Goal: Contribute content: Add original content to the website for others to see

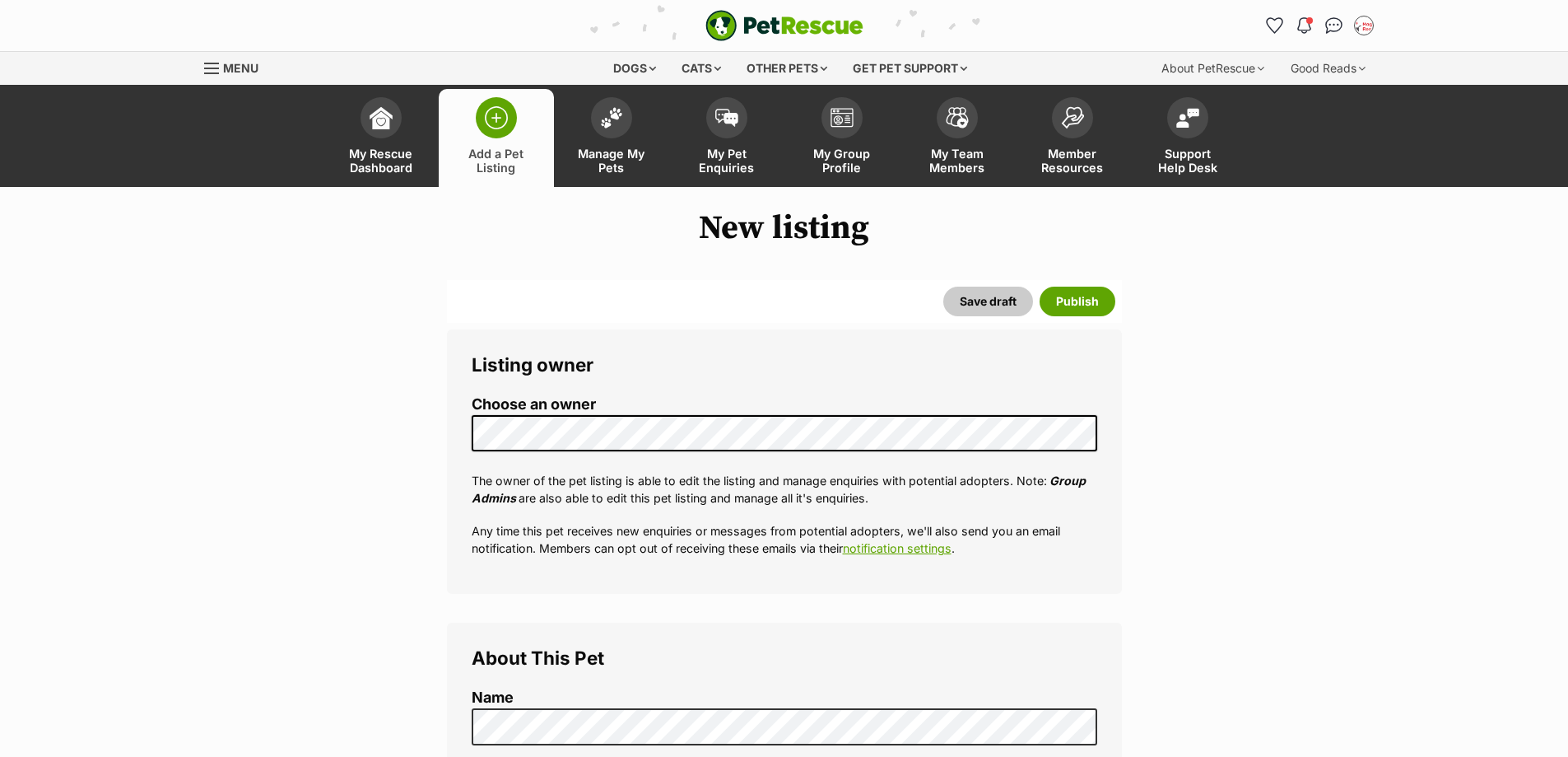
select select
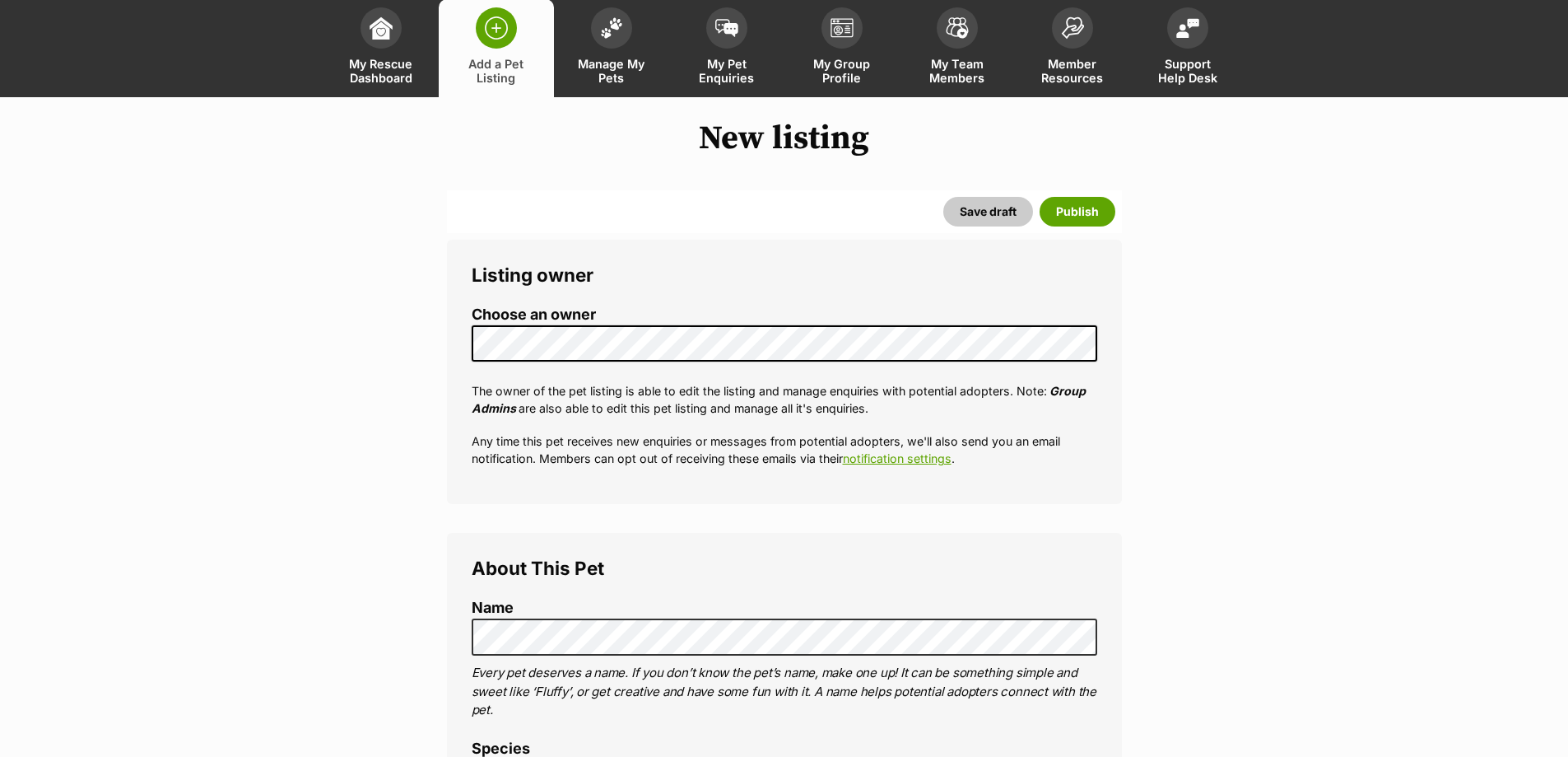
scroll to position [247, 0]
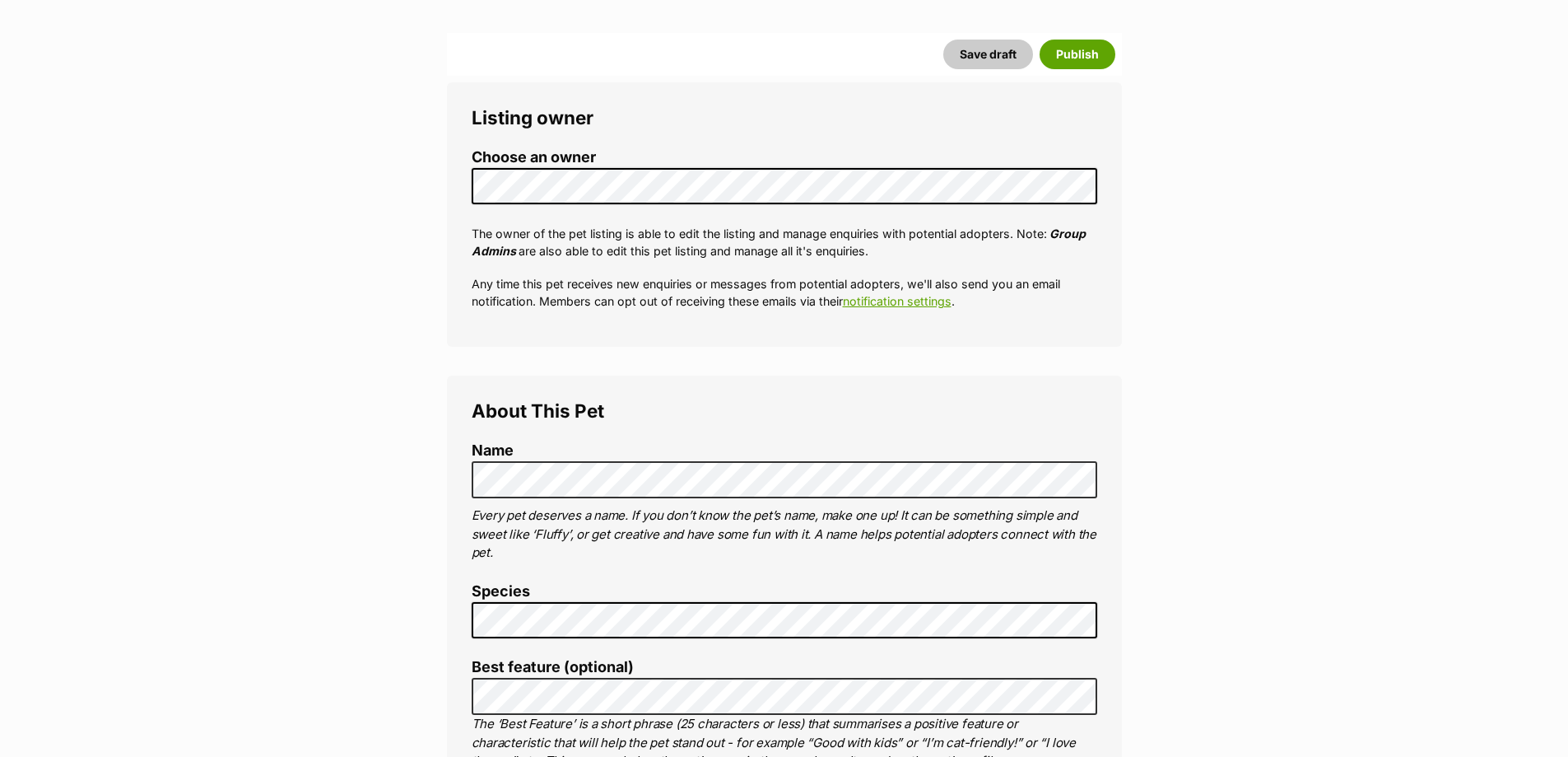
click at [546, 599] on label "Species" at bounding box center [785, 591] width 626 height 17
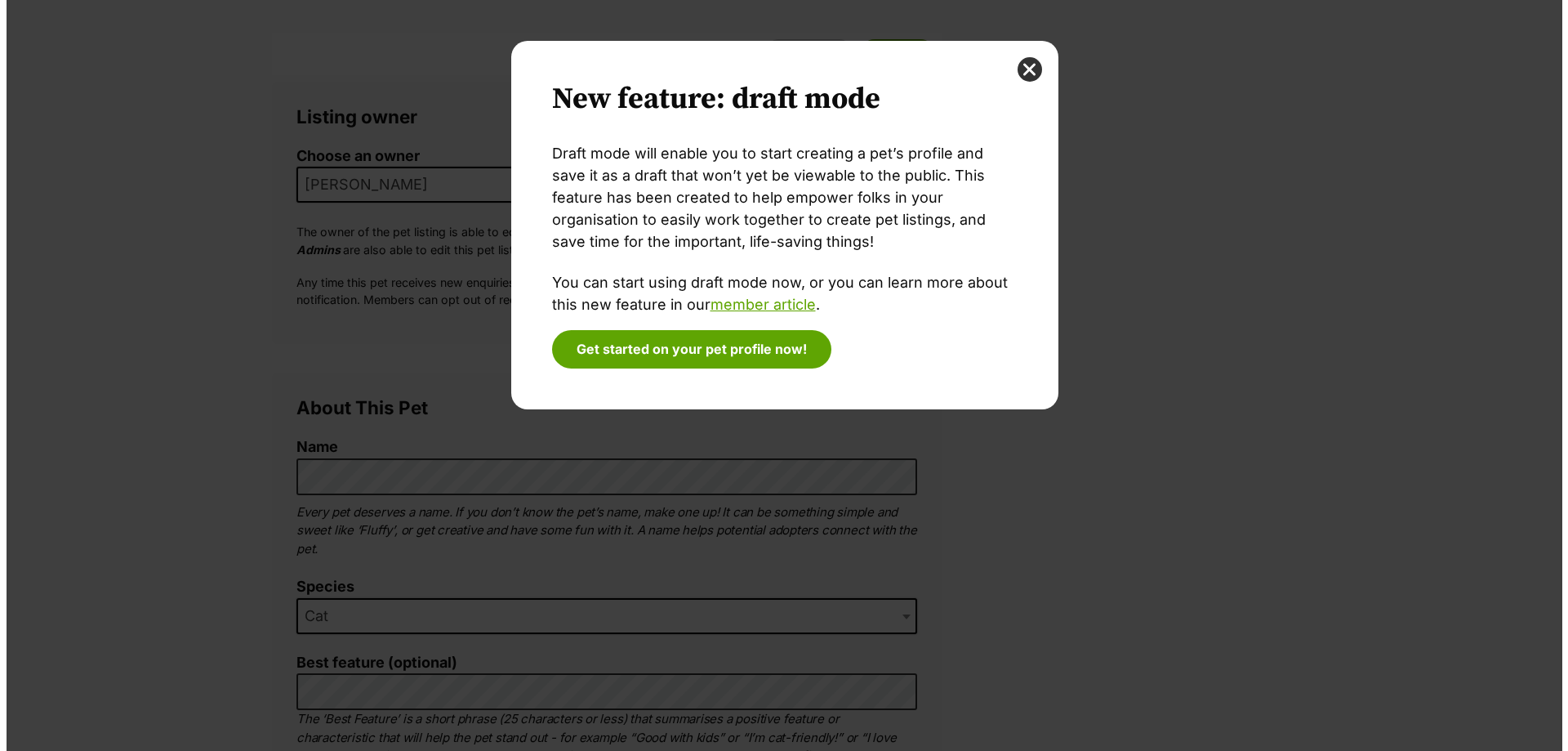
scroll to position [0, 0]
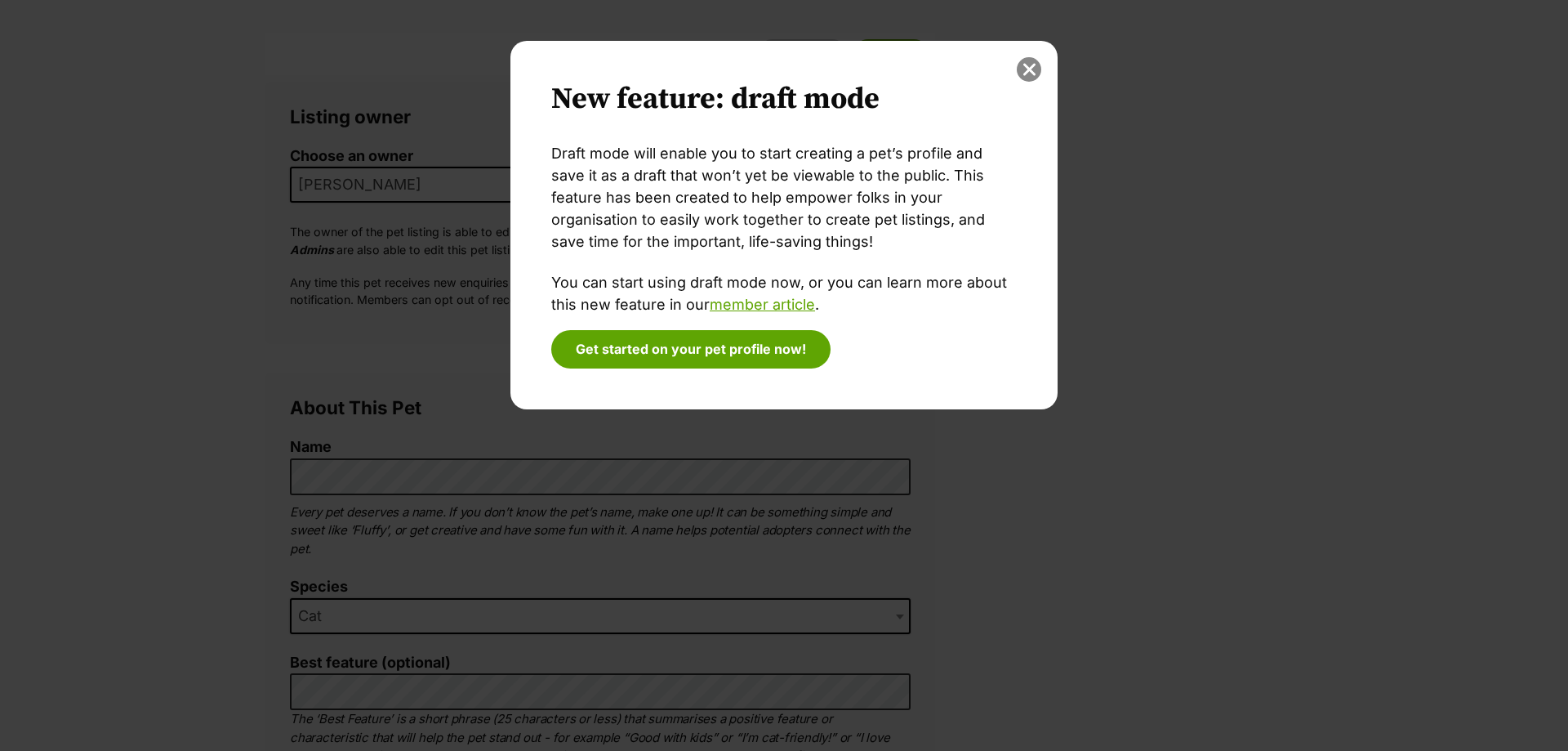
click at [1027, 59] on button "close" at bounding box center [1029, 69] width 24 height 24
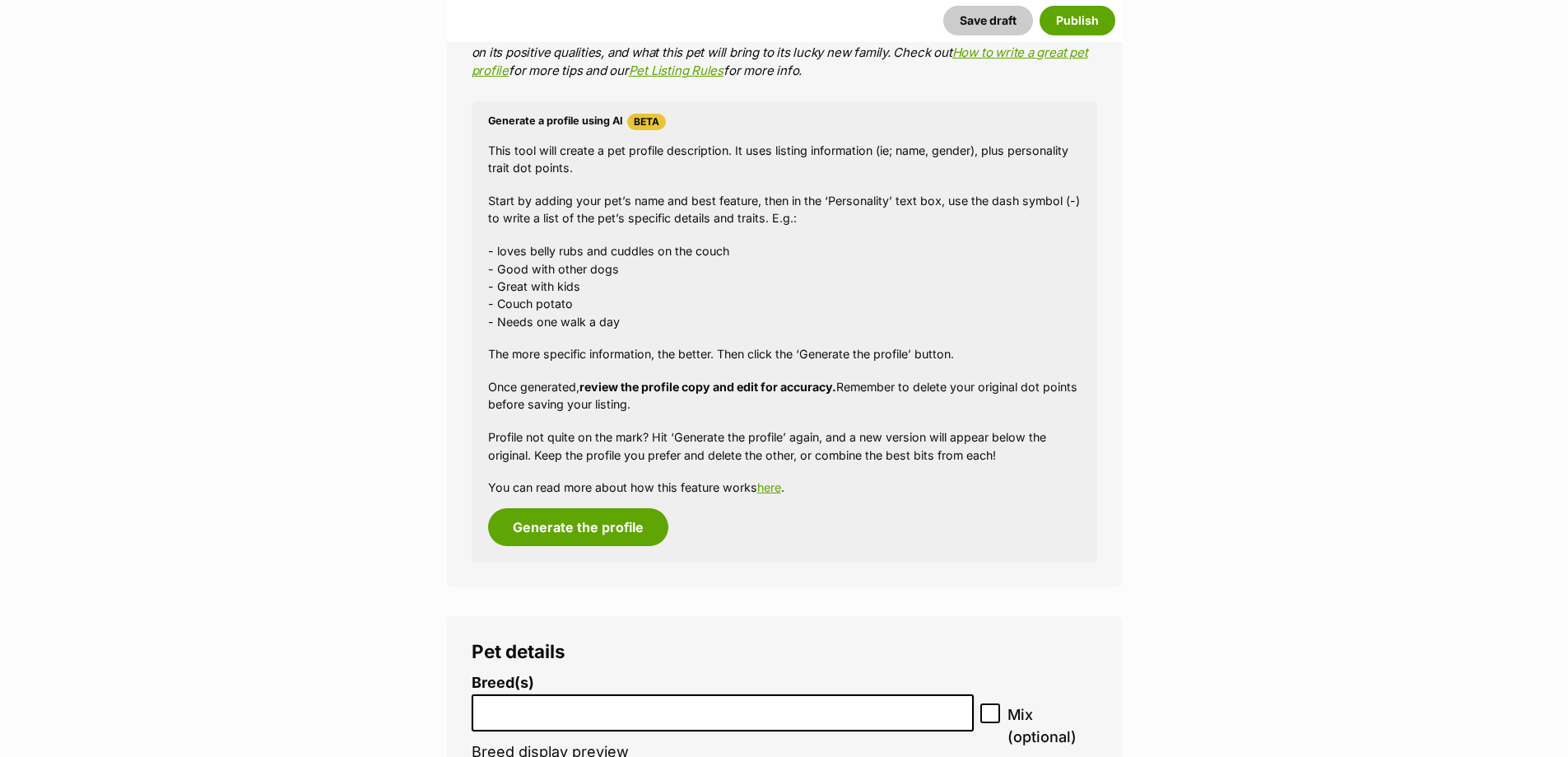
scroll to position [1647, 0]
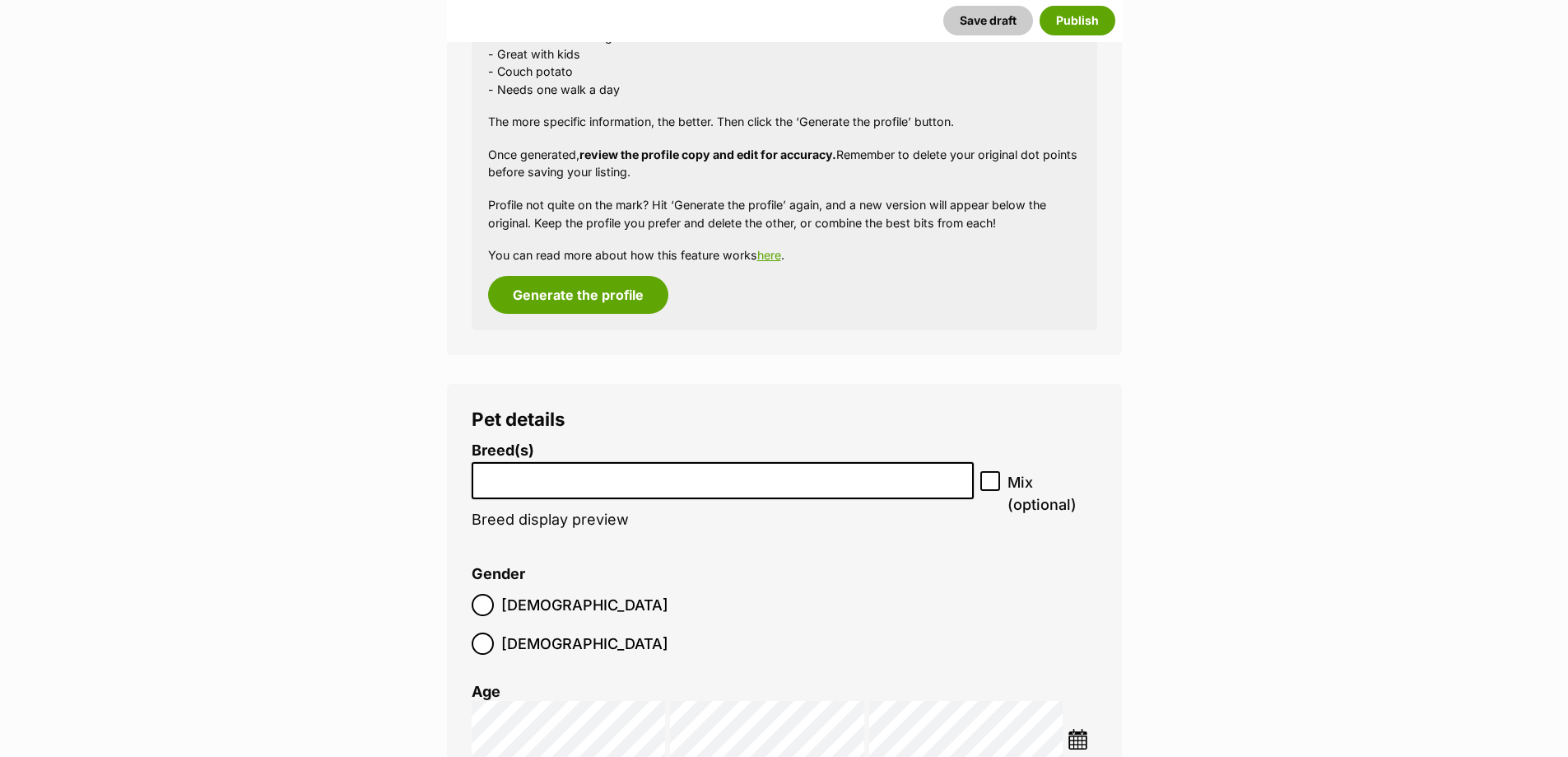
click at [672, 485] on li at bounding box center [723, 480] width 492 height 33
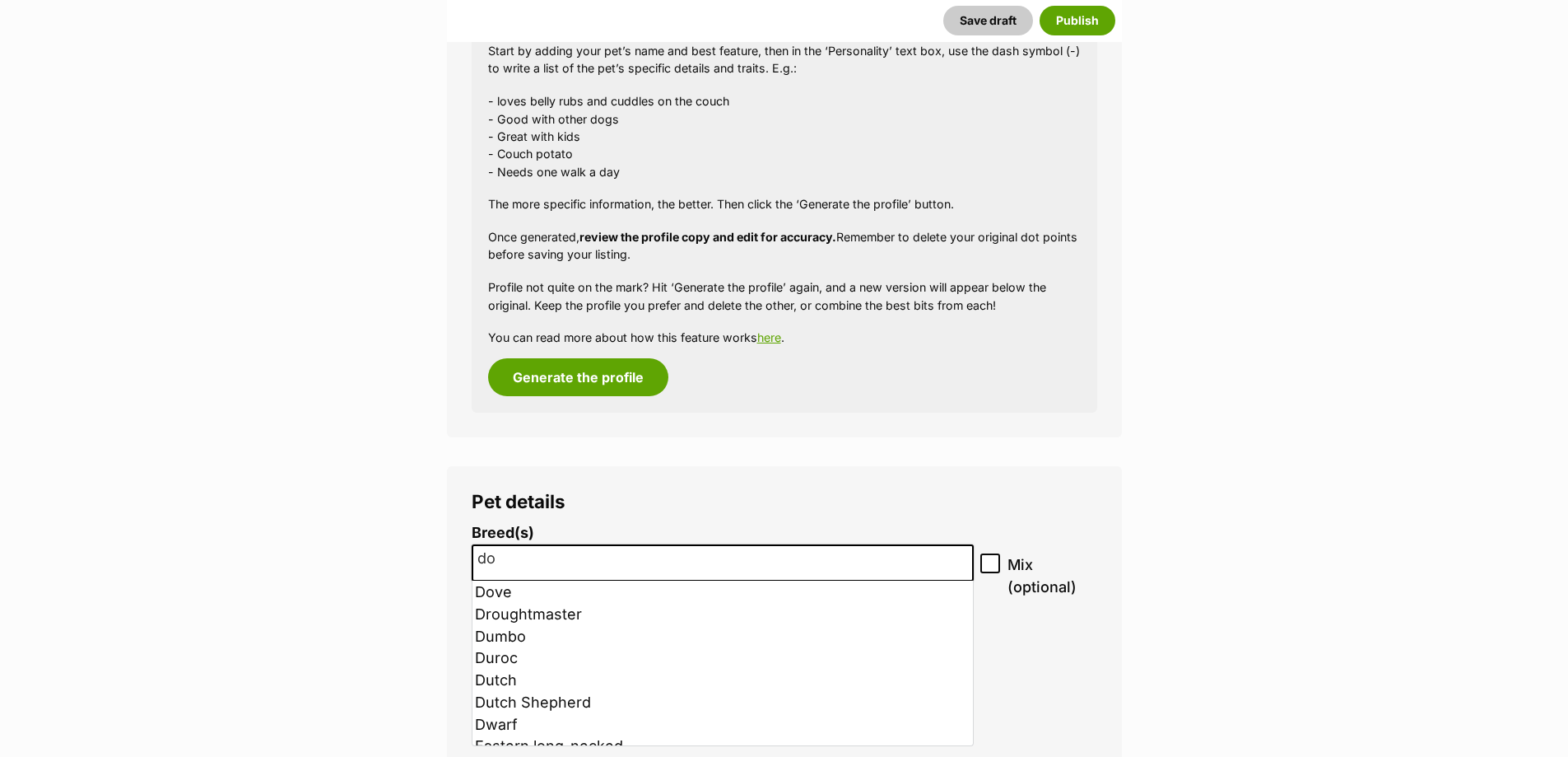
scroll to position [0, 0]
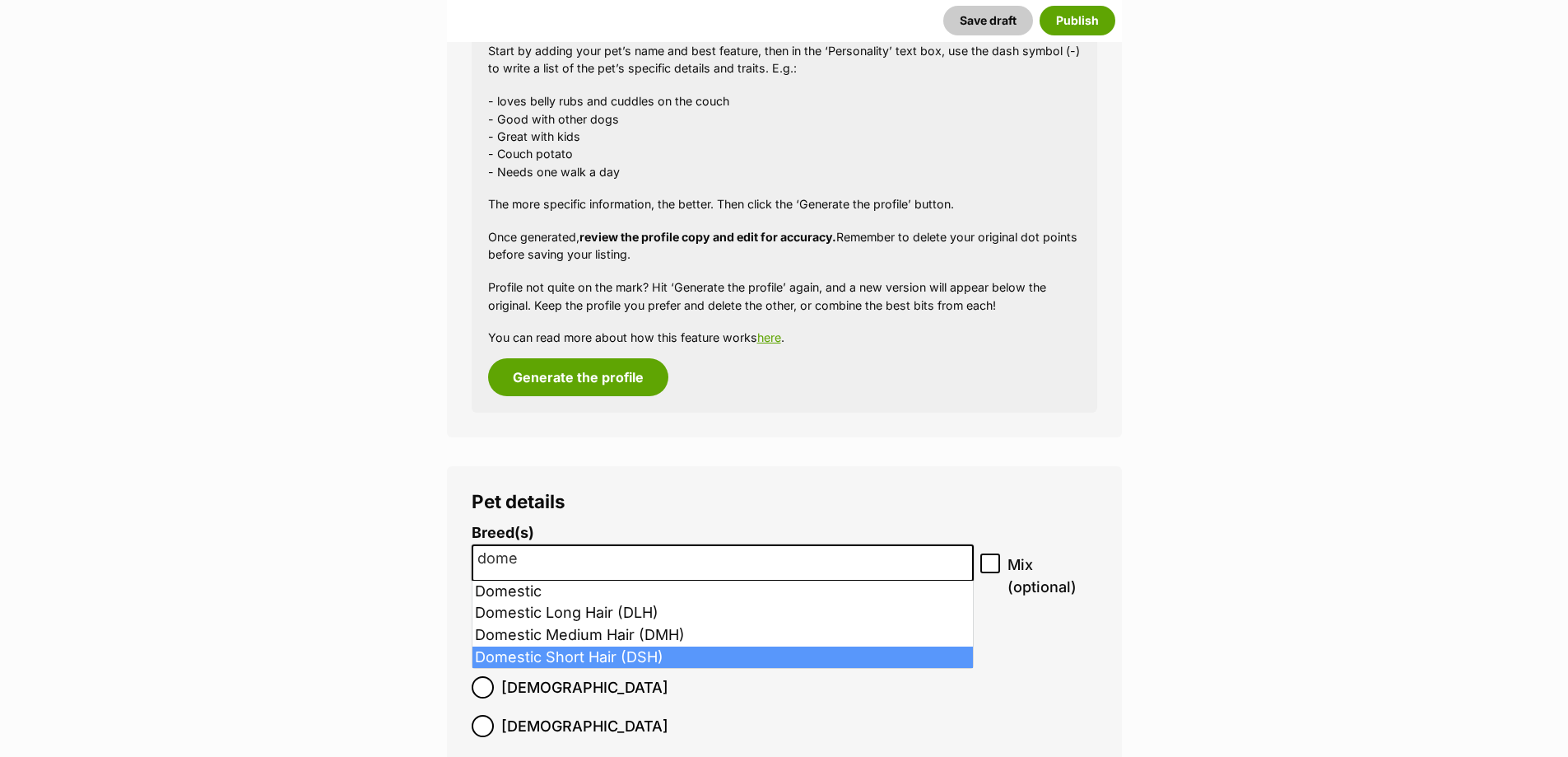
type input "dome"
select select "252102"
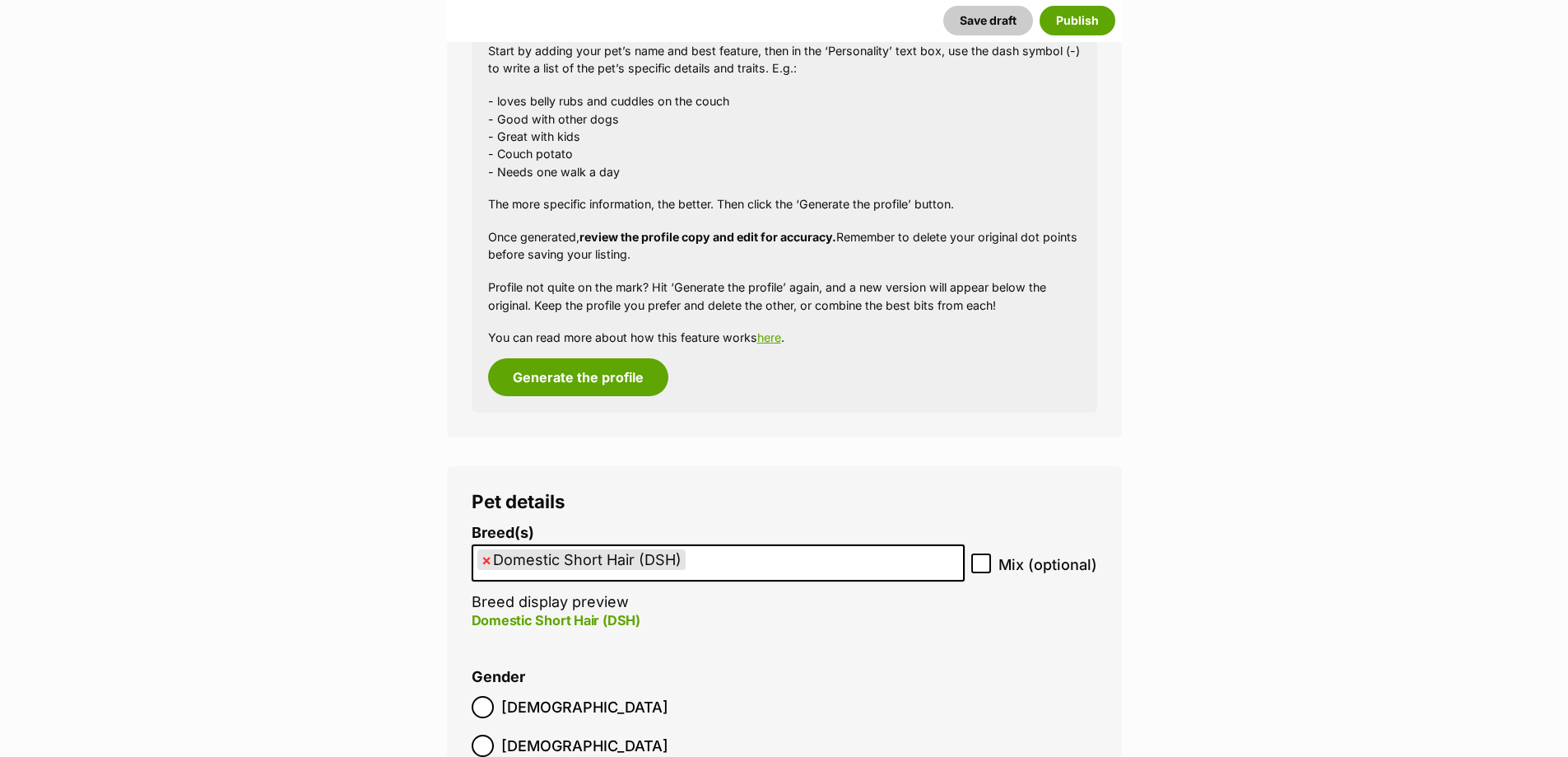
click at [512, 704] on span "Male" at bounding box center [584, 706] width 167 height 23
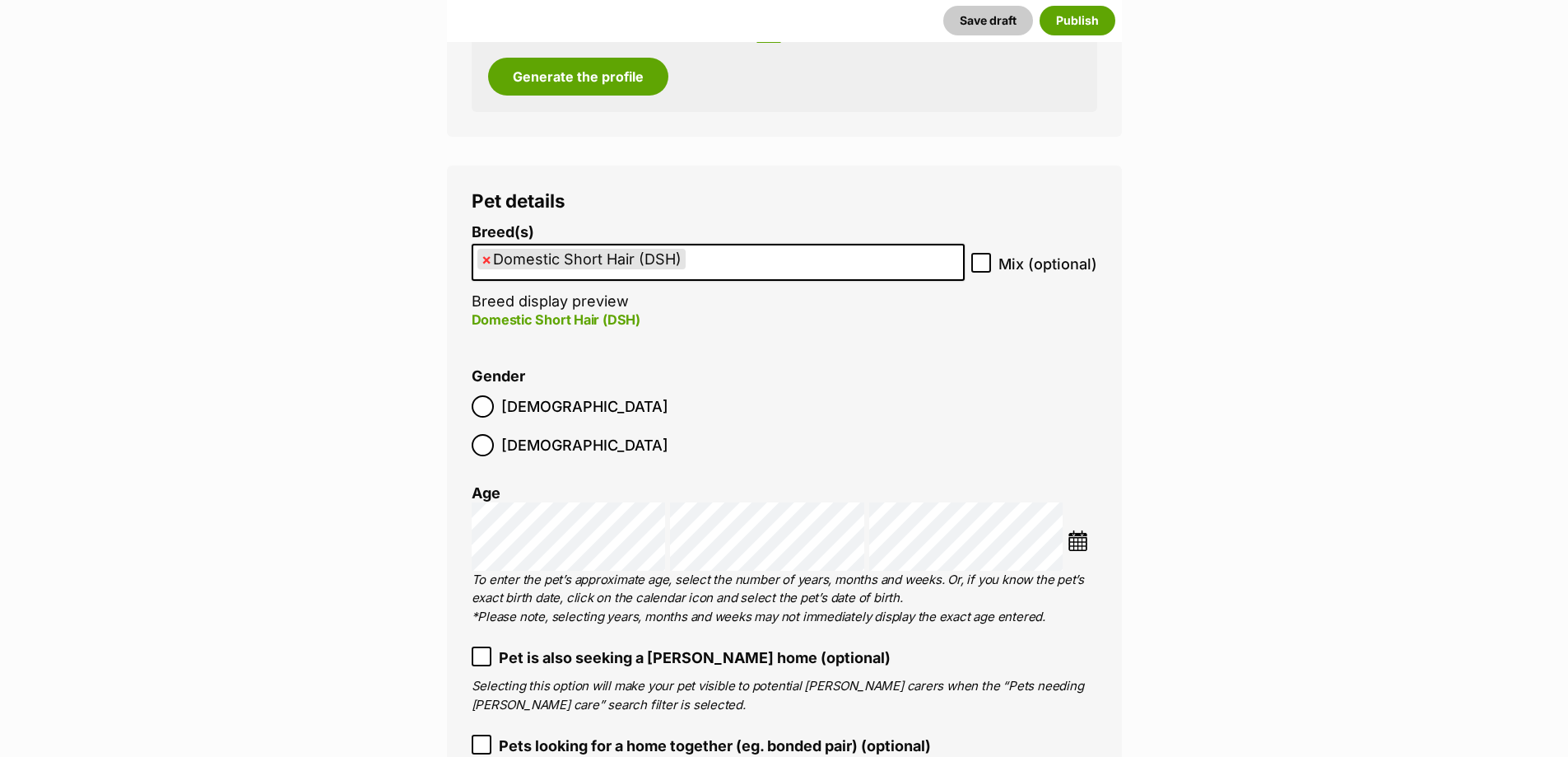
scroll to position [1894, 0]
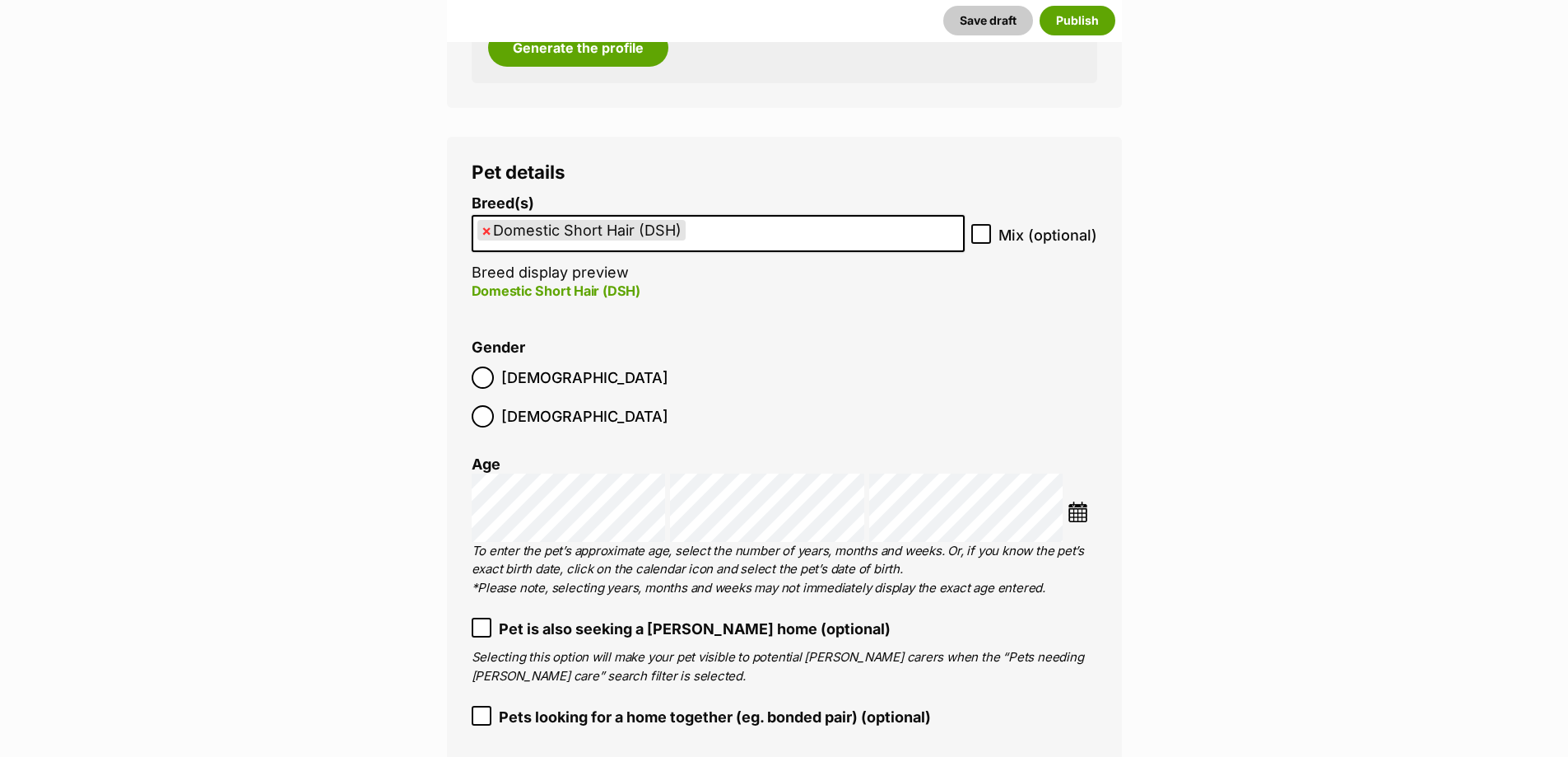
click at [597, 618] on span "Pet is also seeking a foster home (optional)" at bounding box center [694, 629] width 392 height 23
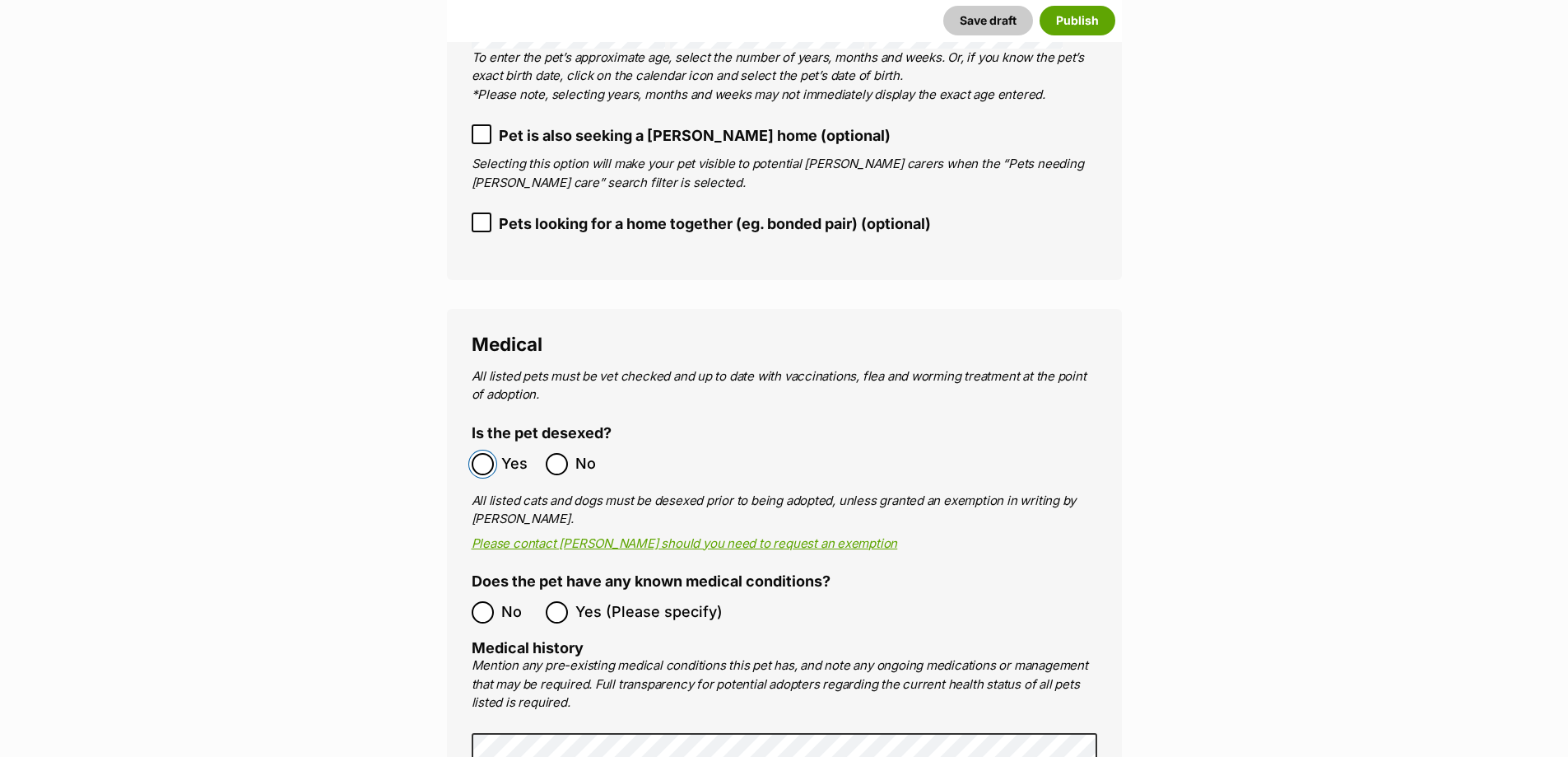
scroll to position [2388, 0]
click at [500, 601] on label "No" at bounding box center [505, 611] width 66 height 23
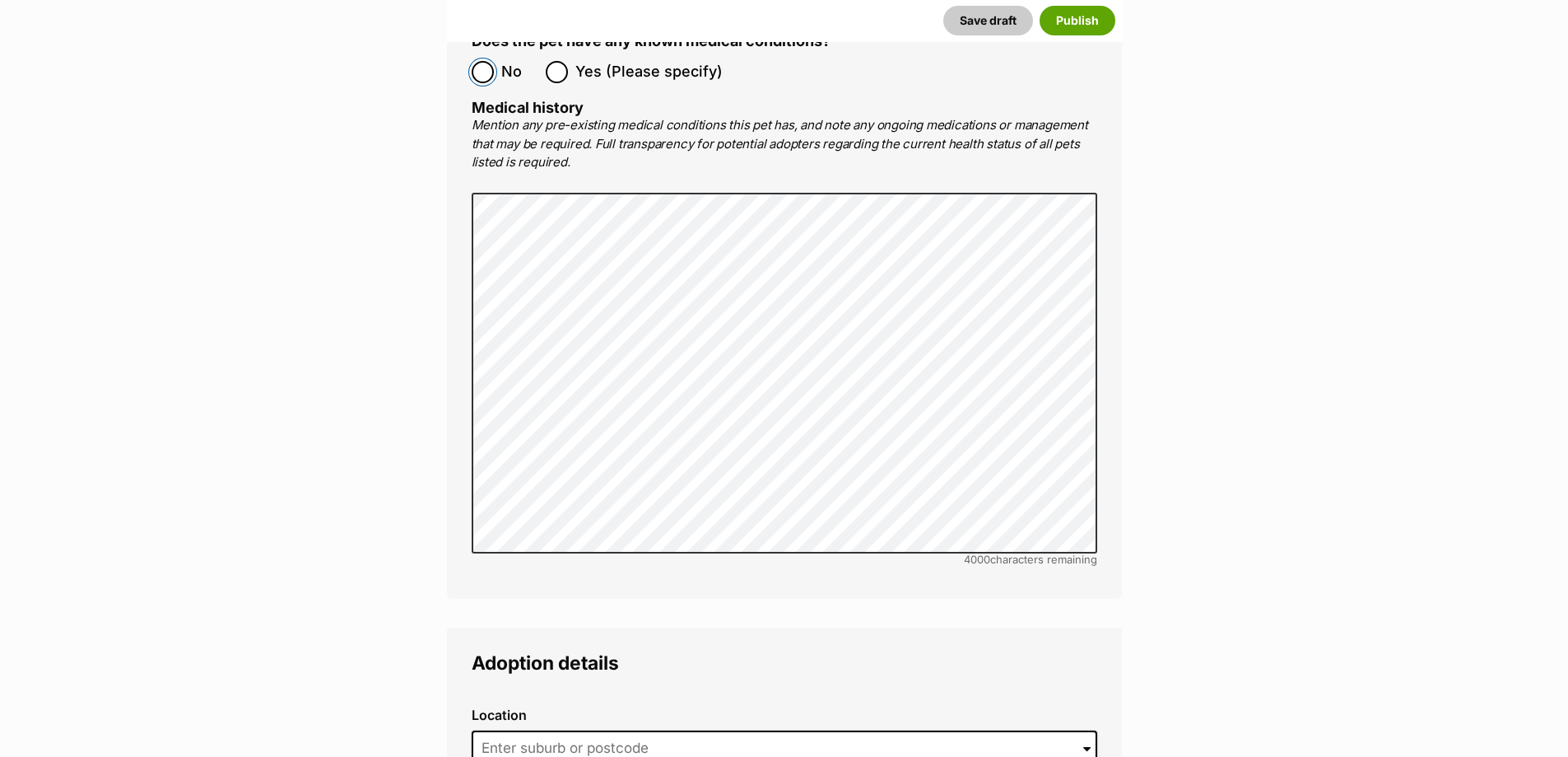
scroll to position [3047, 0]
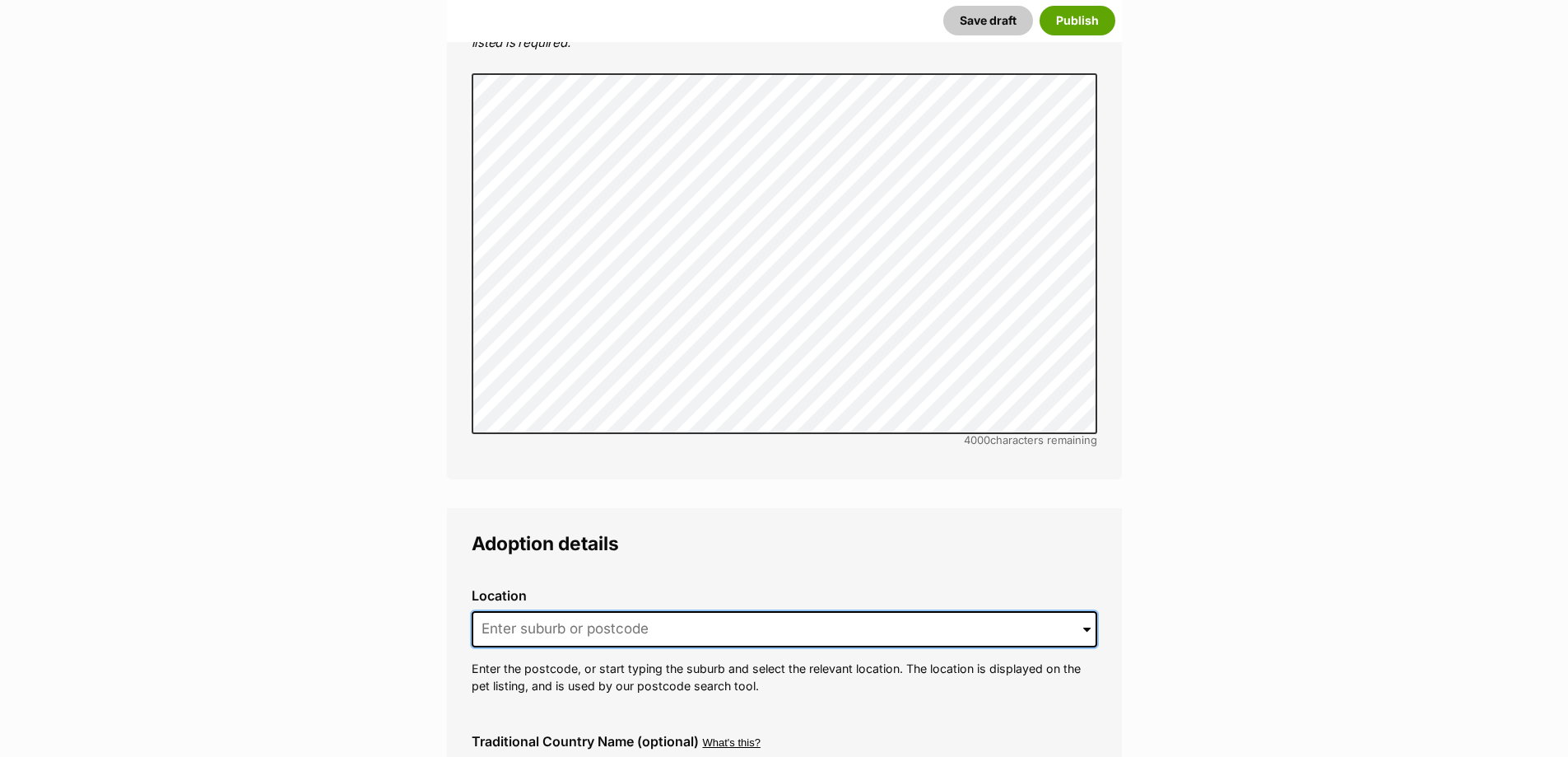
click at [643, 611] on input at bounding box center [785, 629] width 626 height 36
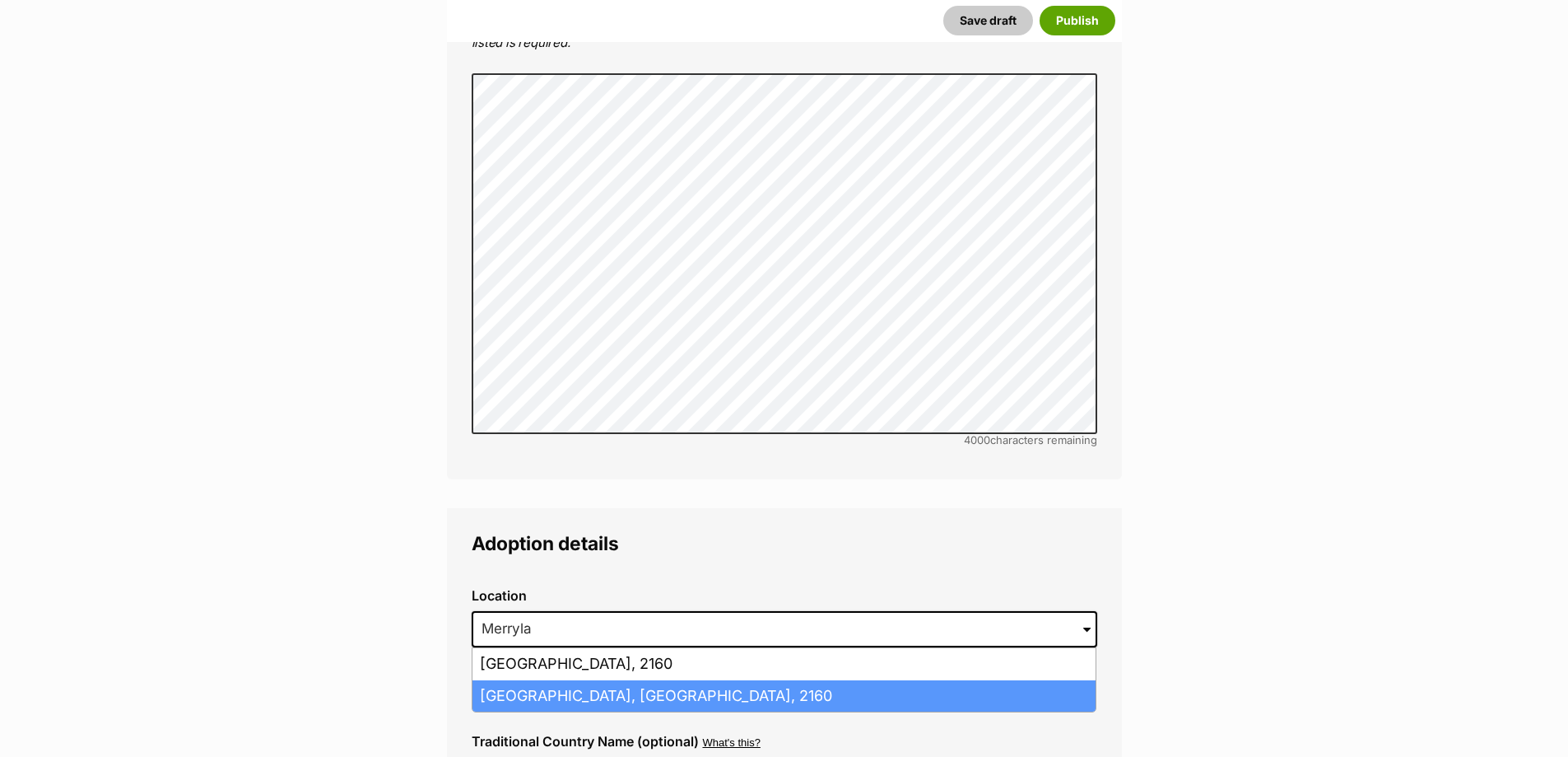
click at [621, 680] on li "Merrylands, New South Wales, 2160" at bounding box center [784, 696] width 623 height 33
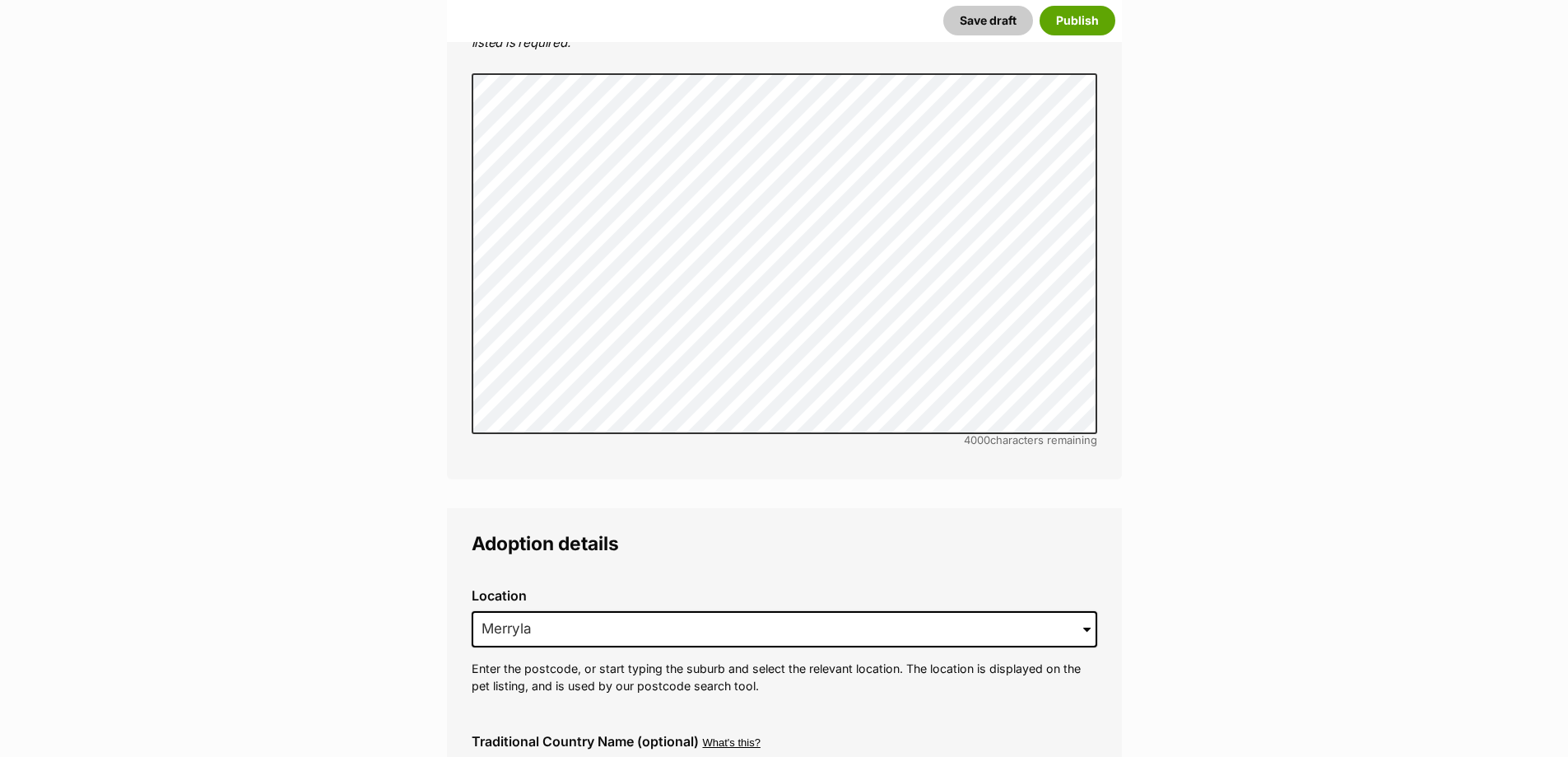
type input "Merrylands, New South Wales, 2160"
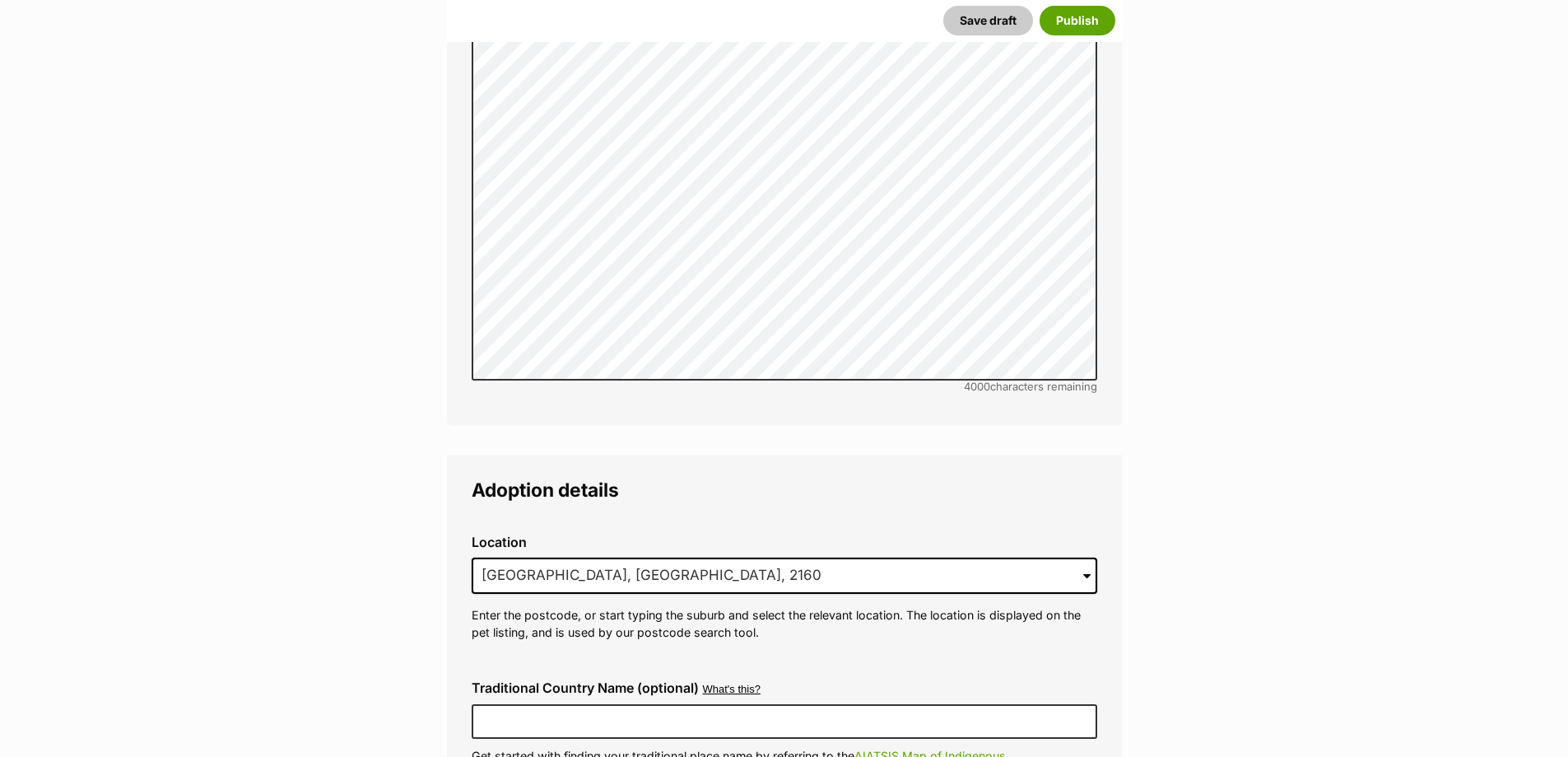
scroll to position [3129, 0]
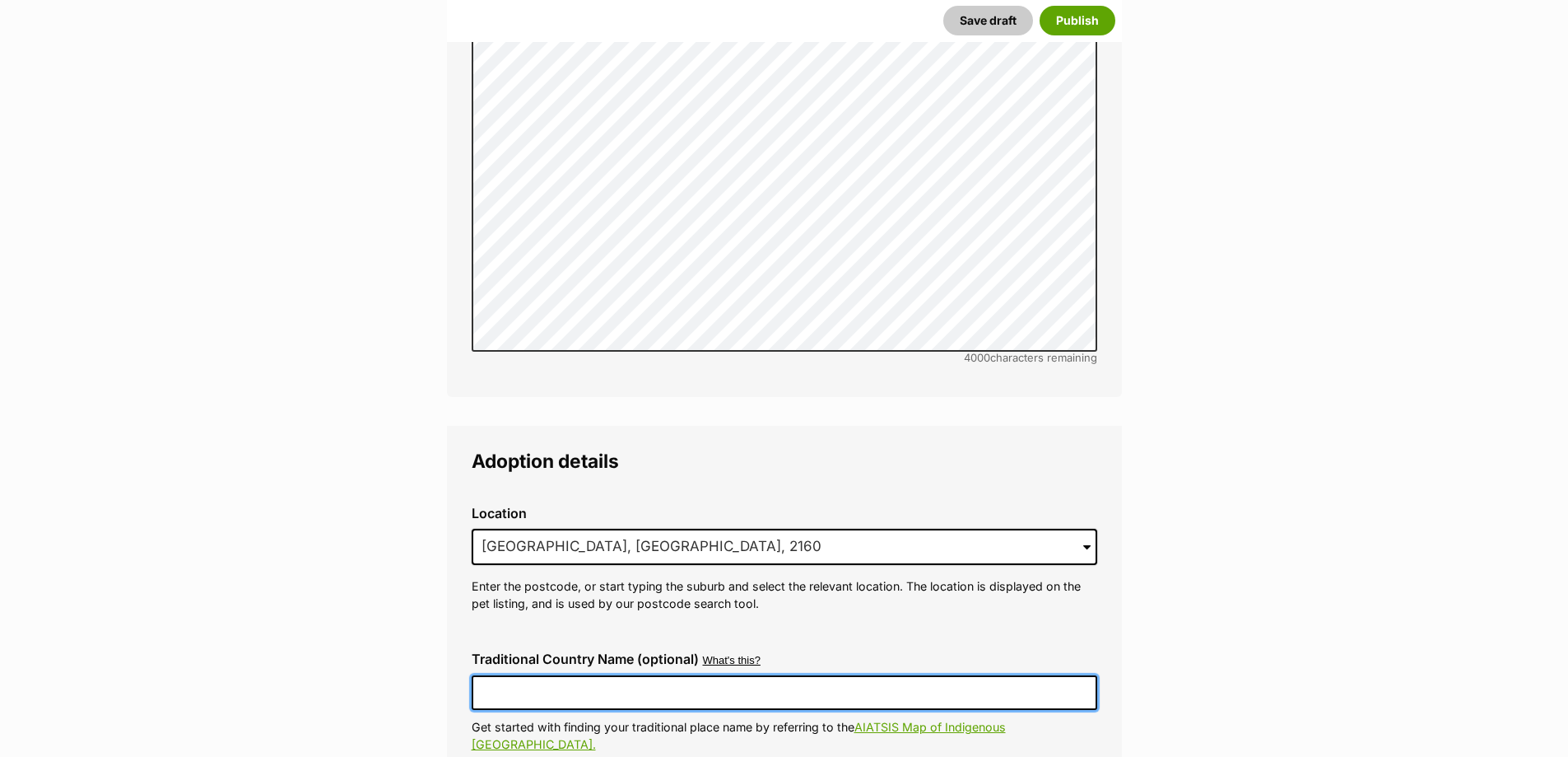
click at [619, 676] on input "Traditional Country Name (optional)" at bounding box center [785, 693] width 626 height 34
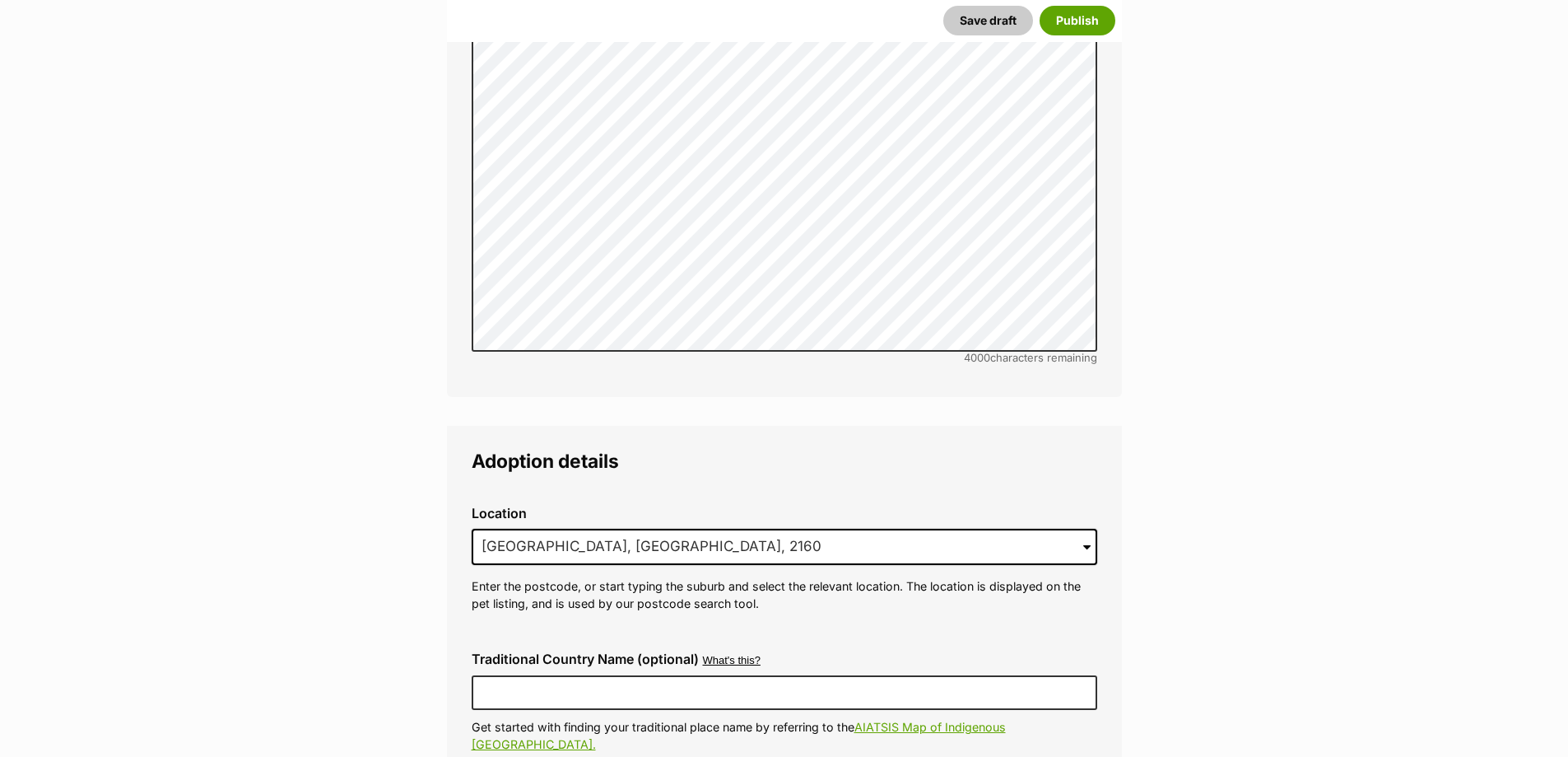
click at [469, 639] on div "Traditional Country Name (optional) What's this? We recognise that Australia al…" at bounding box center [784, 703] width 652 height 128
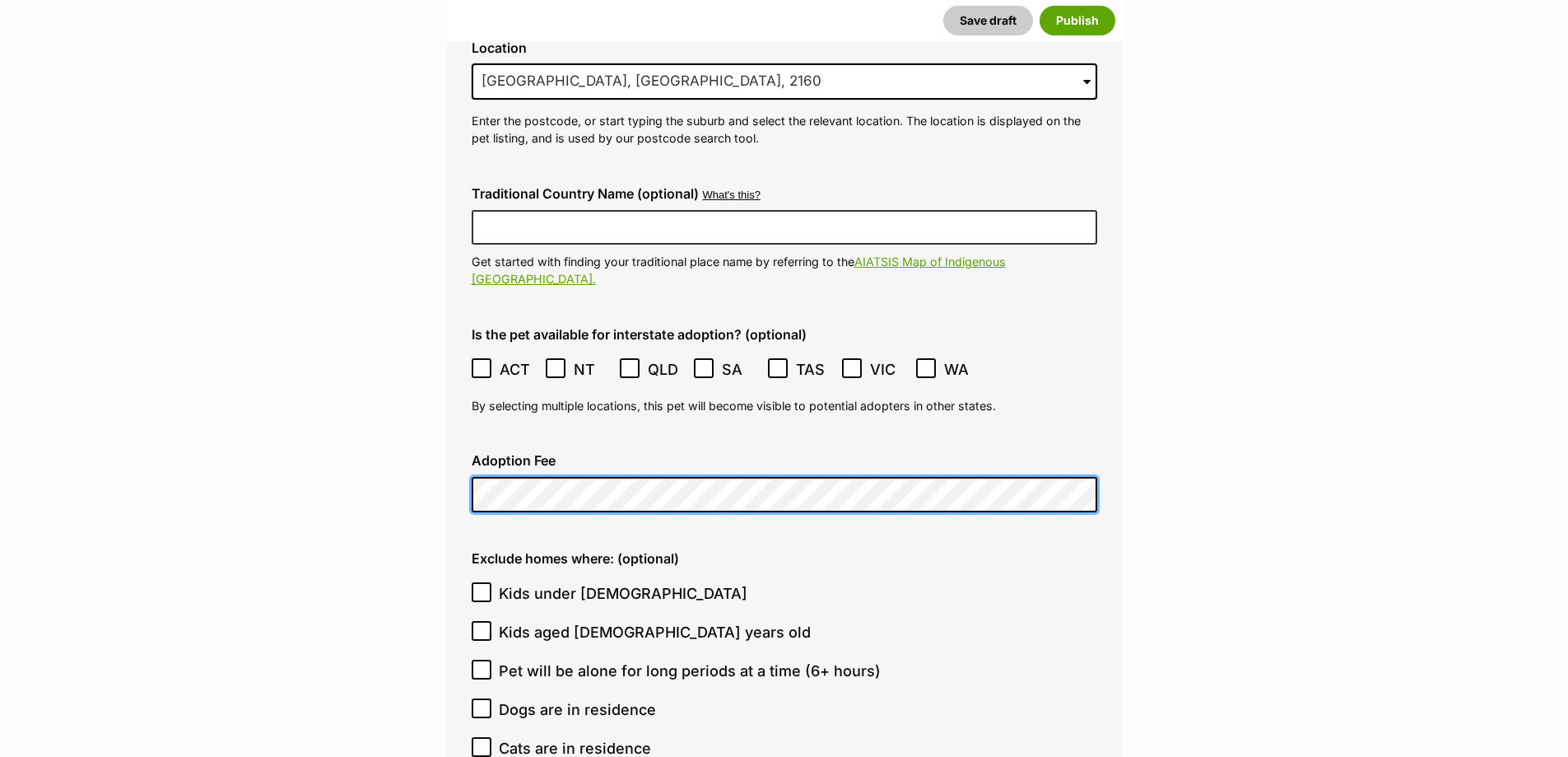
scroll to position [3623, 0]
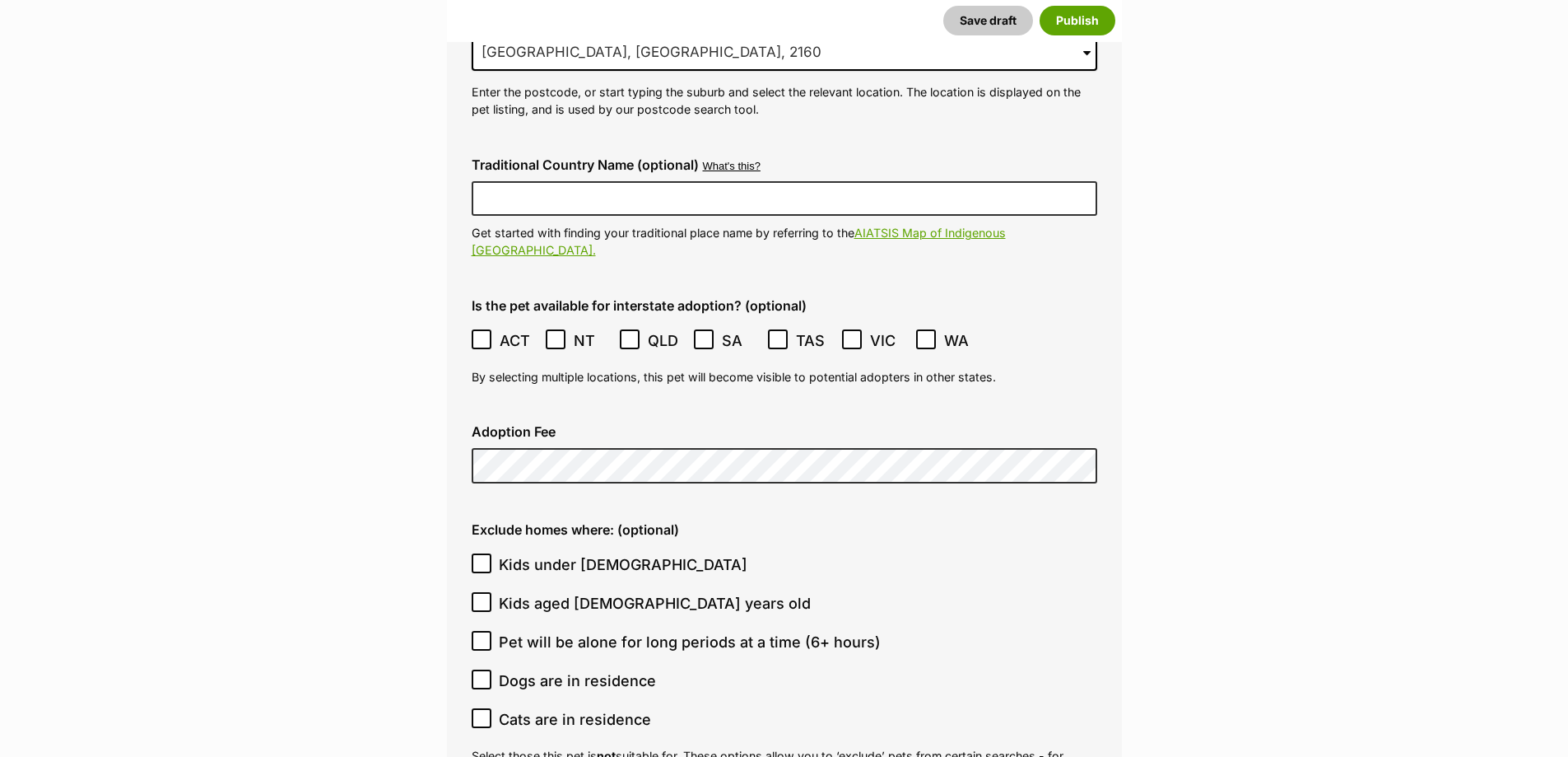
click at [606, 554] on span "Kids under 5 years old" at bounding box center [623, 564] width 249 height 23
click at [492, 554] on input "Kids under 5 years old" at bounding box center [482, 563] width 20 height 20
checkbox input "true"
click at [596, 669] on span "Dogs are in residence" at bounding box center [578, 680] width 157 height 23
click at [492, 669] on input "Dogs are in residence" at bounding box center [482, 679] width 20 height 20
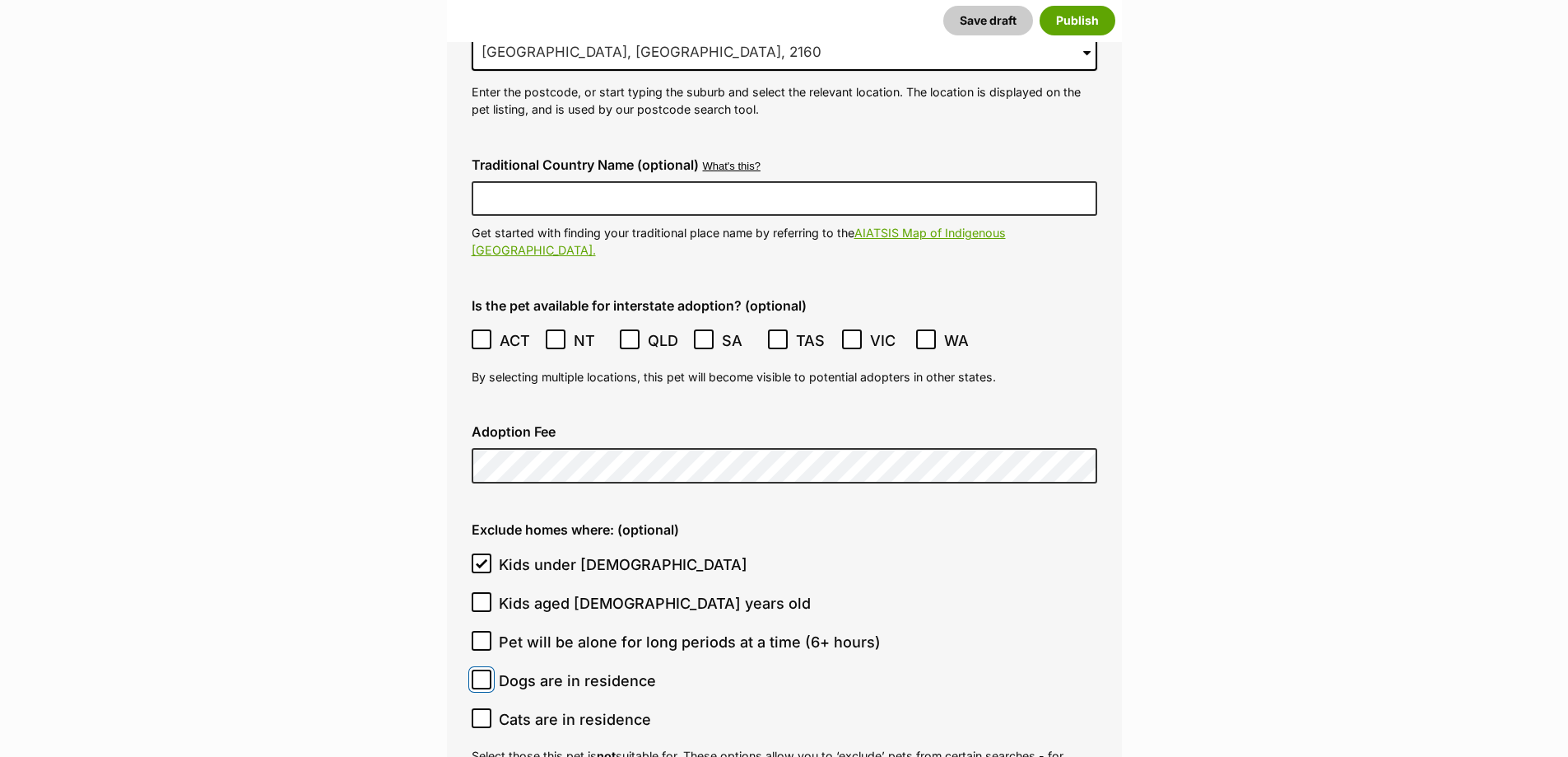
checkbox input "true"
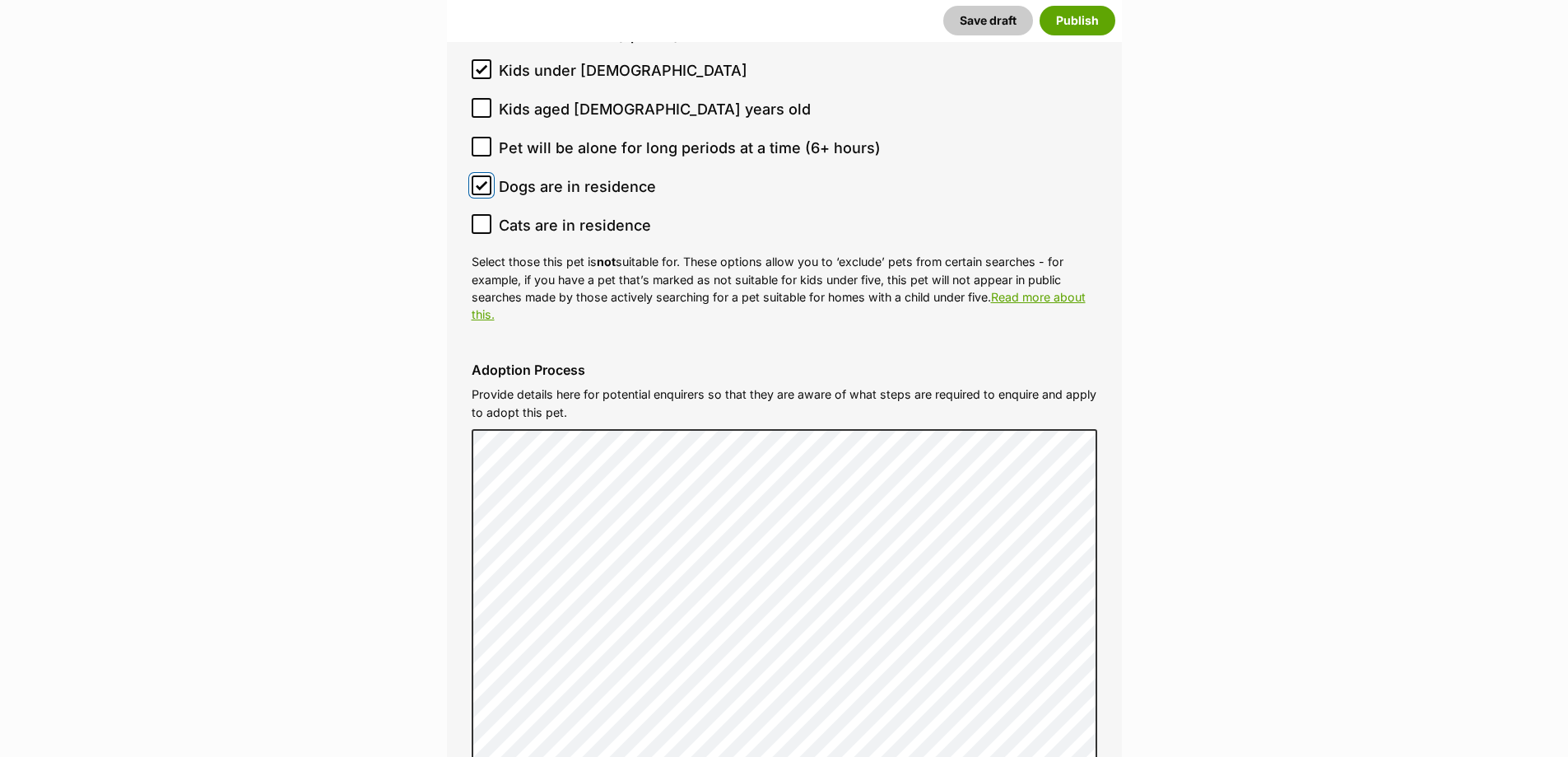
scroll to position [4529, 0]
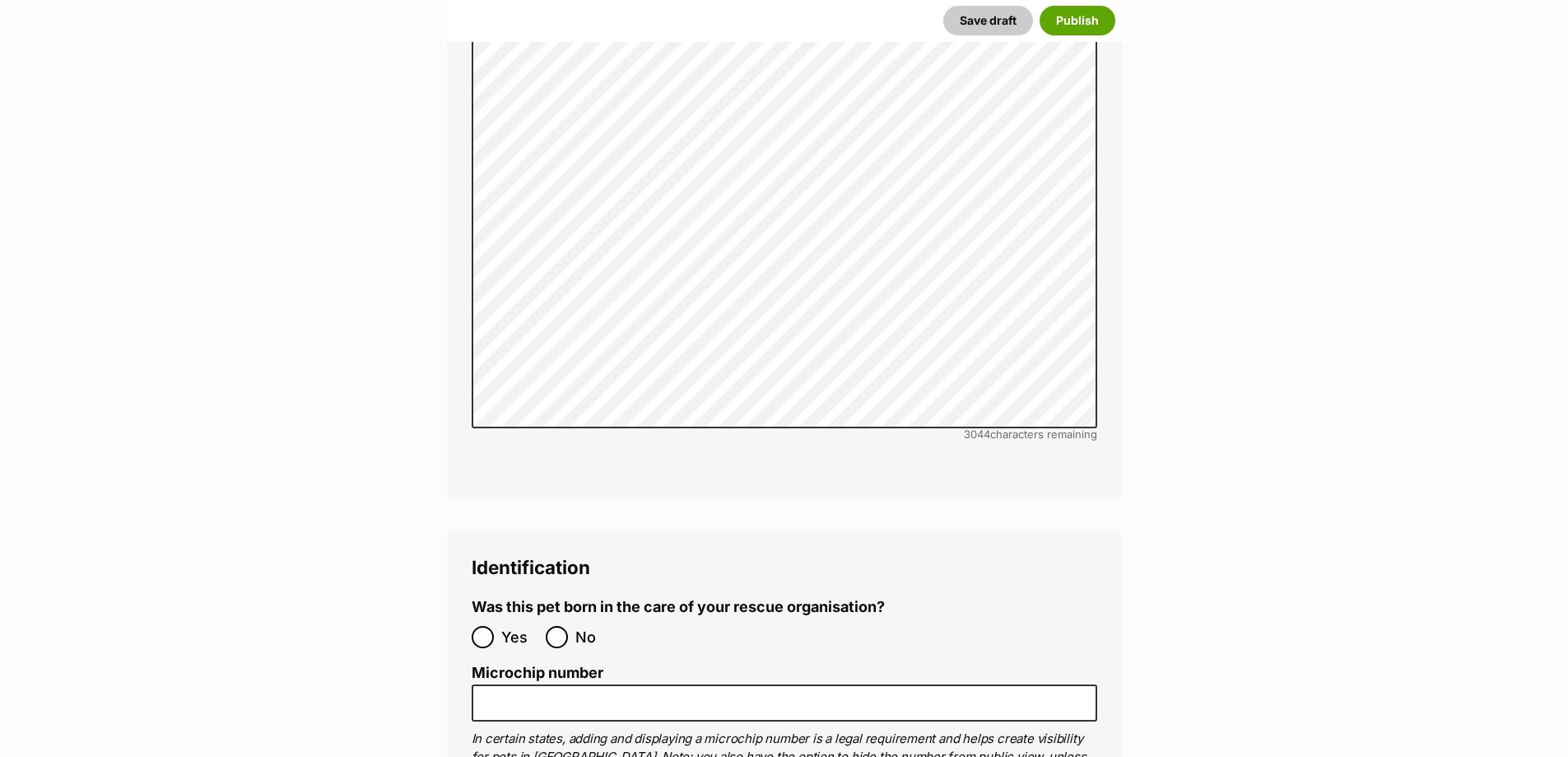
click at [571, 626] on label "No" at bounding box center [579, 637] width 66 height 23
click at [568, 626] on input "No" at bounding box center [557, 637] width 23 height 23
radio input "true"
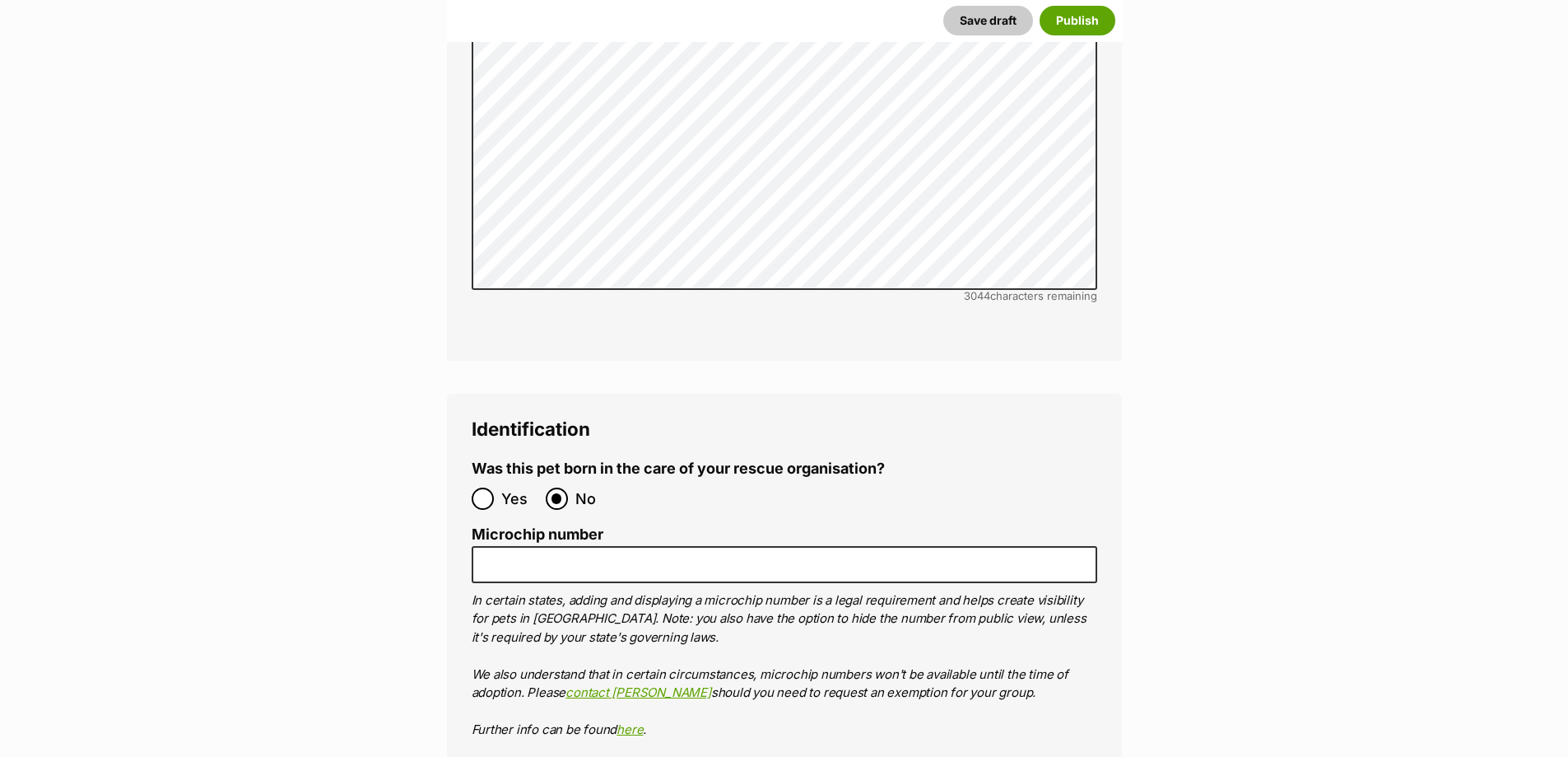
scroll to position [4941, 0]
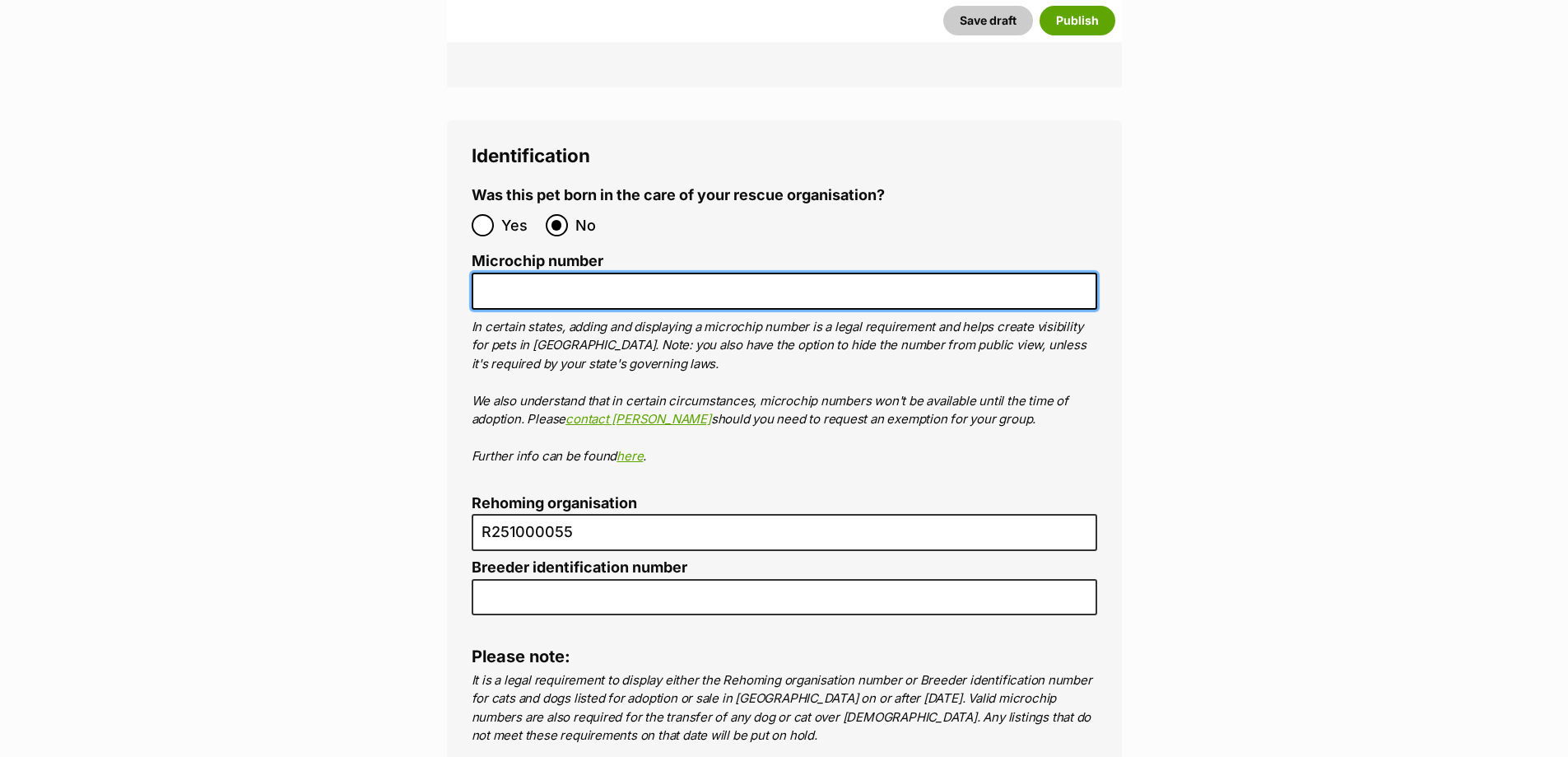
click at [571, 272] on input "Microchip number" at bounding box center [785, 290] width 626 height 37
paste input "991001006312702"
type input "991001006312702"
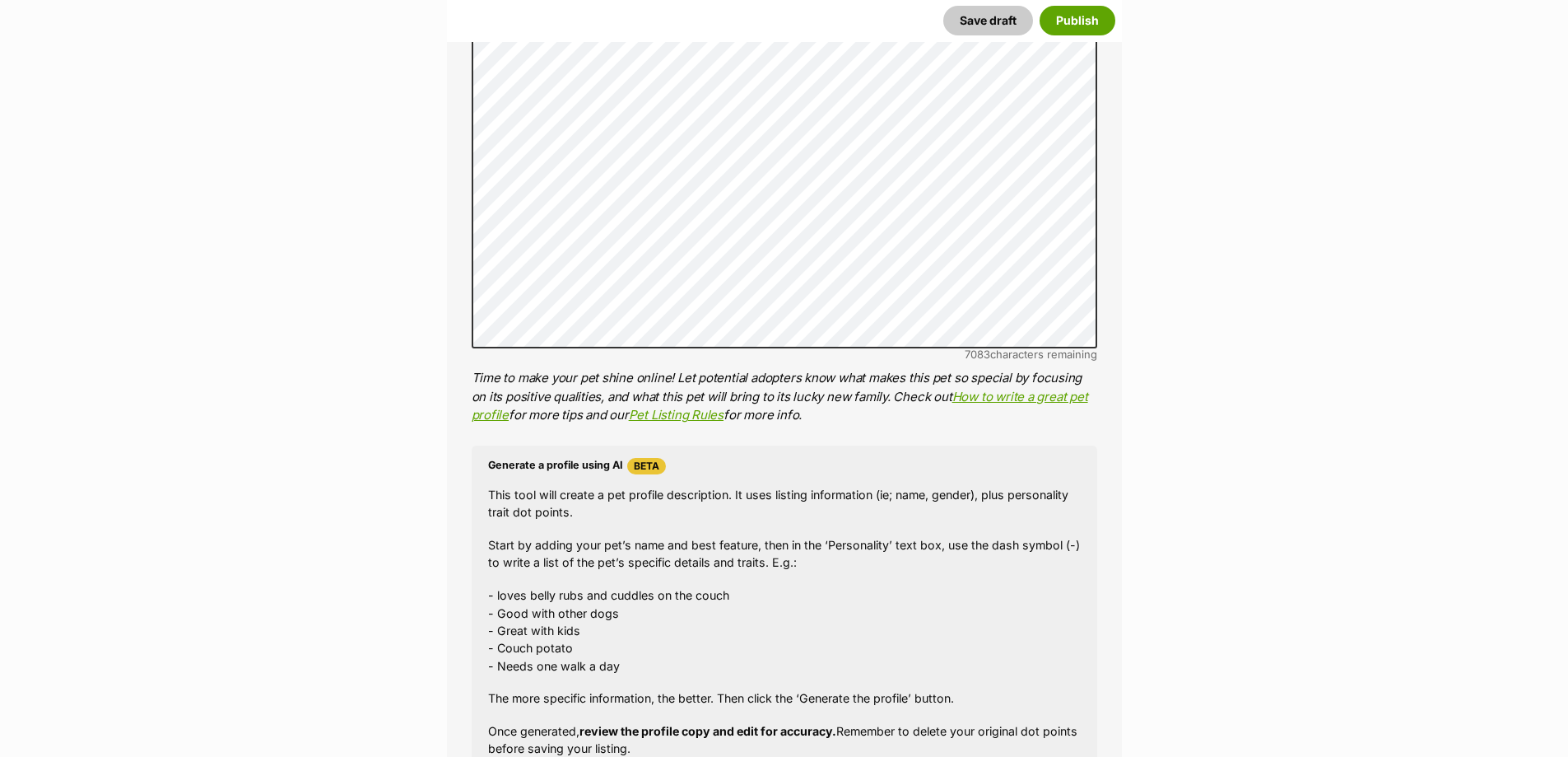
scroll to position [658, 0]
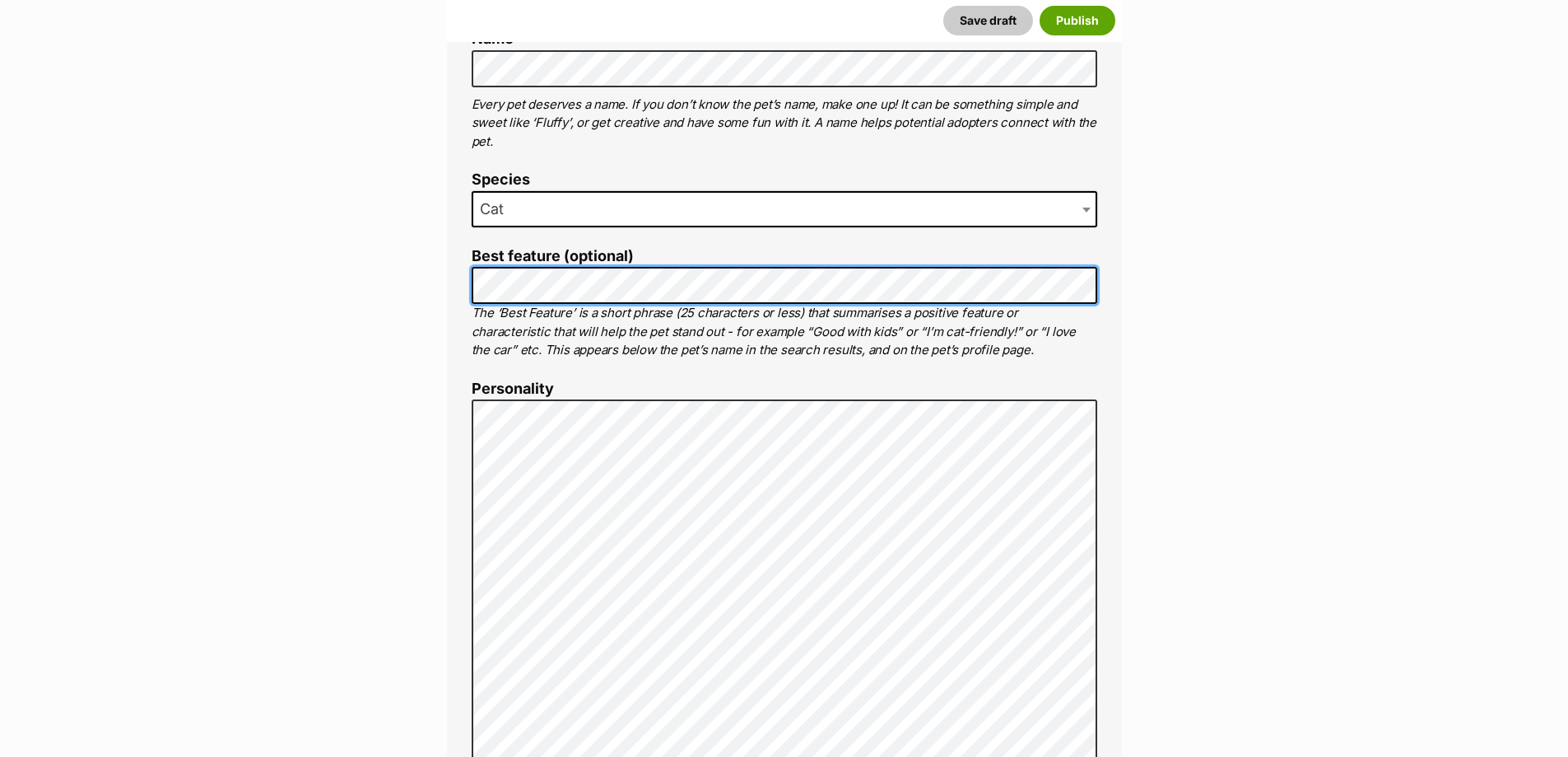
click at [449, 250] on div "About This Pet Name Henlo there, it looks like you might be using the pet name …" at bounding box center [784, 653] width 675 height 1379
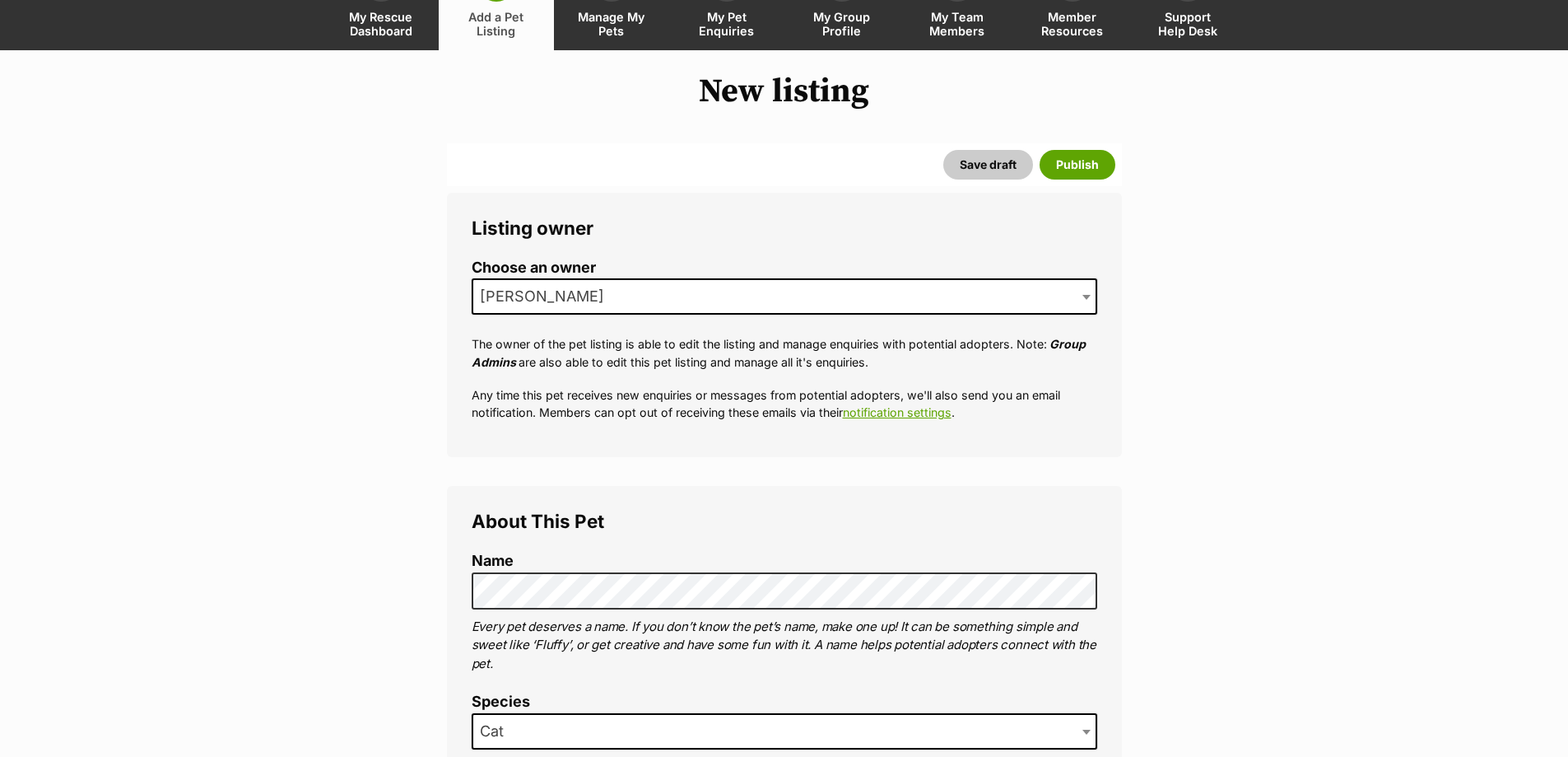
scroll to position [0, 0]
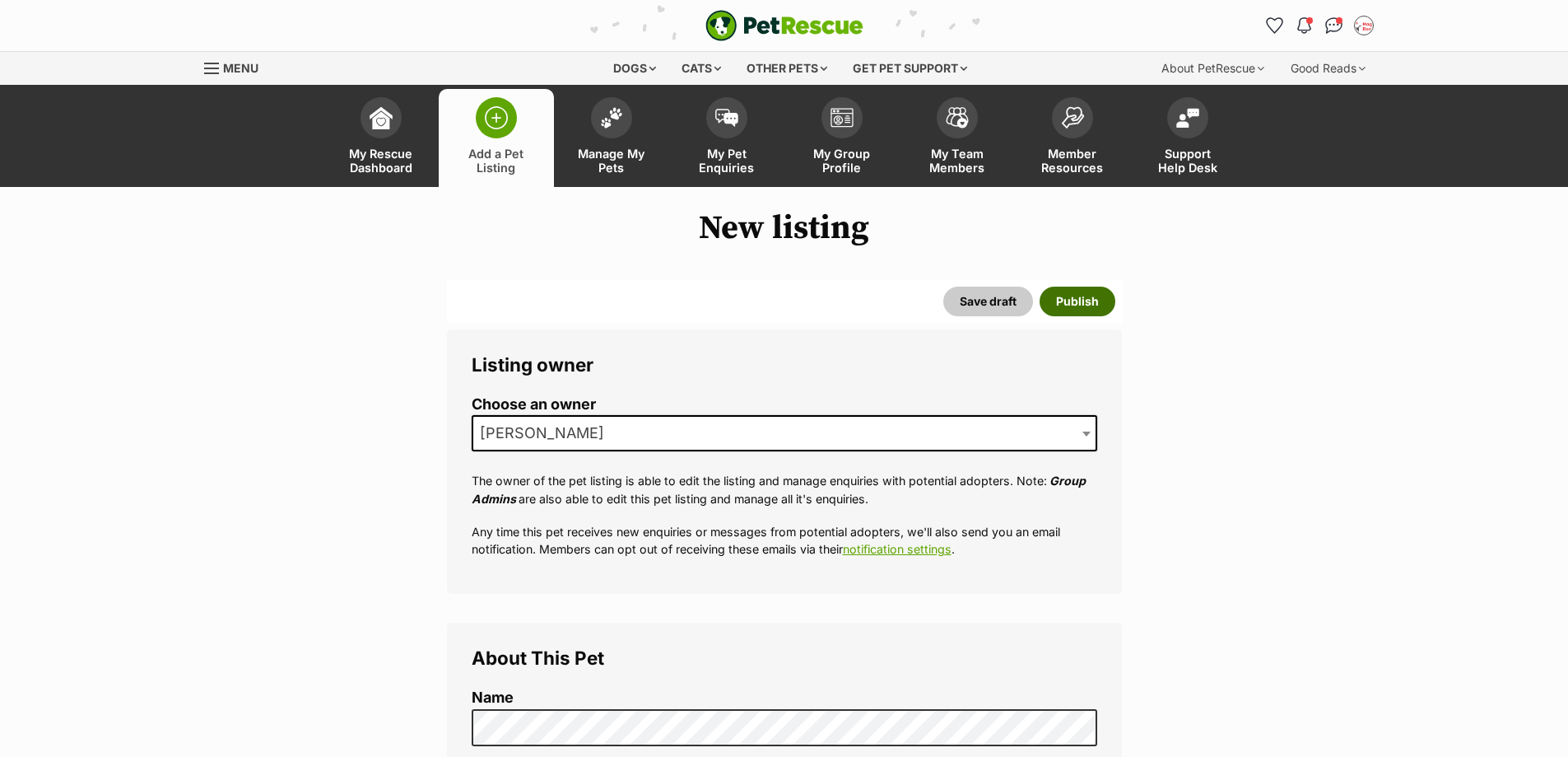
click at [1088, 300] on button "Publish" at bounding box center [1078, 301] width 76 height 30
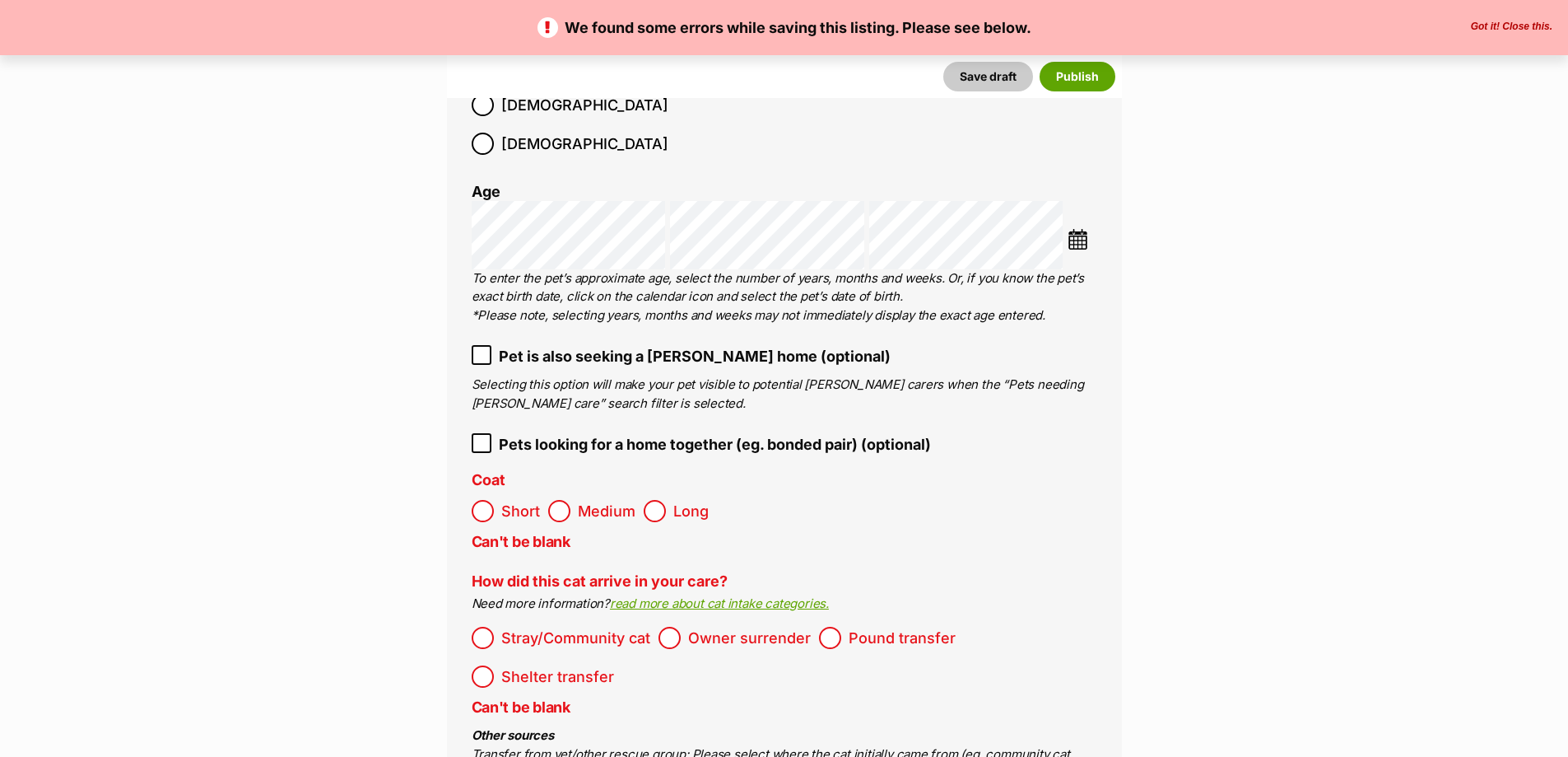
scroll to position [2305, 0]
click at [507, 499] on span "Short" at bounding box center [520, 510] width 39 height 23
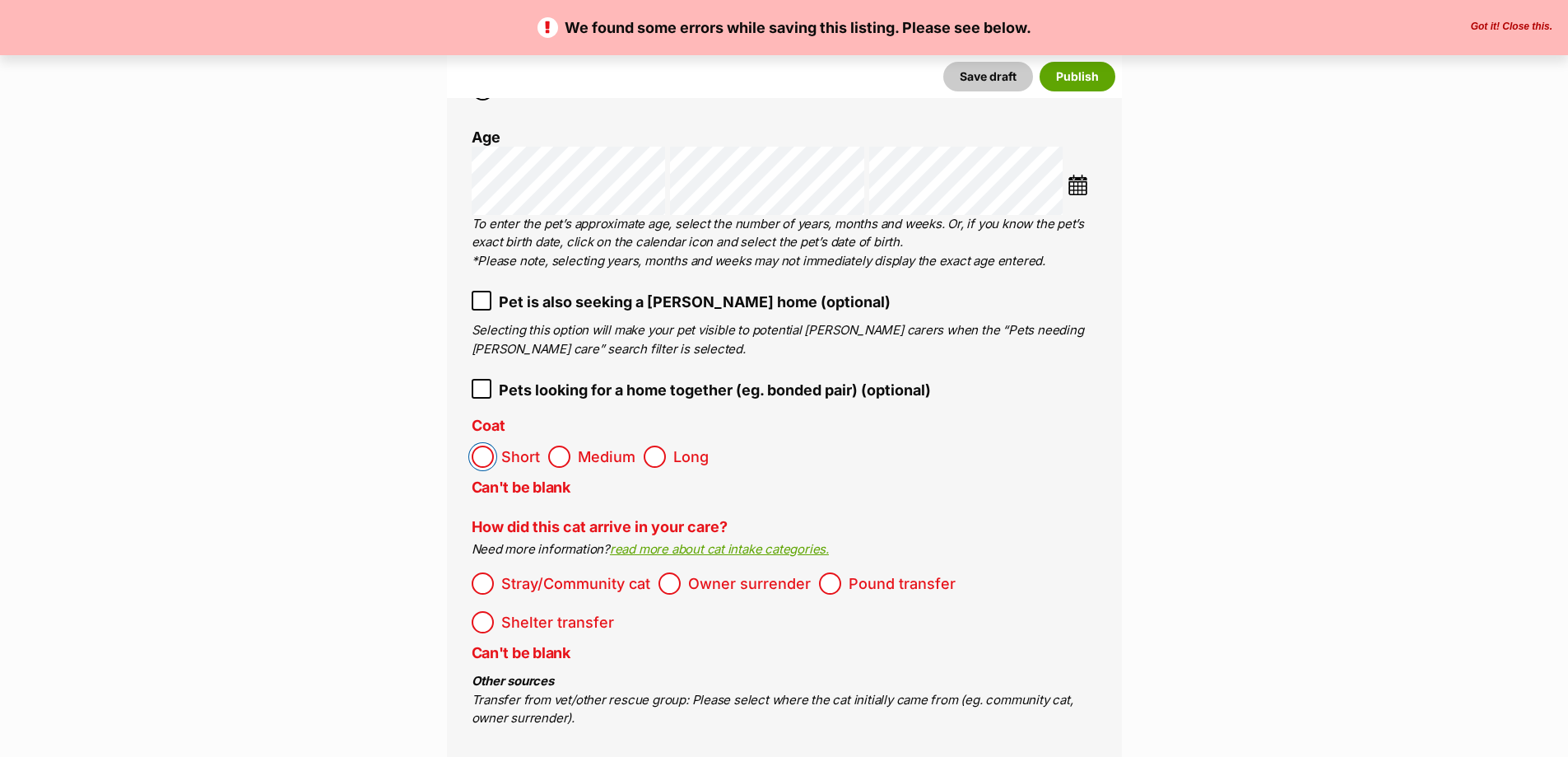
scroll to position [2388, 0]
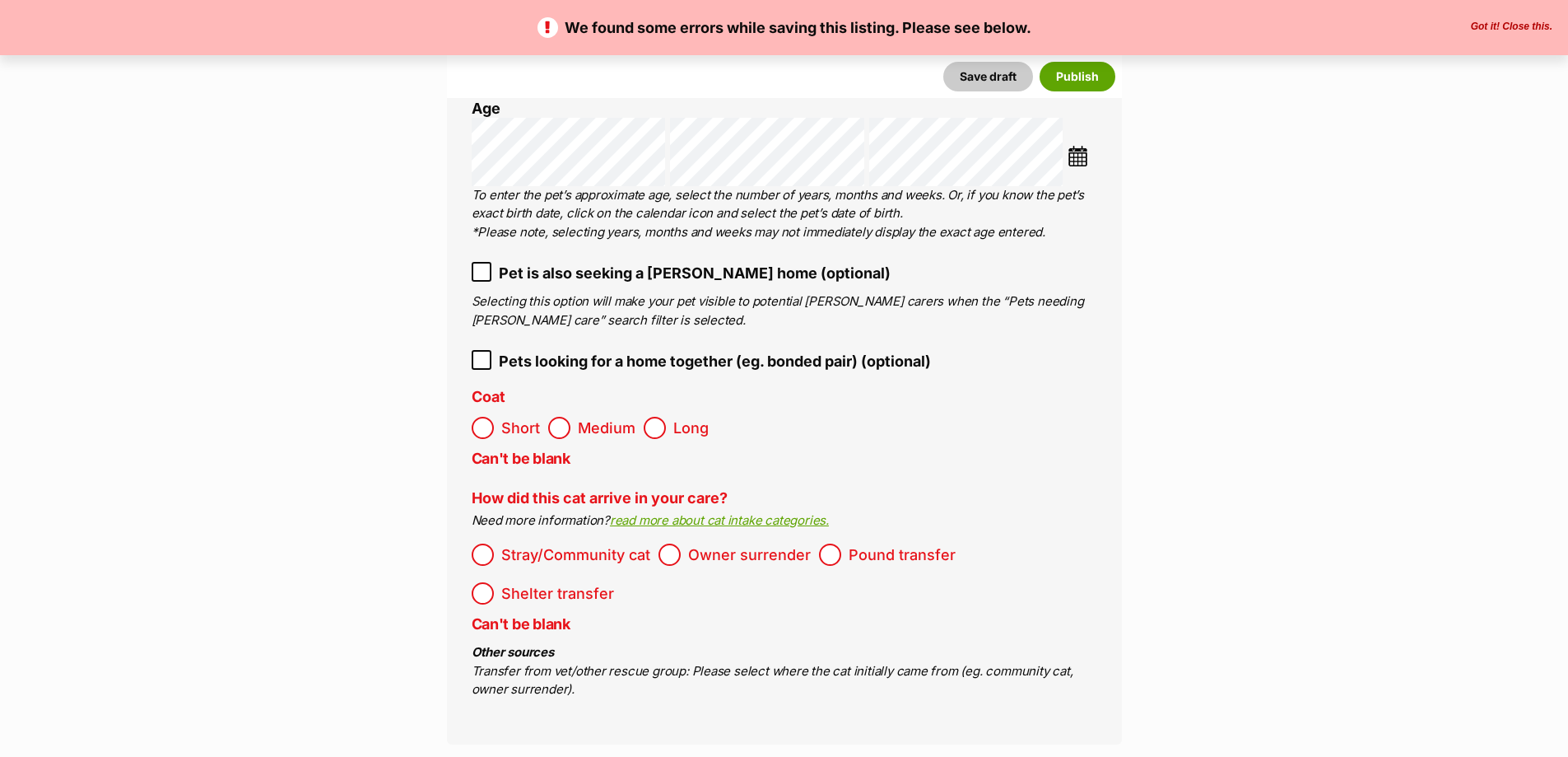
click at [581, 544] on span "Stray/Community cat" at bounding box center [575, 554] width 149 height 23
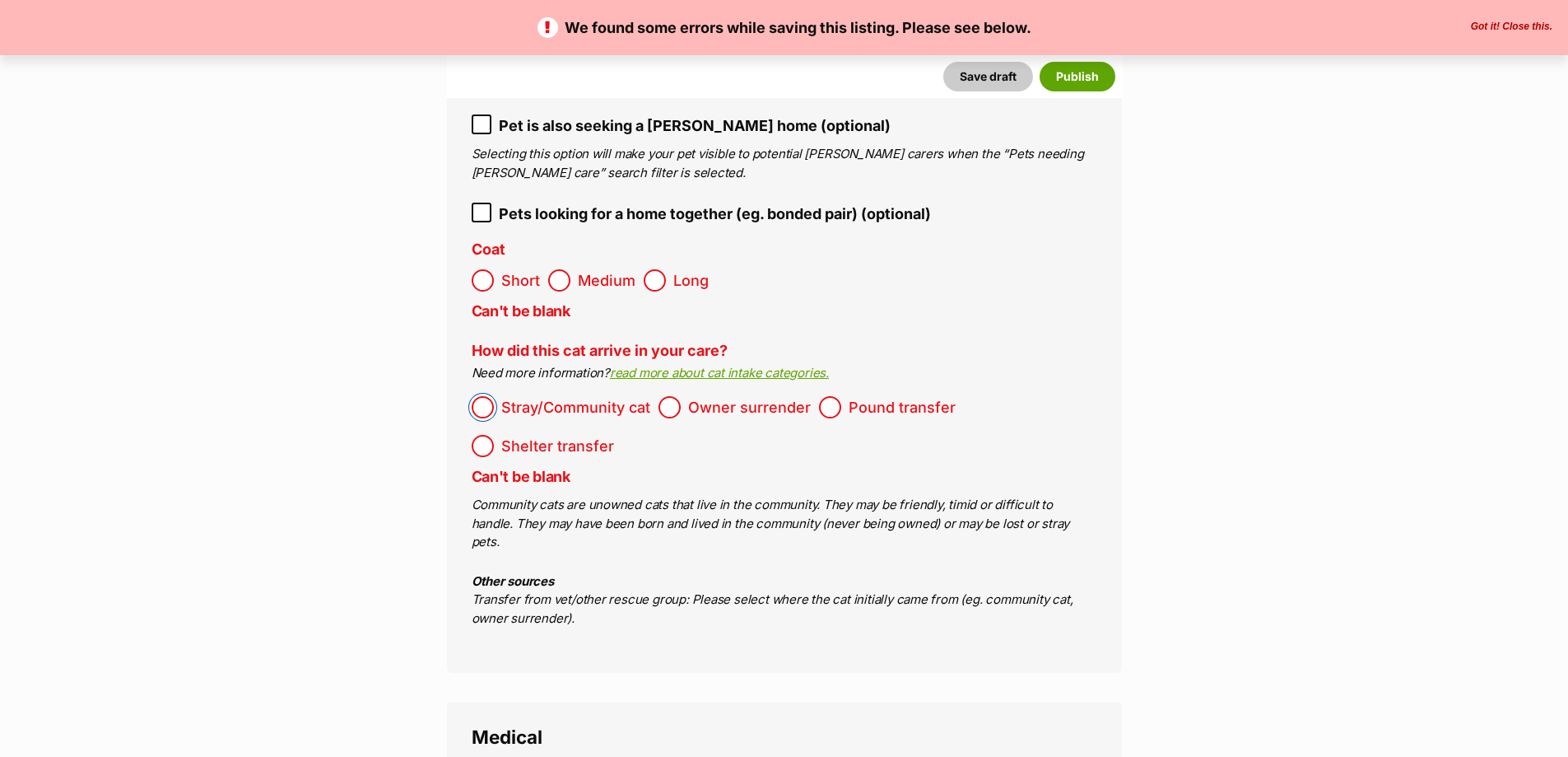
scroll to position [2552, 0]
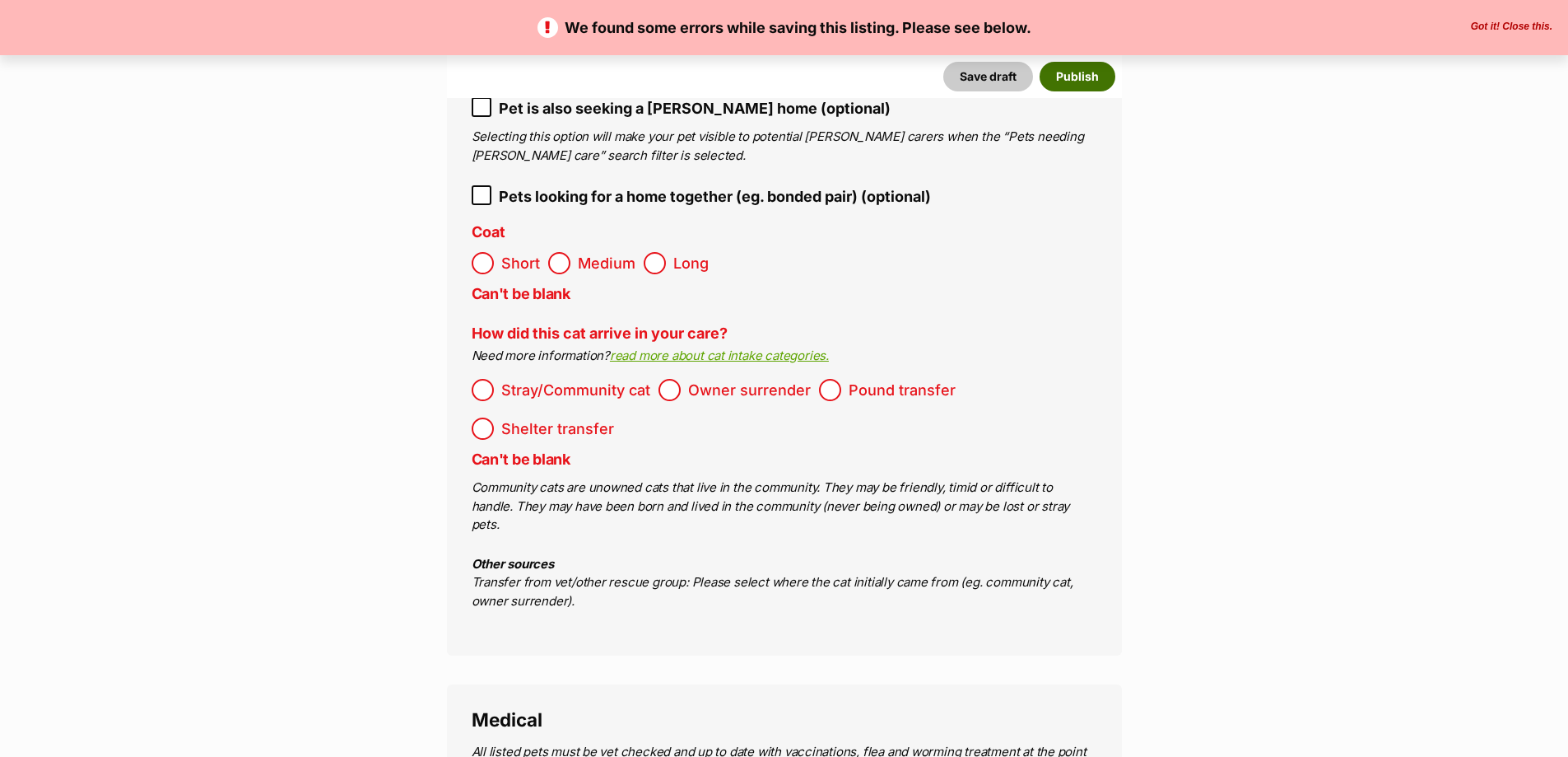
click at [1087, 75] on button "Publish" at bounding box center [1078, 76] width 76 height 30
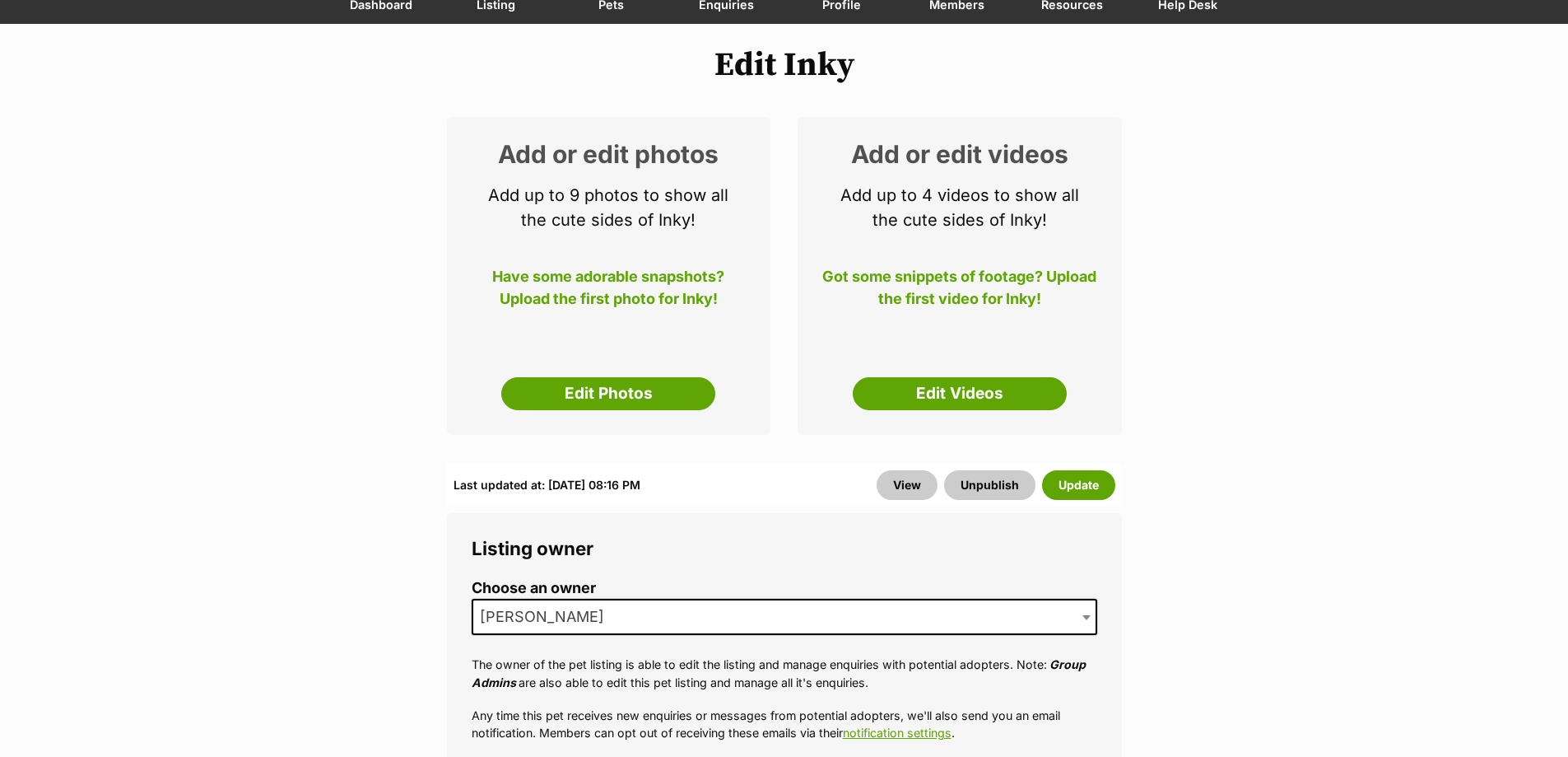
scroll to position [165, 0]
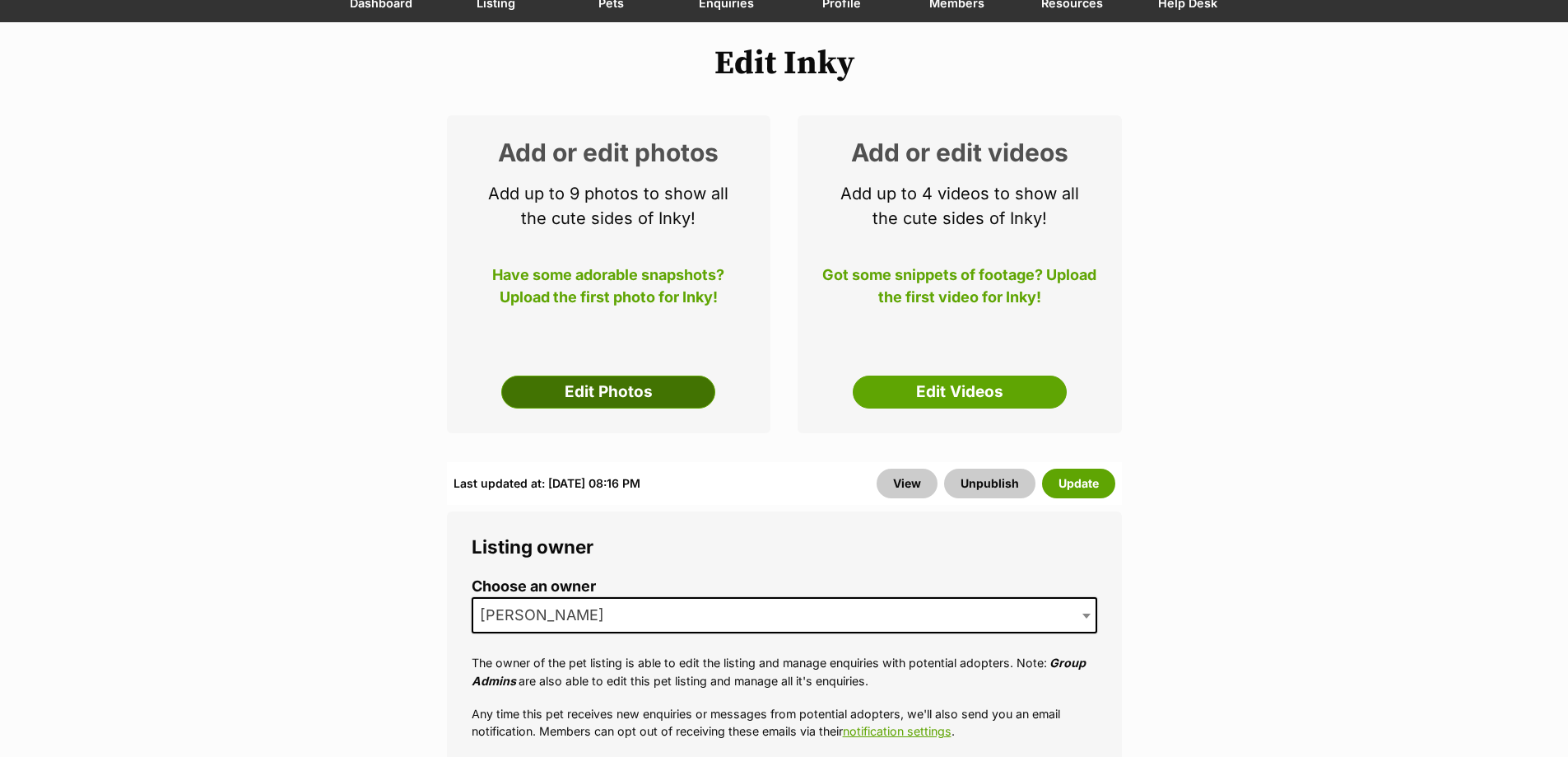
click at [685, 393] on link "Edit Photos" at bounding box center [608, 392] width 214 height 33
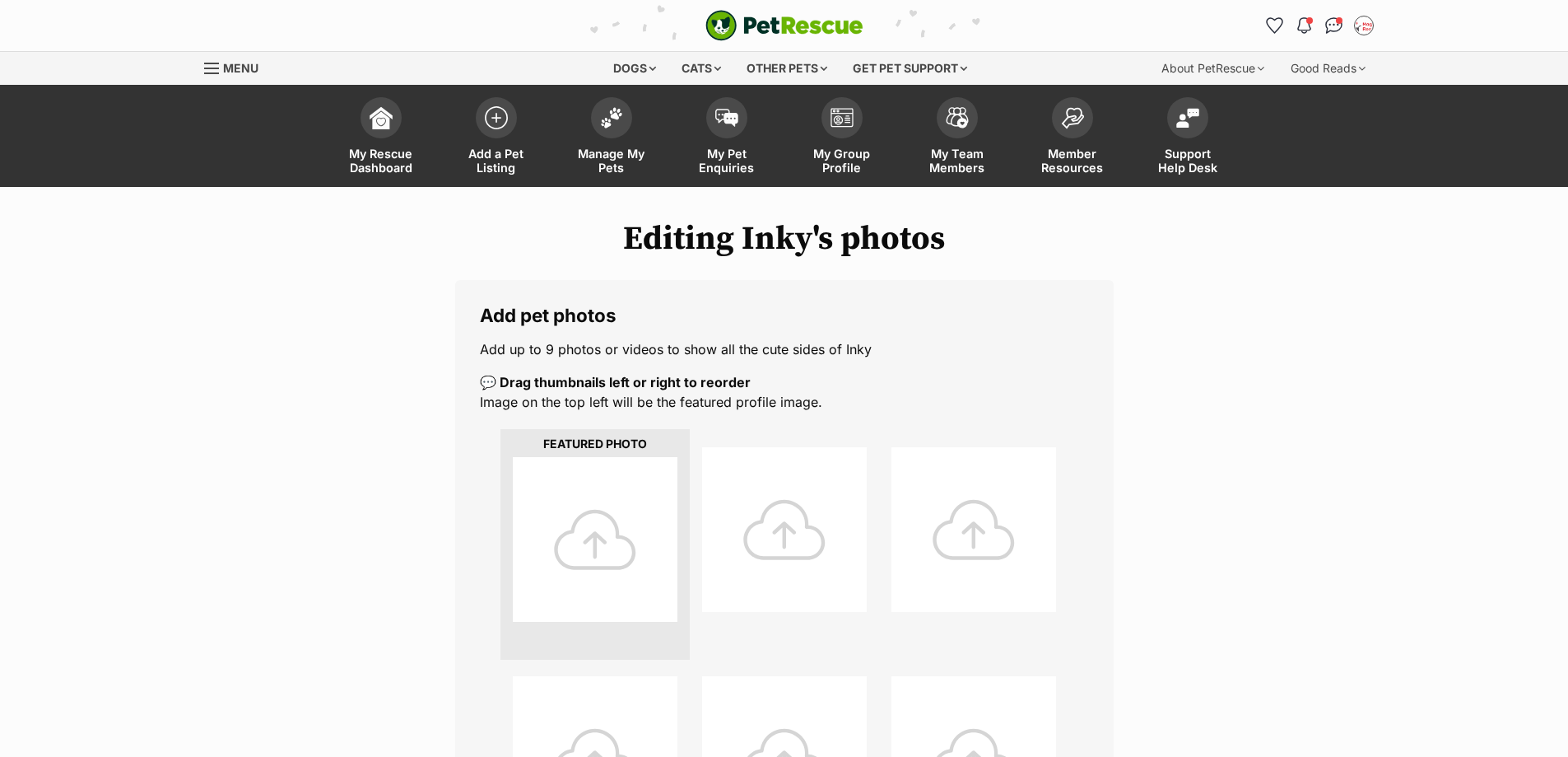
click at [630, 465] on div at bounding box center [595, 539] width 165 height 165
click at [582, 544] on div at bounding box center [595, 539] width 165 height 165
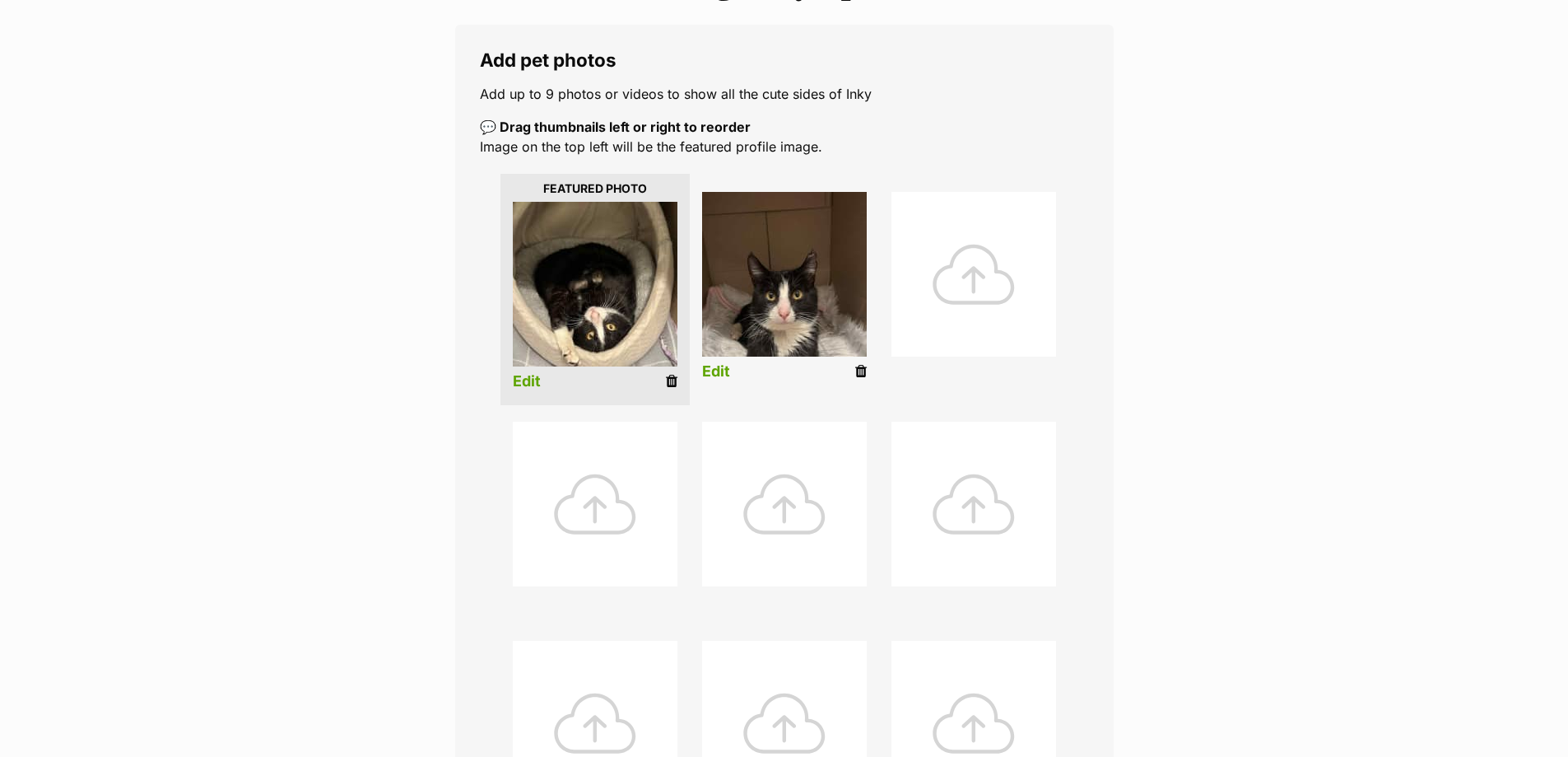
scroll to position [832, 0]
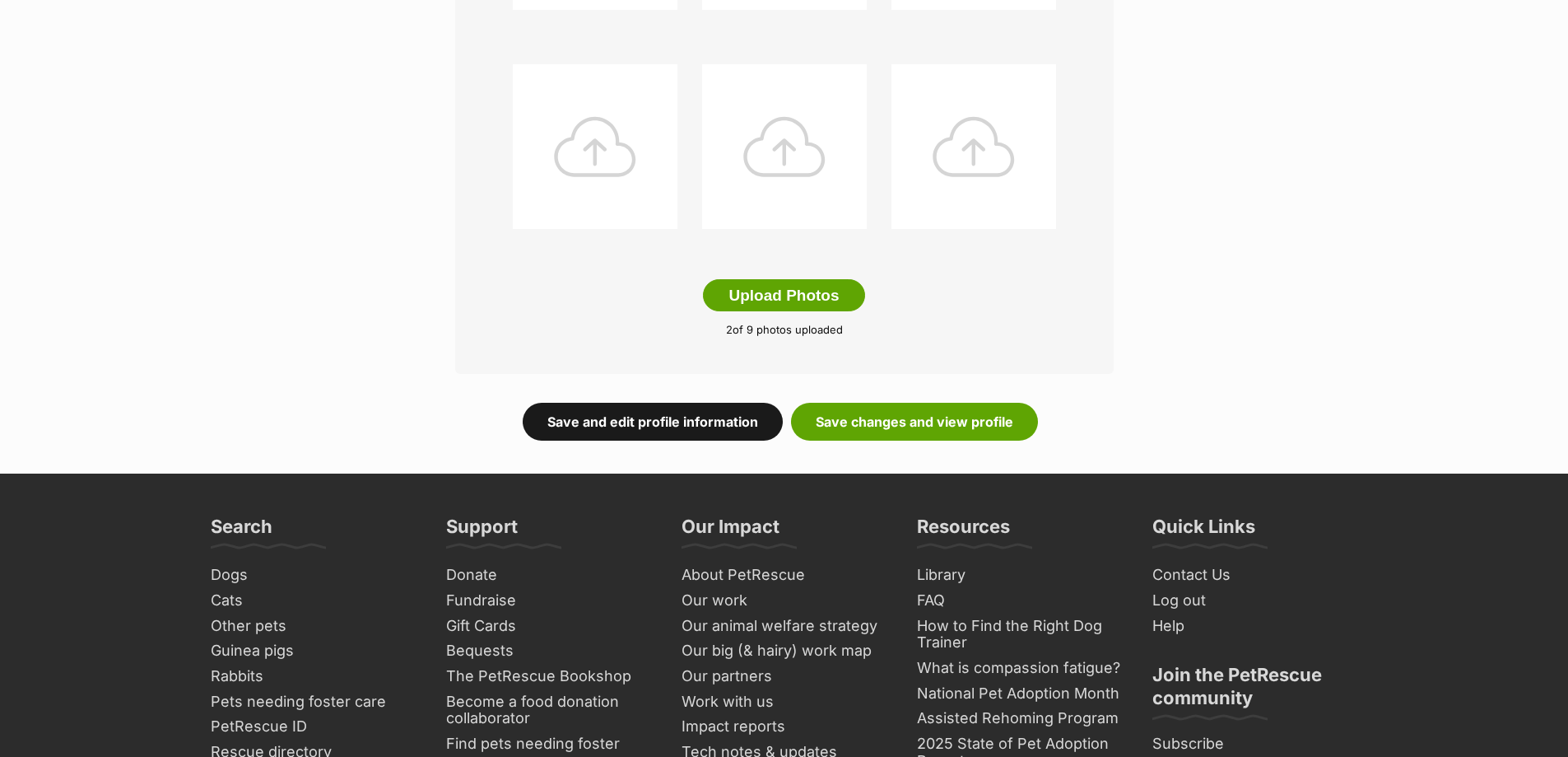
click at [703, 426] on link "Save and edit profile information" at bounding box center [653, 421] width 260 height 38
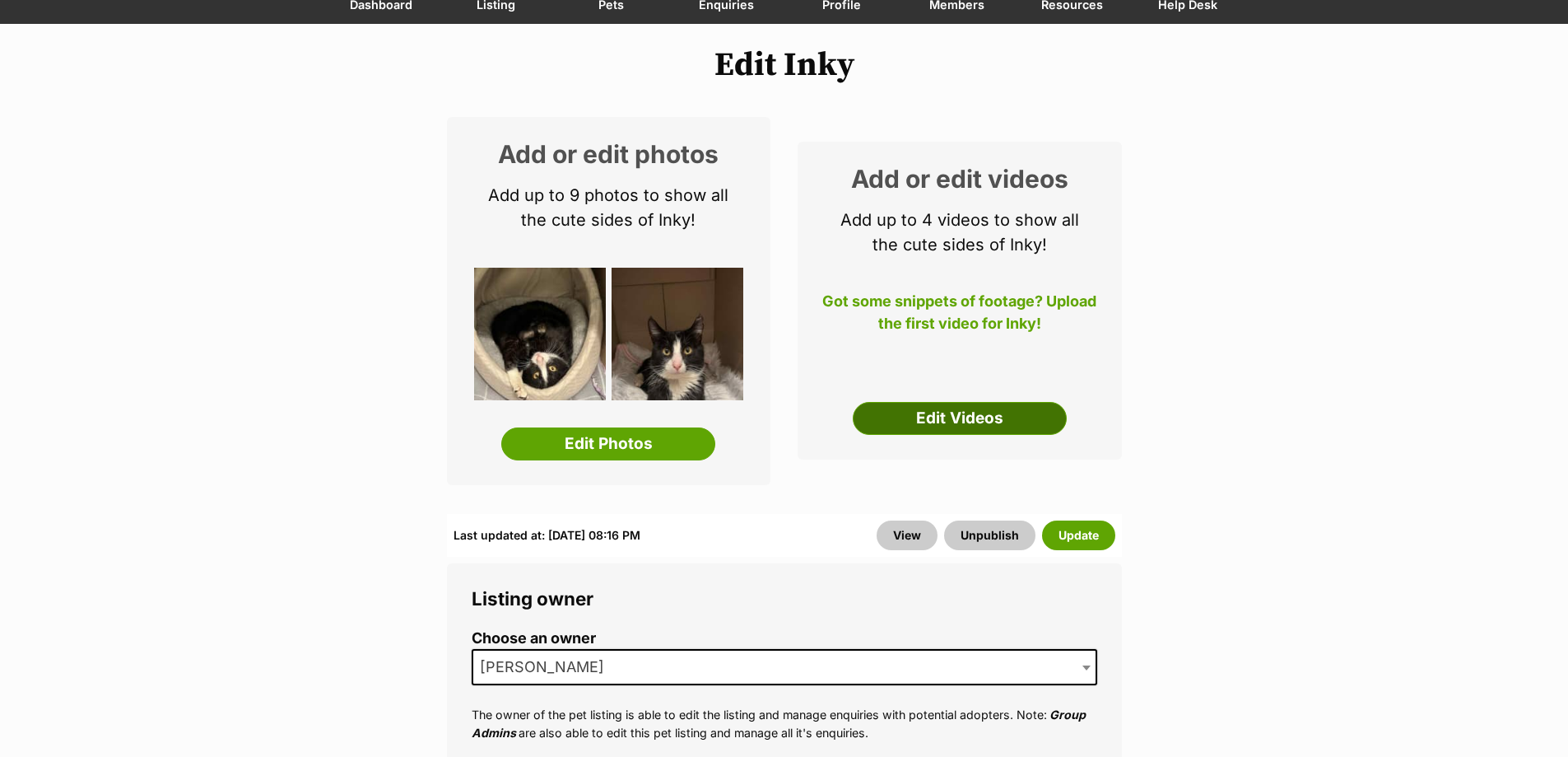
scroll to position [165, 0]
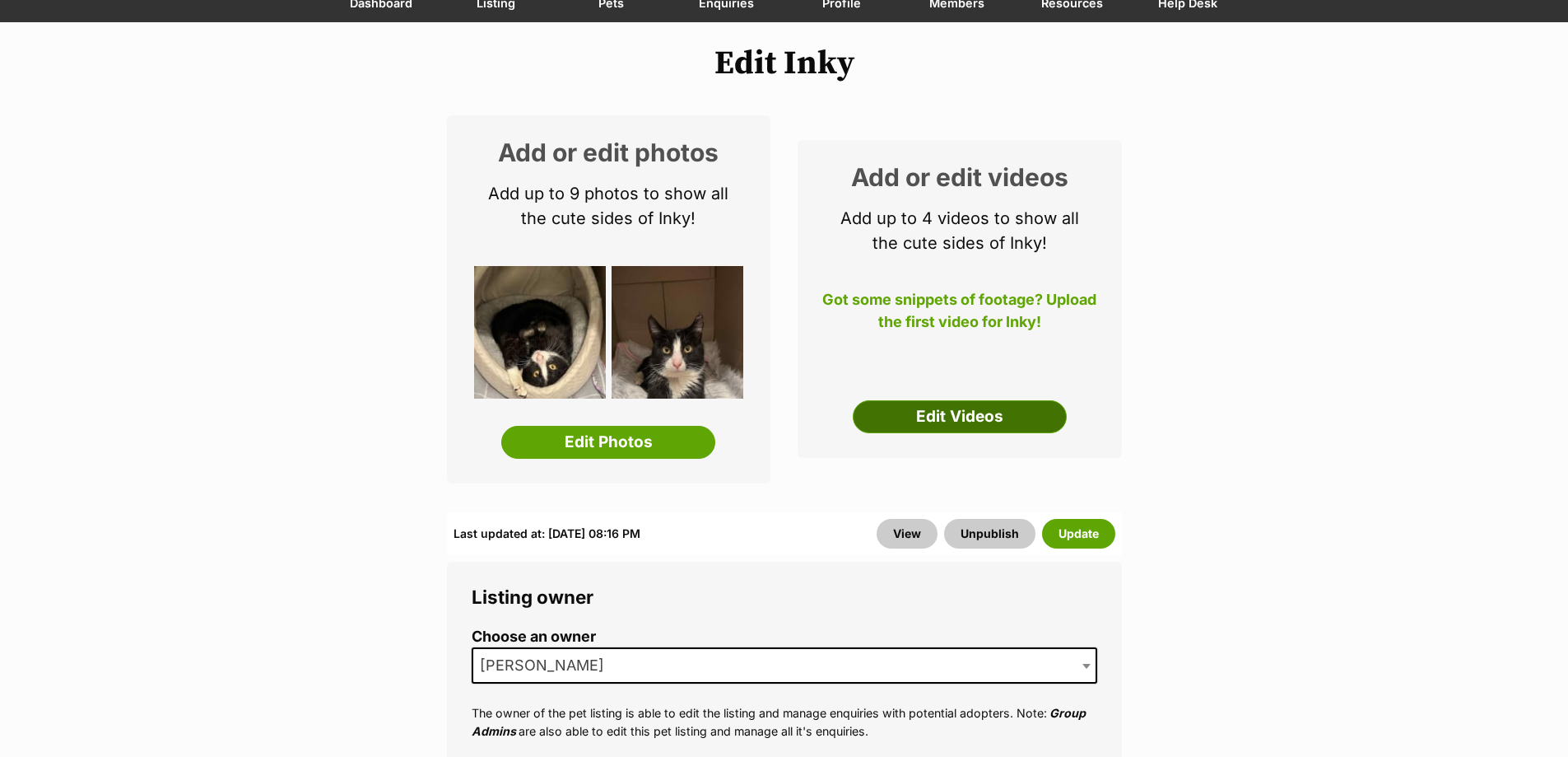
click at [988, 437] on div "Add or edit videos Add up to 4 videos to show all the cute sides of Inky! Got s…" at bounding box center [959, 298] width 325 height 317
click at [965, 410] on link "Edit Videos" at bounding box center [959, 416] width 214 height 33
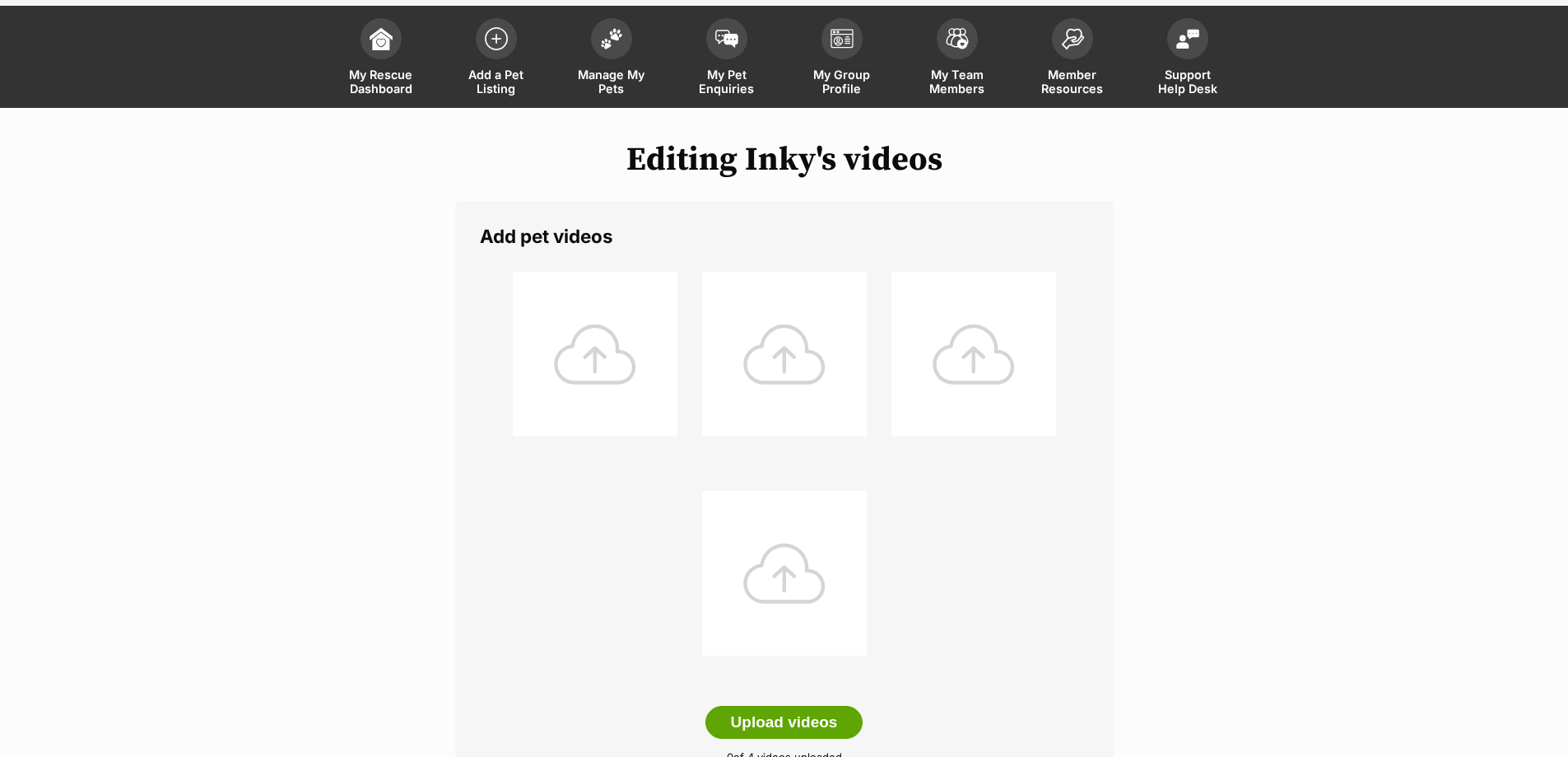
scroll to position [82, 0]
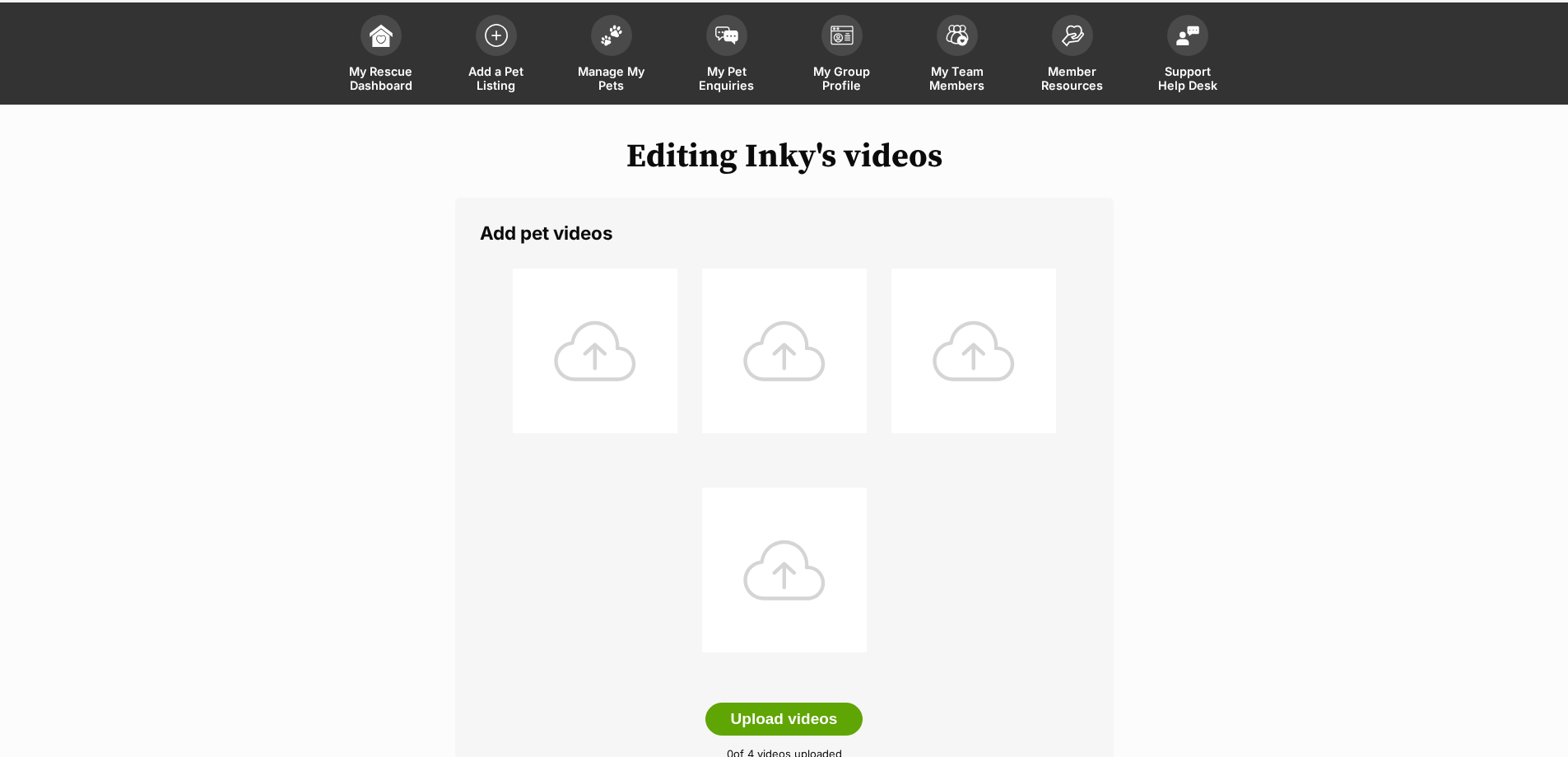
click at [589, 333] on div at bounding box center [595, 351] width 165 height 165
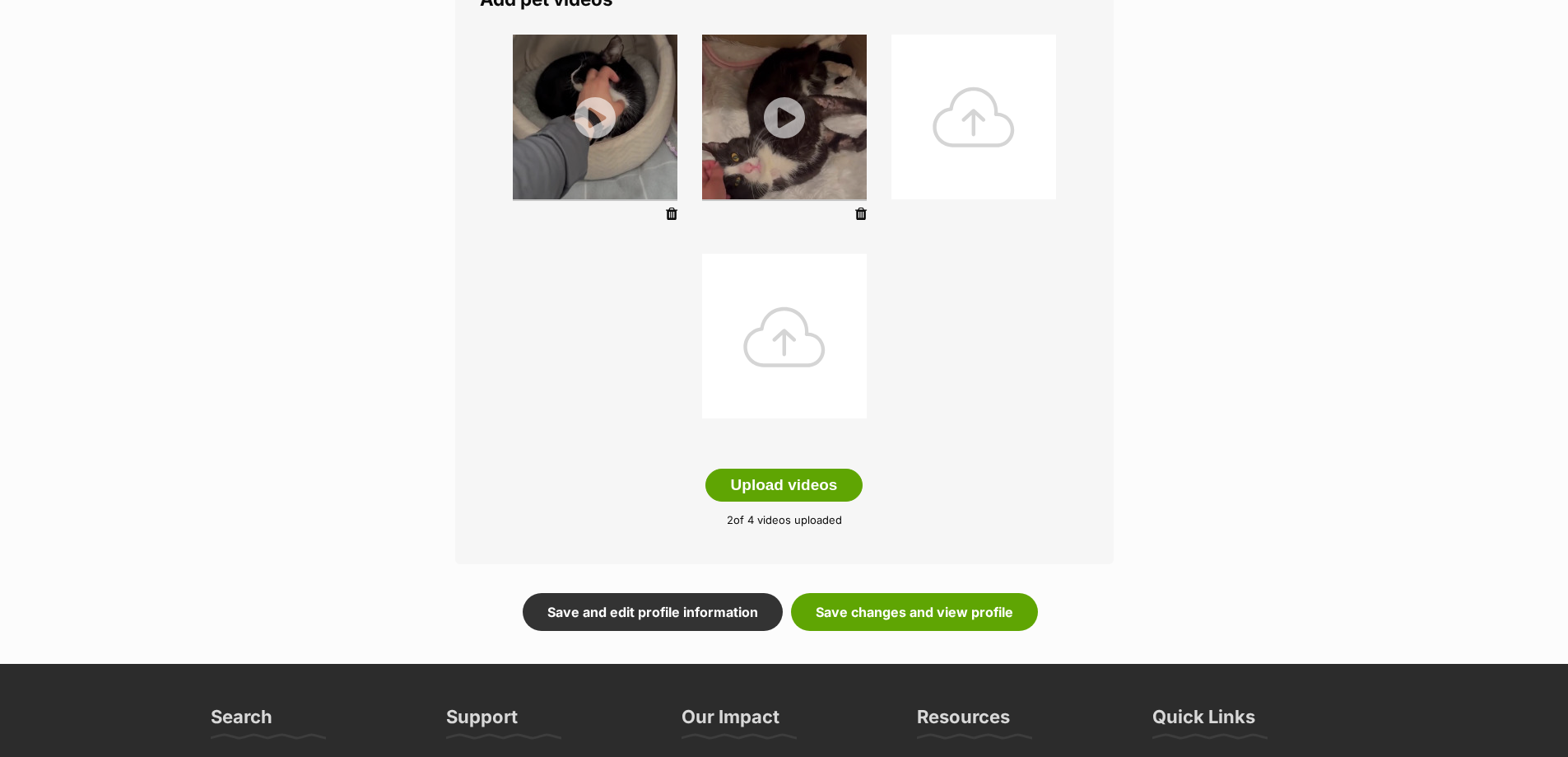
scroll to position [247, 0]
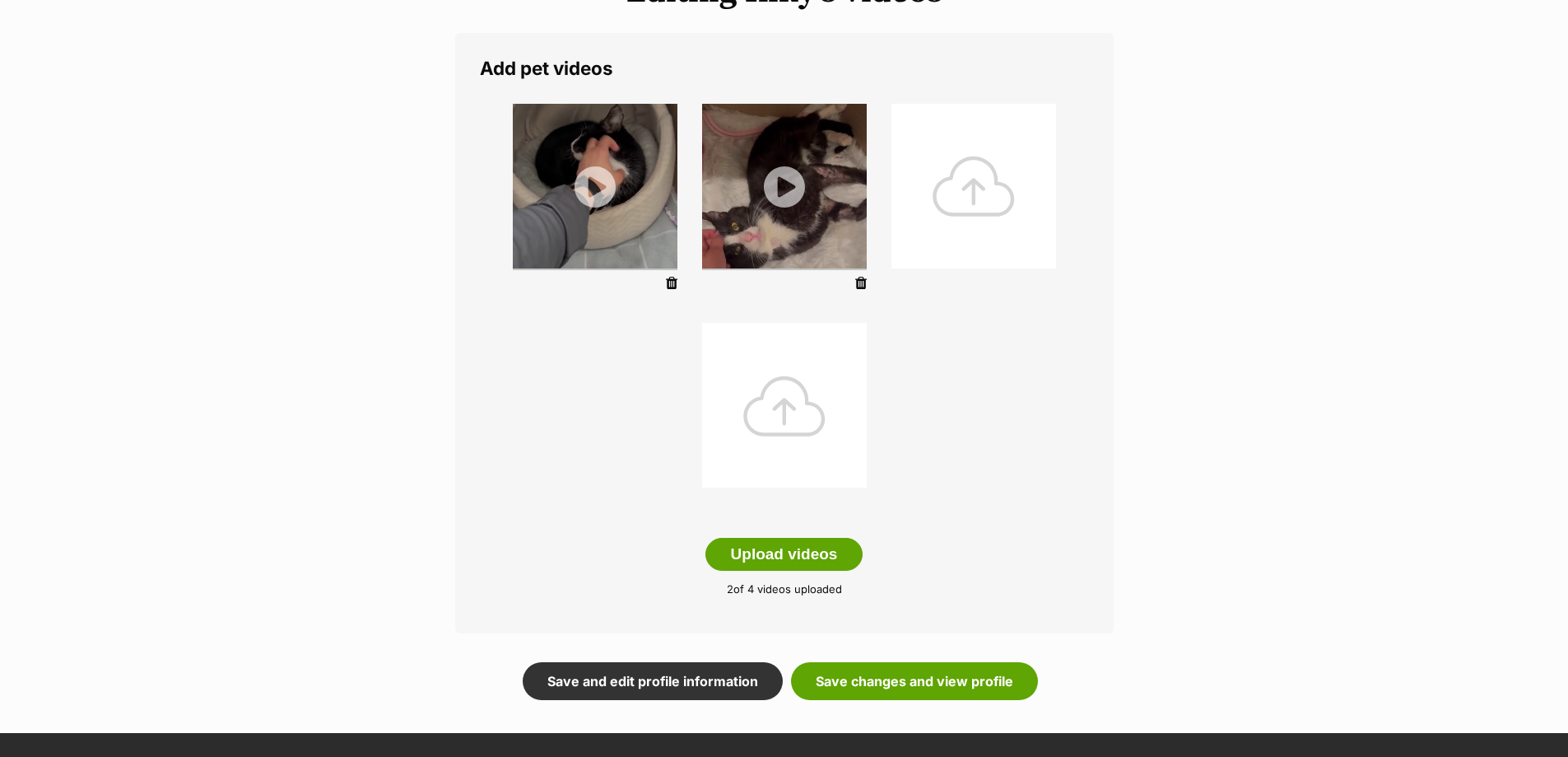
click at [656, 214] on img at bounding box center [595, 186] width 165 height 165
click at [599, 194] on img at bounding box center [595, 186] width 165 height 165
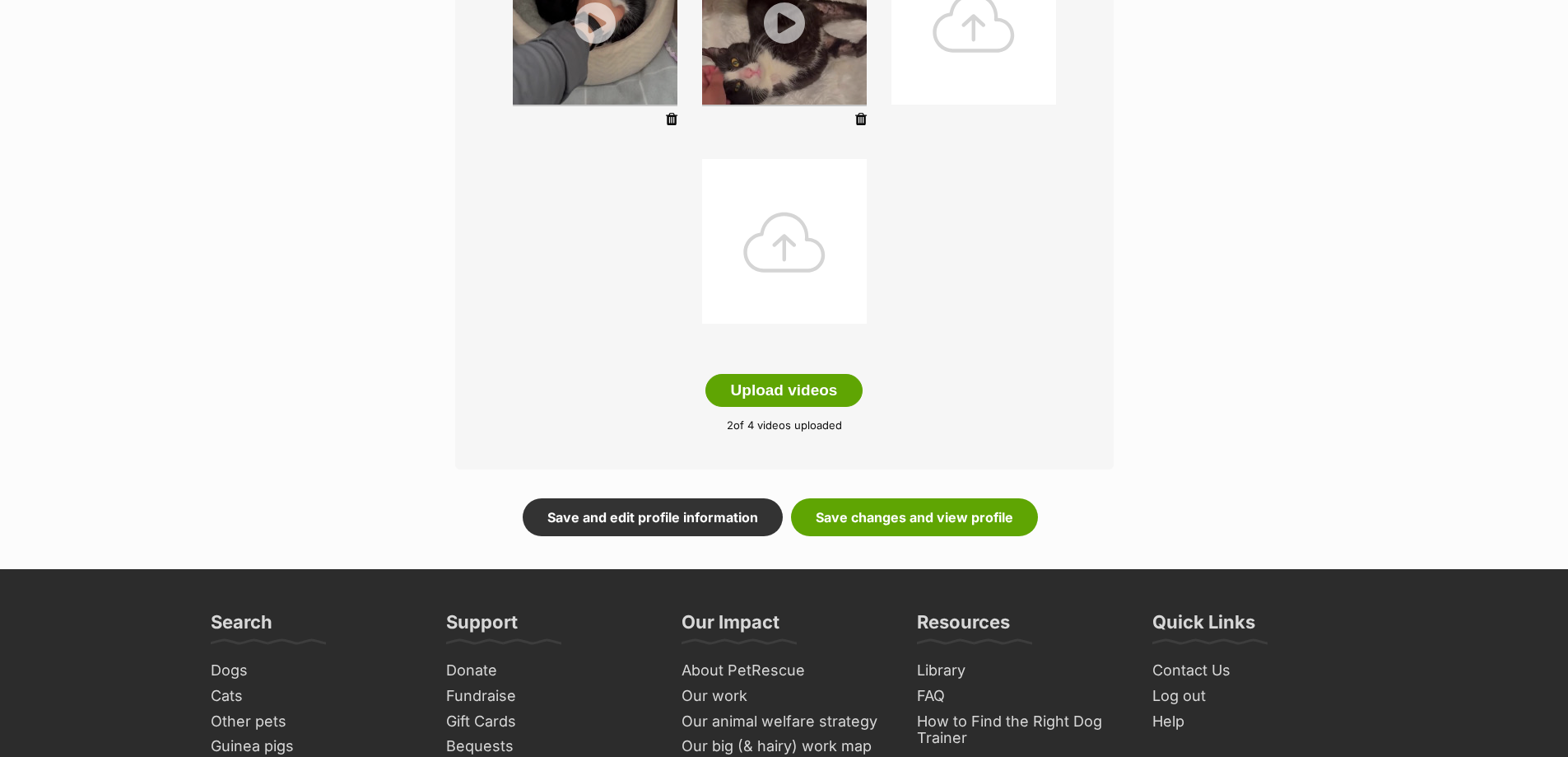
scroll to position [412, 0]
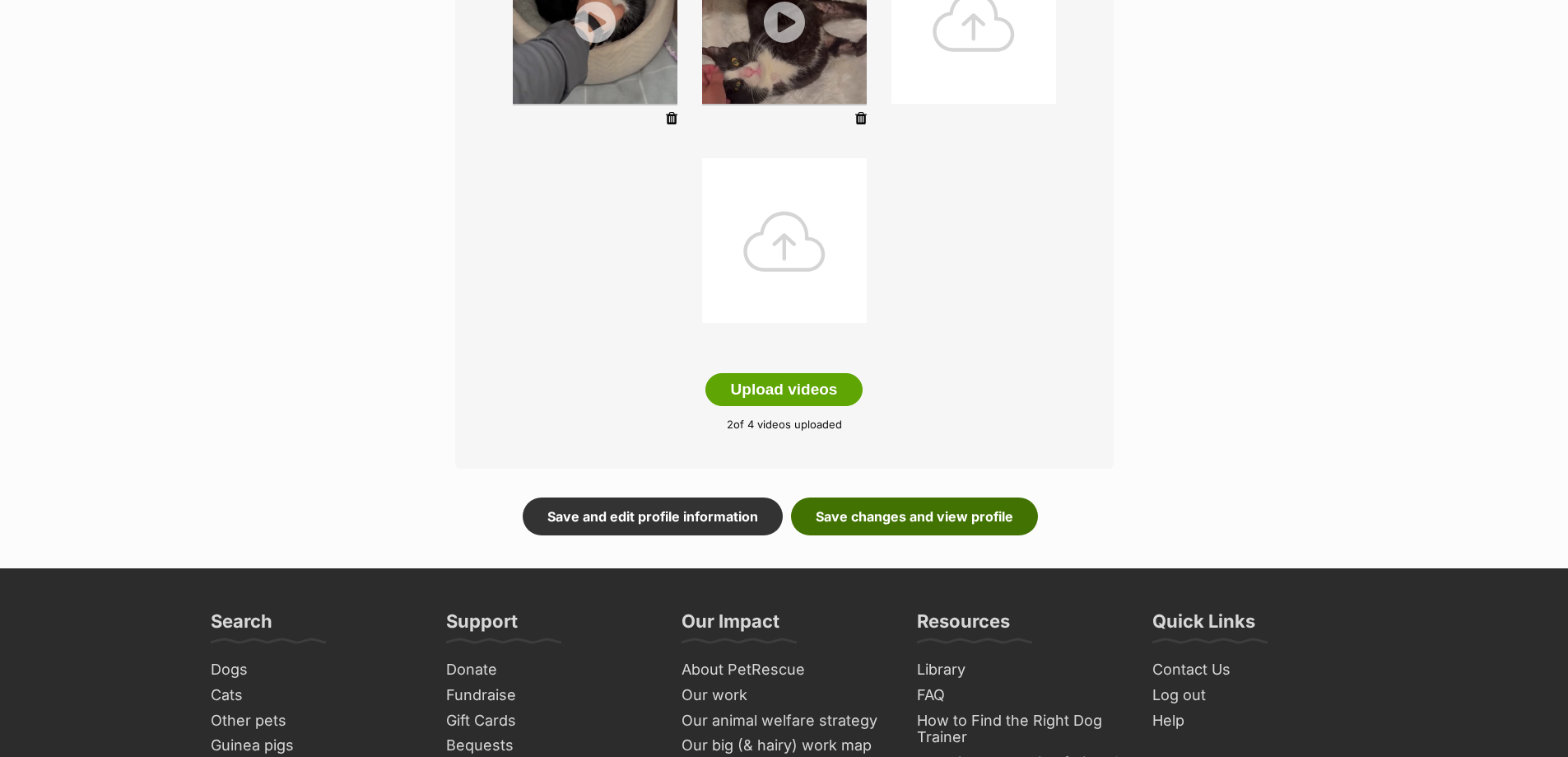
click at [956, 534] on link "Save changes and view profile" at bounding box center [914, 516] width 247 height 38
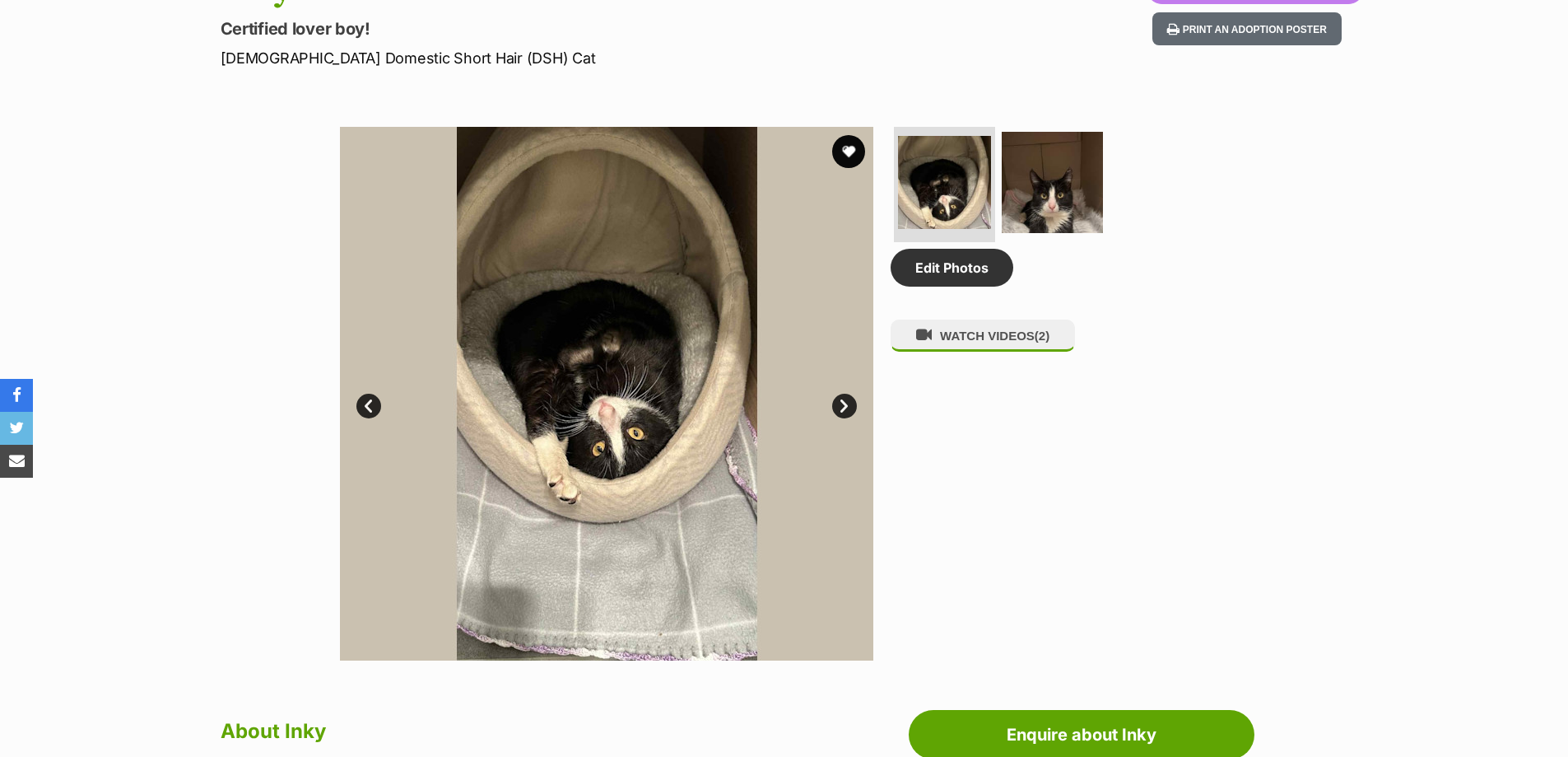
click at [847, 402] on link "Next" at bounding box center [844, 405] width 24 height 24
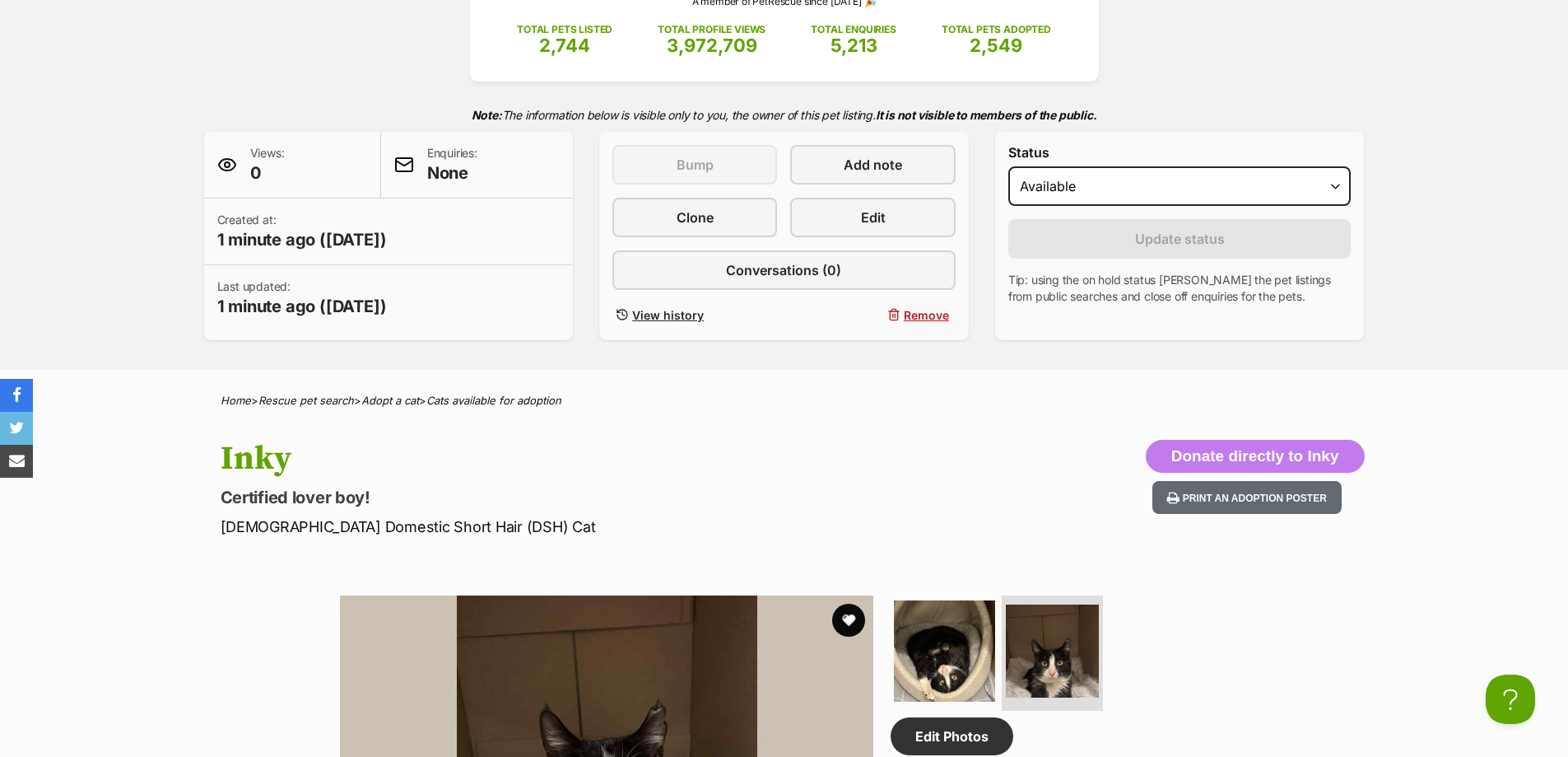
scroll to position [165, 0]
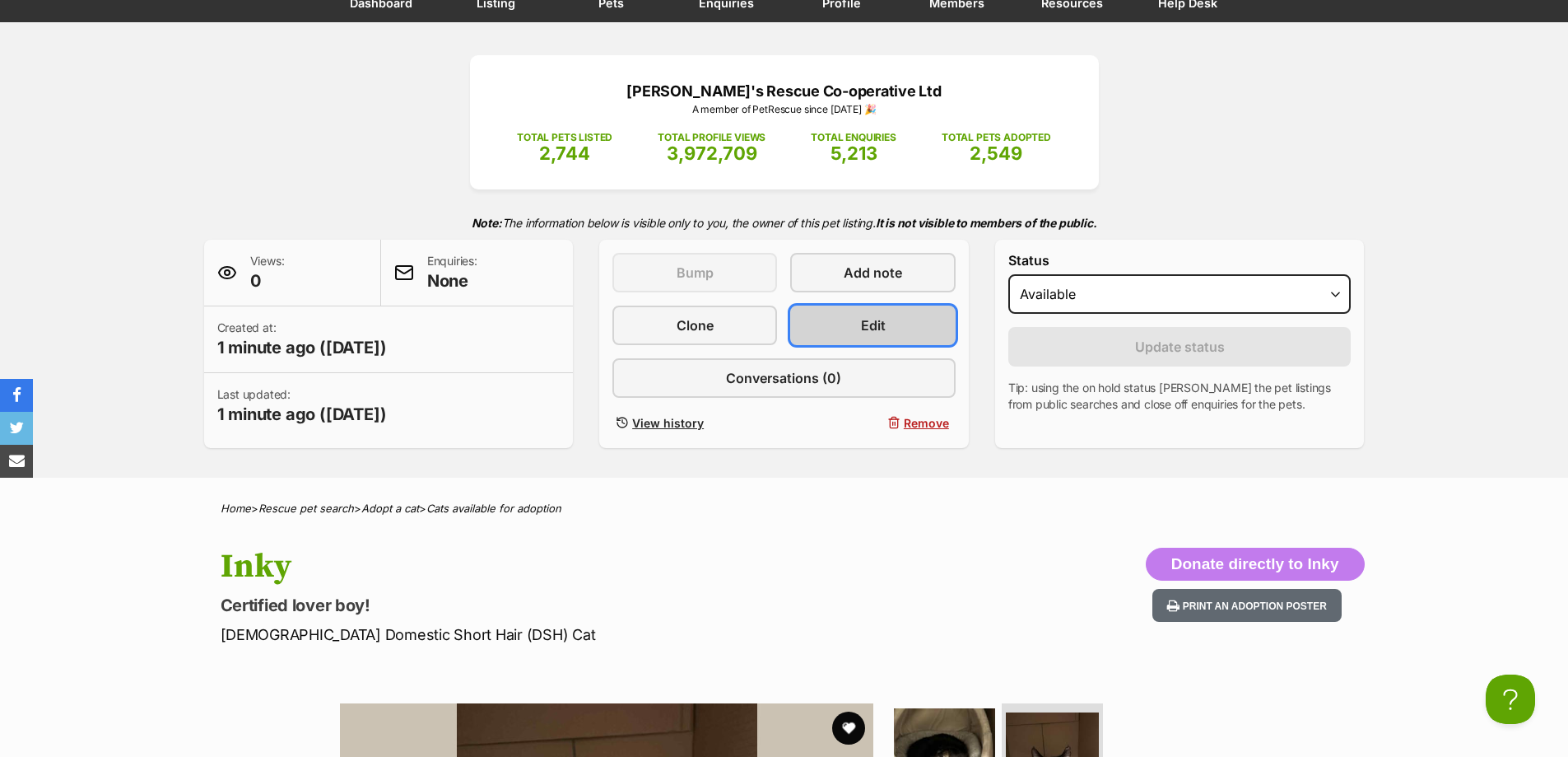
click at [906, 308] on link "Edit" at bounding box center [873, 326] width 165 height 40
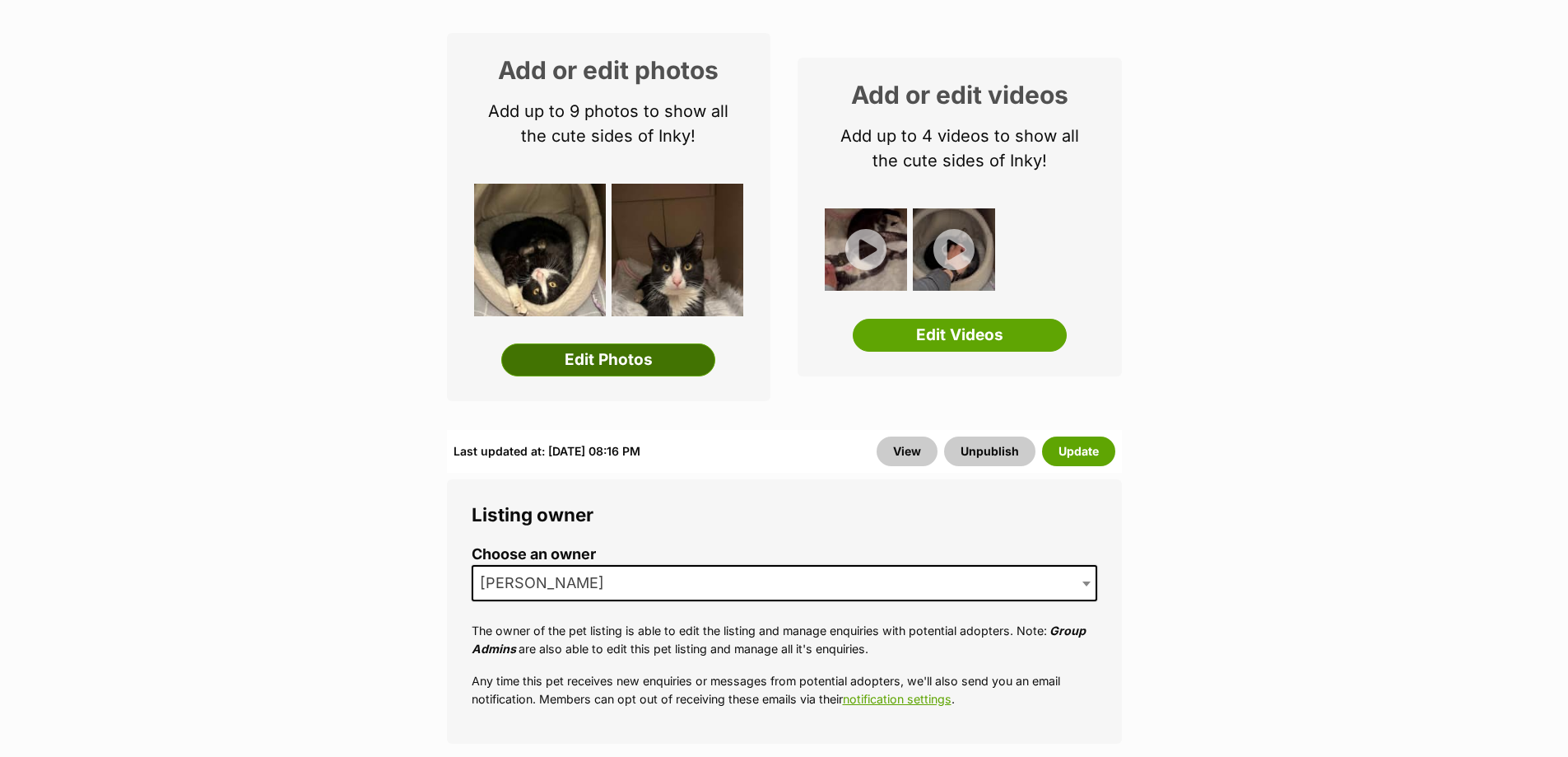
click at [655, 372] on link "Edit Photos" at bounding box center [608, 360] width 214 height 33
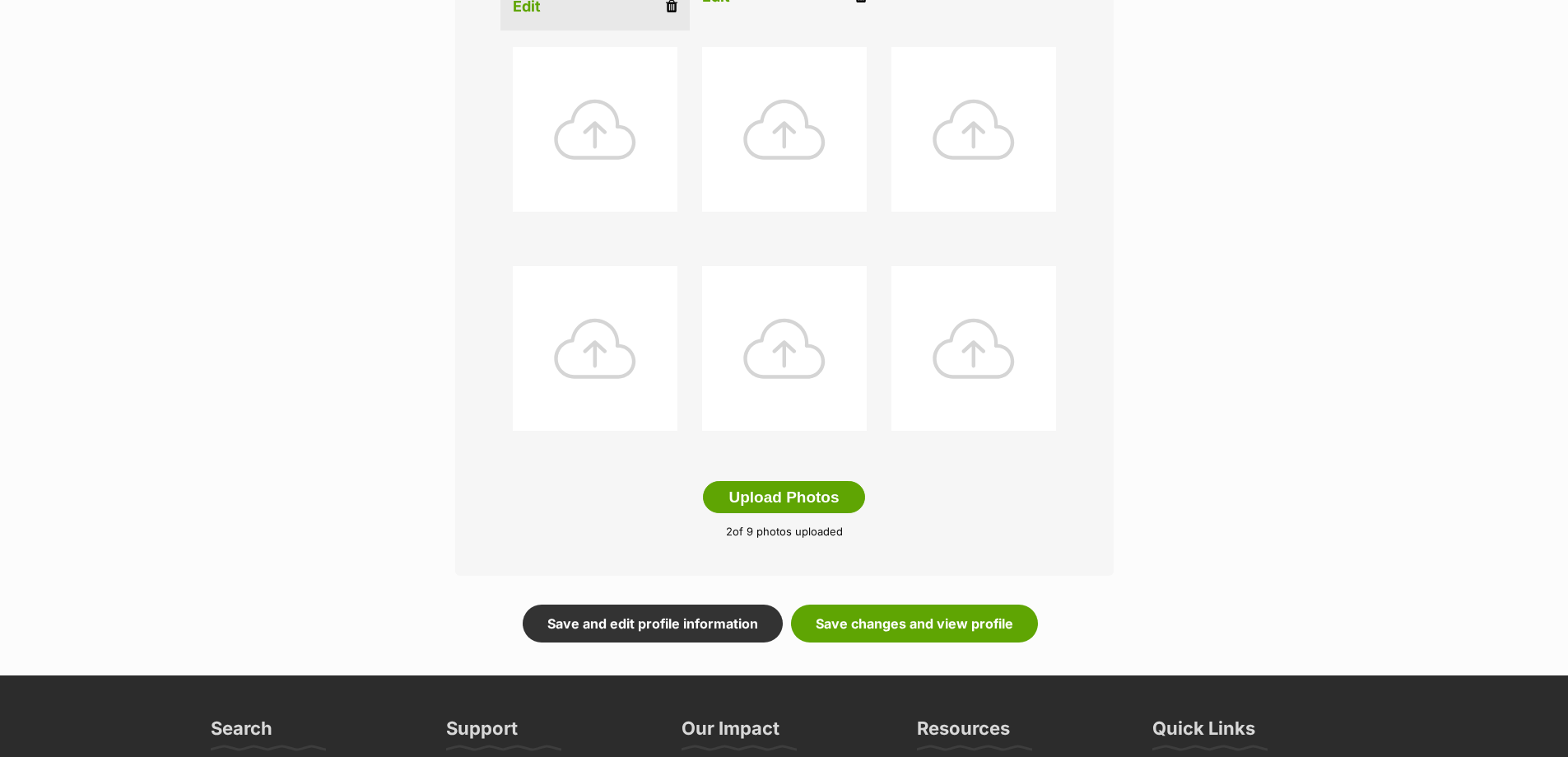
scroll to position [658, 0]
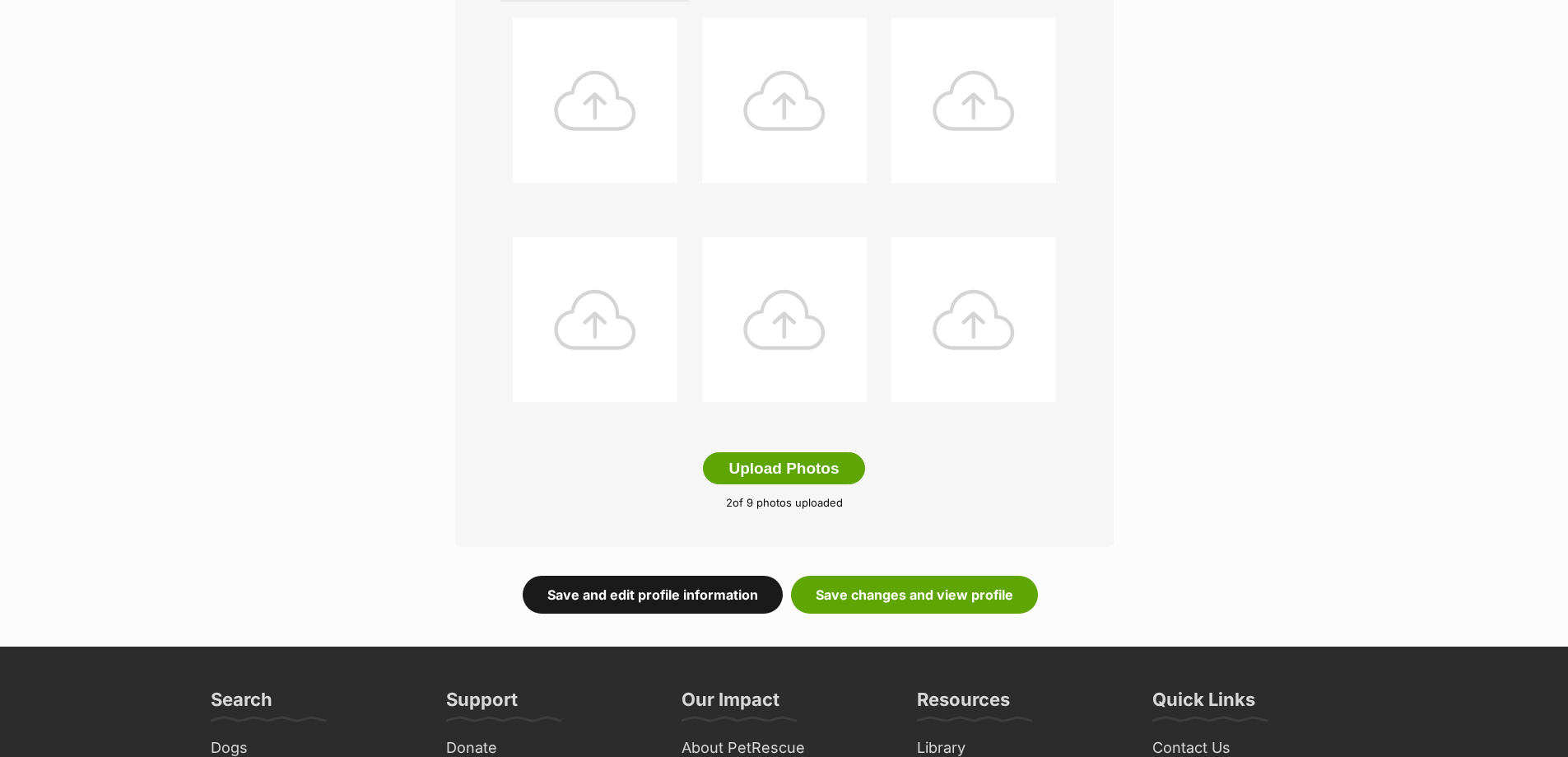
click at [728, 599] on link "Save and edit profile information" at bounding box center [653, 594] width 260 height 38
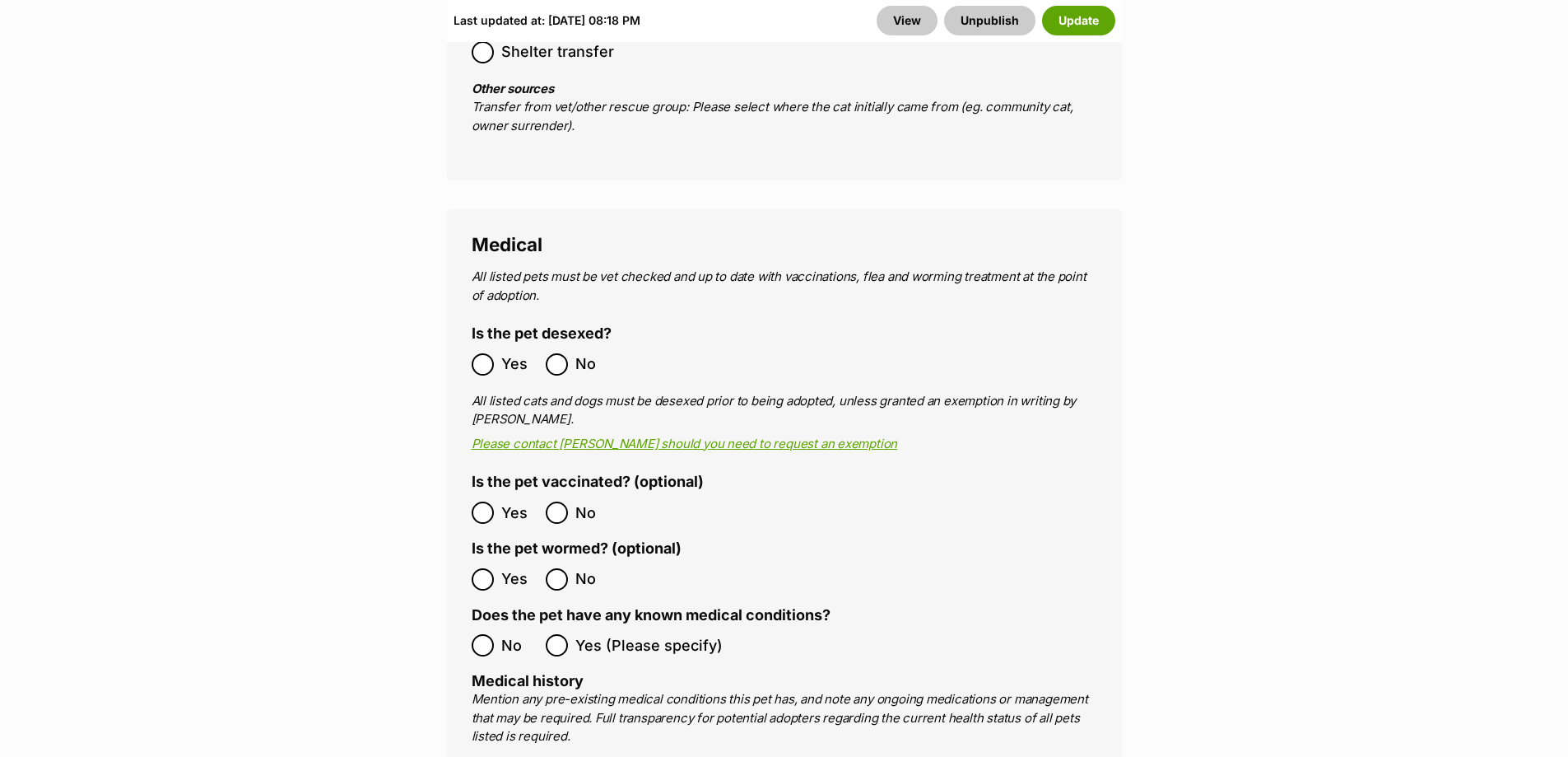
scroll to position [3212, 0]
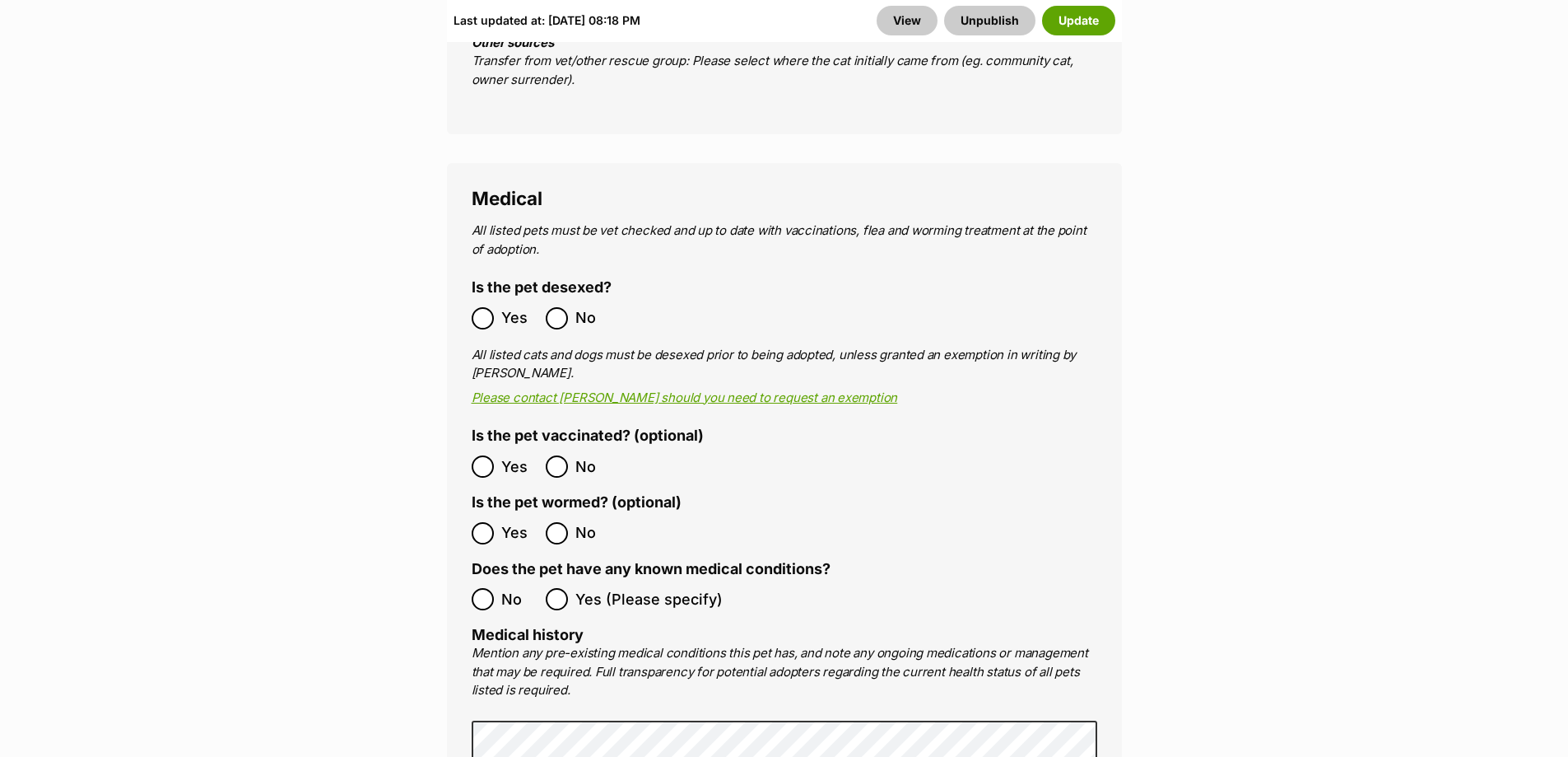
drag, startPoint x: 500, startPoint y: 421, endPoint x: 518, endPoint y: 475, distance: 56.9
click at [501, 455] on label "Yes" at bounding box center [505, 466] width 66 height 23
click at [516, 522] on span "Yes" at bounding box center [519, 533] width 36 height 23
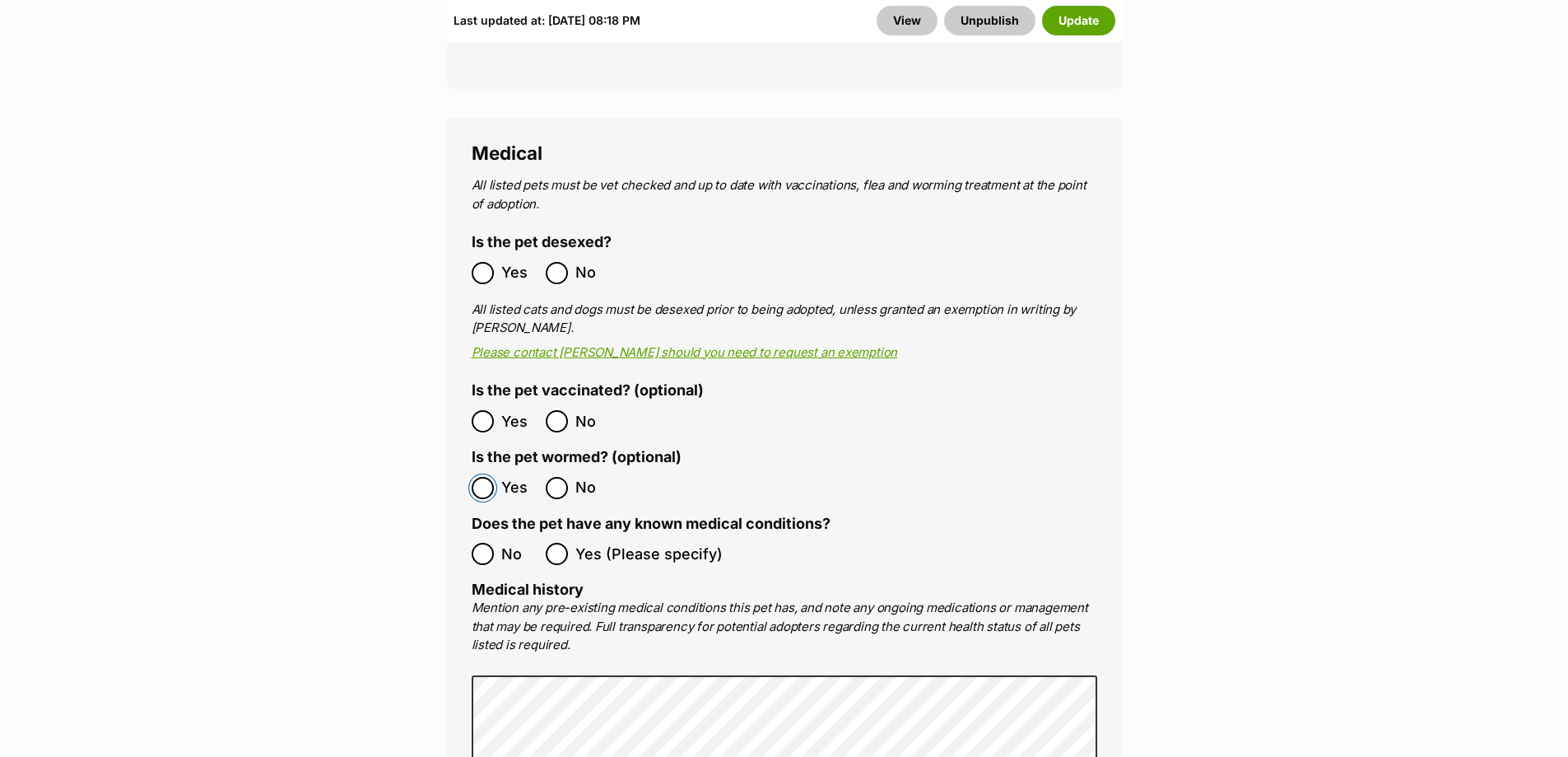
scroll to position [3294, 0]
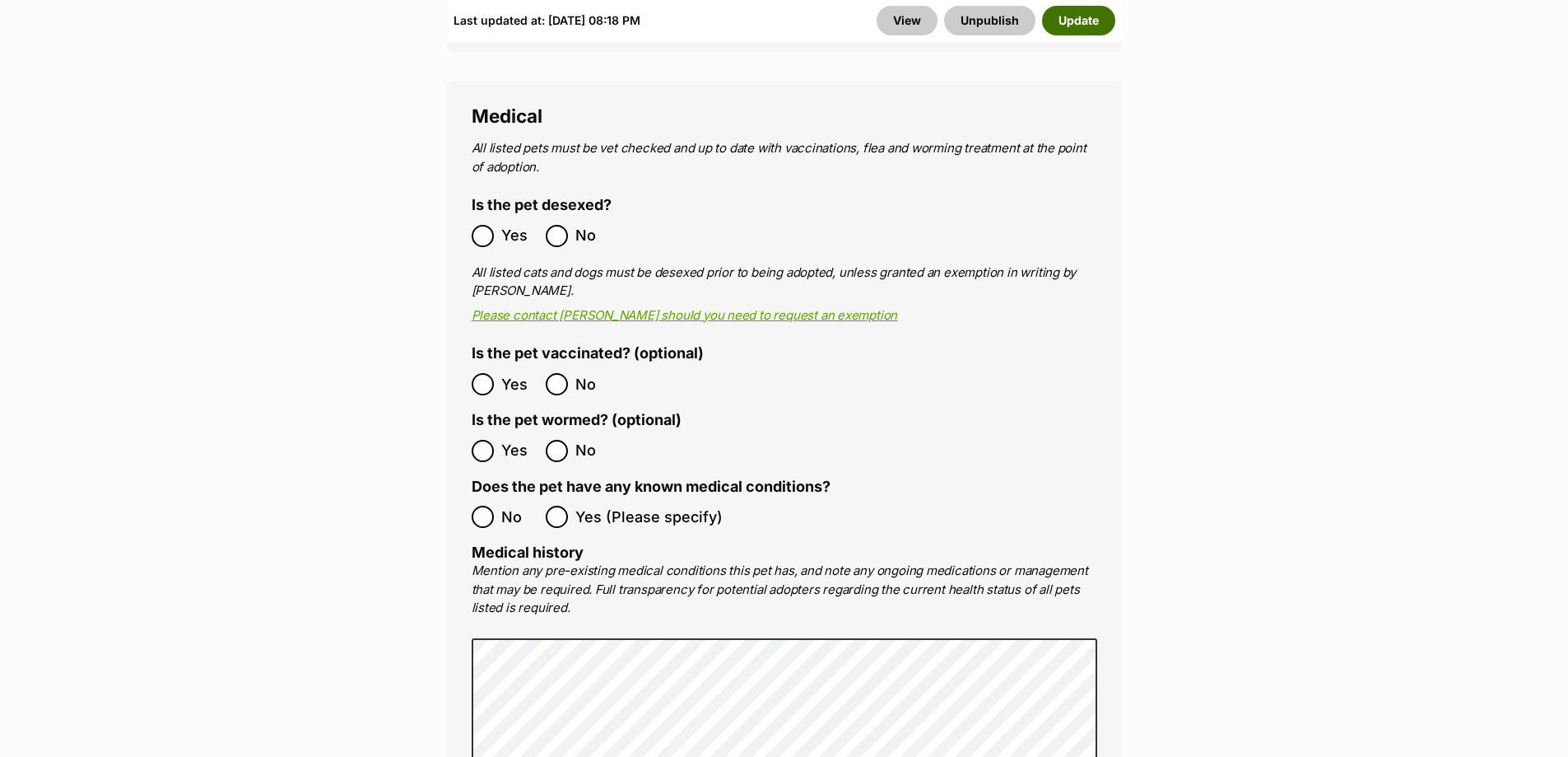
click at [1078, 27] on button "Update" at bounding box center [1079, 20] width 73 height 30
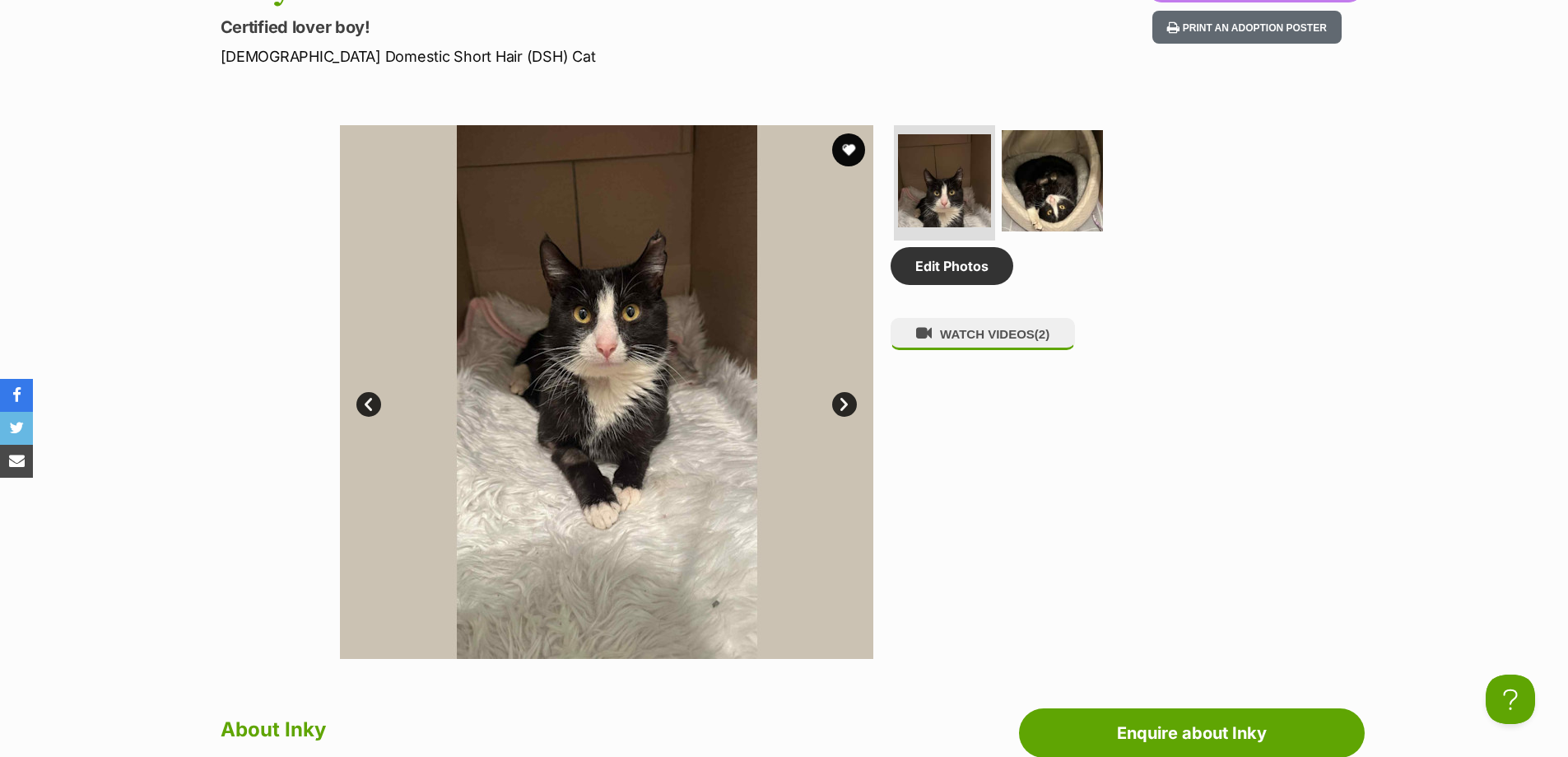
scroll to position [741, 0]
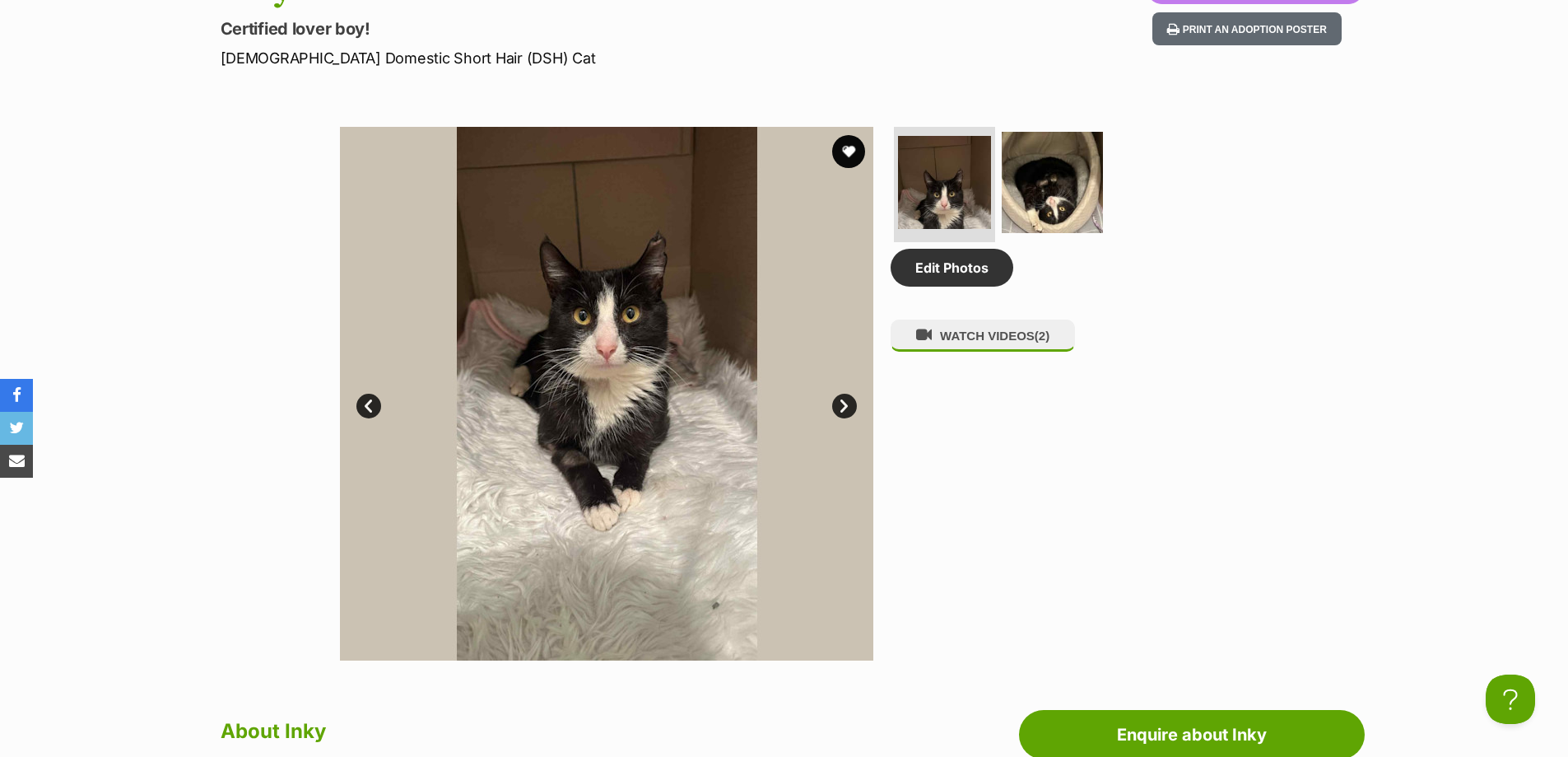
click at [838, 400] on link "Next" at bounding box center [844, 405] width 24 height 24
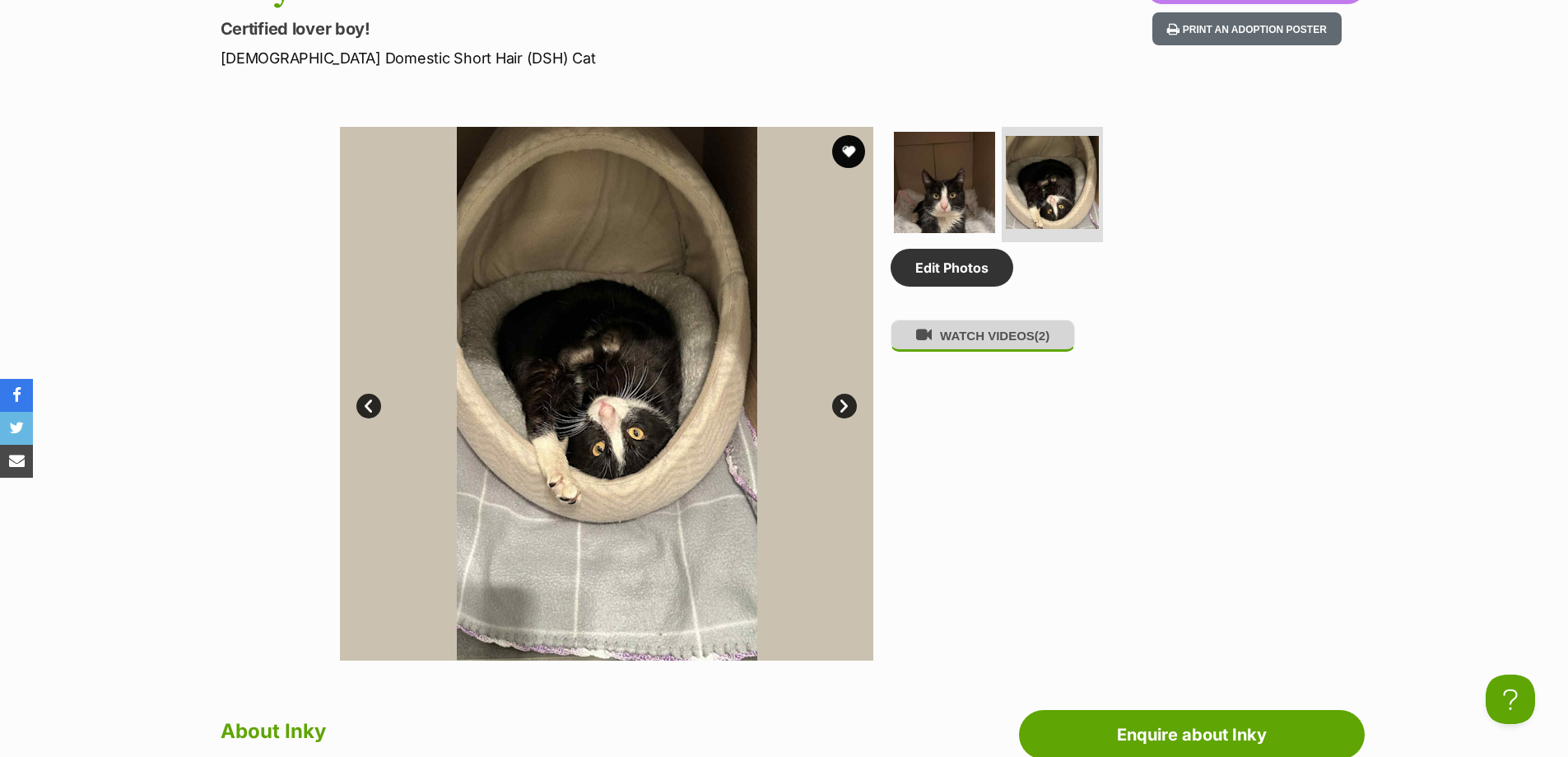
click at [973, 336] on button "WATCH VIDEOS (2)" at bounding box center [983, 336] width 184 height 33
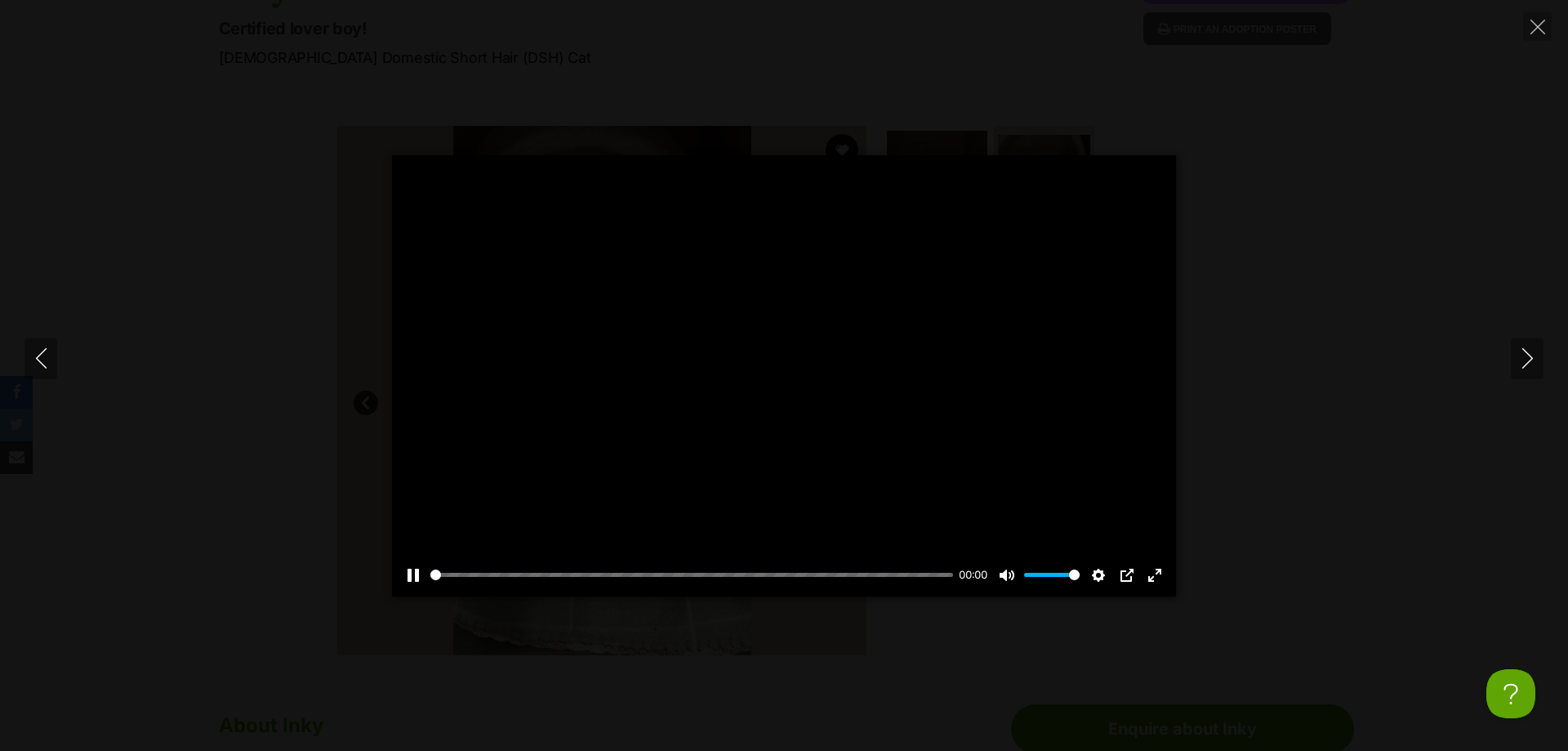
click at [783, 367] on div at bounding box center [784, 376] width 784 height 441
click at [775, 388] on button "Play" at bounding box center [784, 376] width 39 height 39
click at [1519, 358] on icon "Next" at bounding box center [1528, 358] width 21 height 21
type input "71.3"
click at [1529, 37] on button "Close" at bounding box center [1538, 27] width 29 height 29
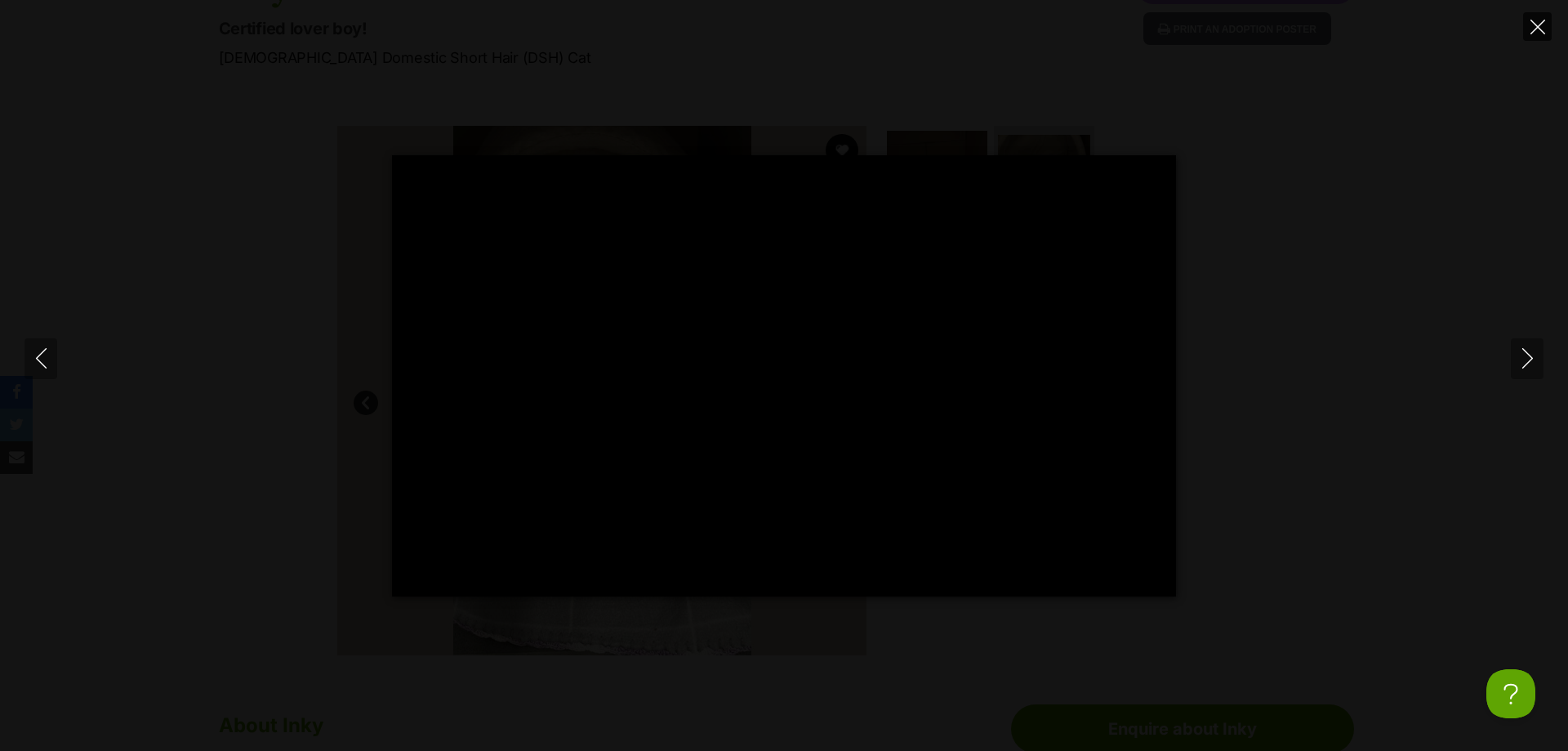
type input "70.11"
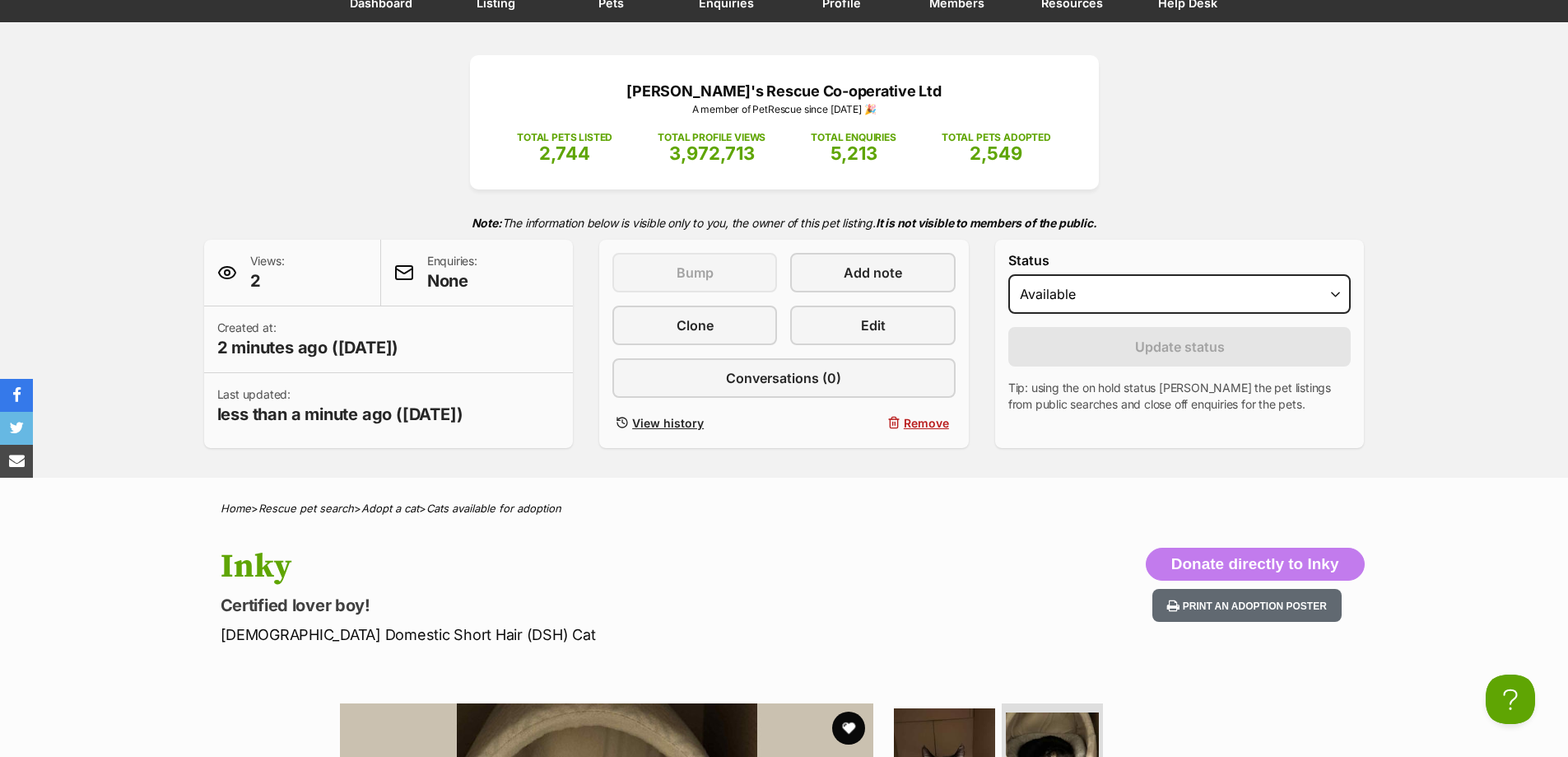
scroll to position [0, 0]
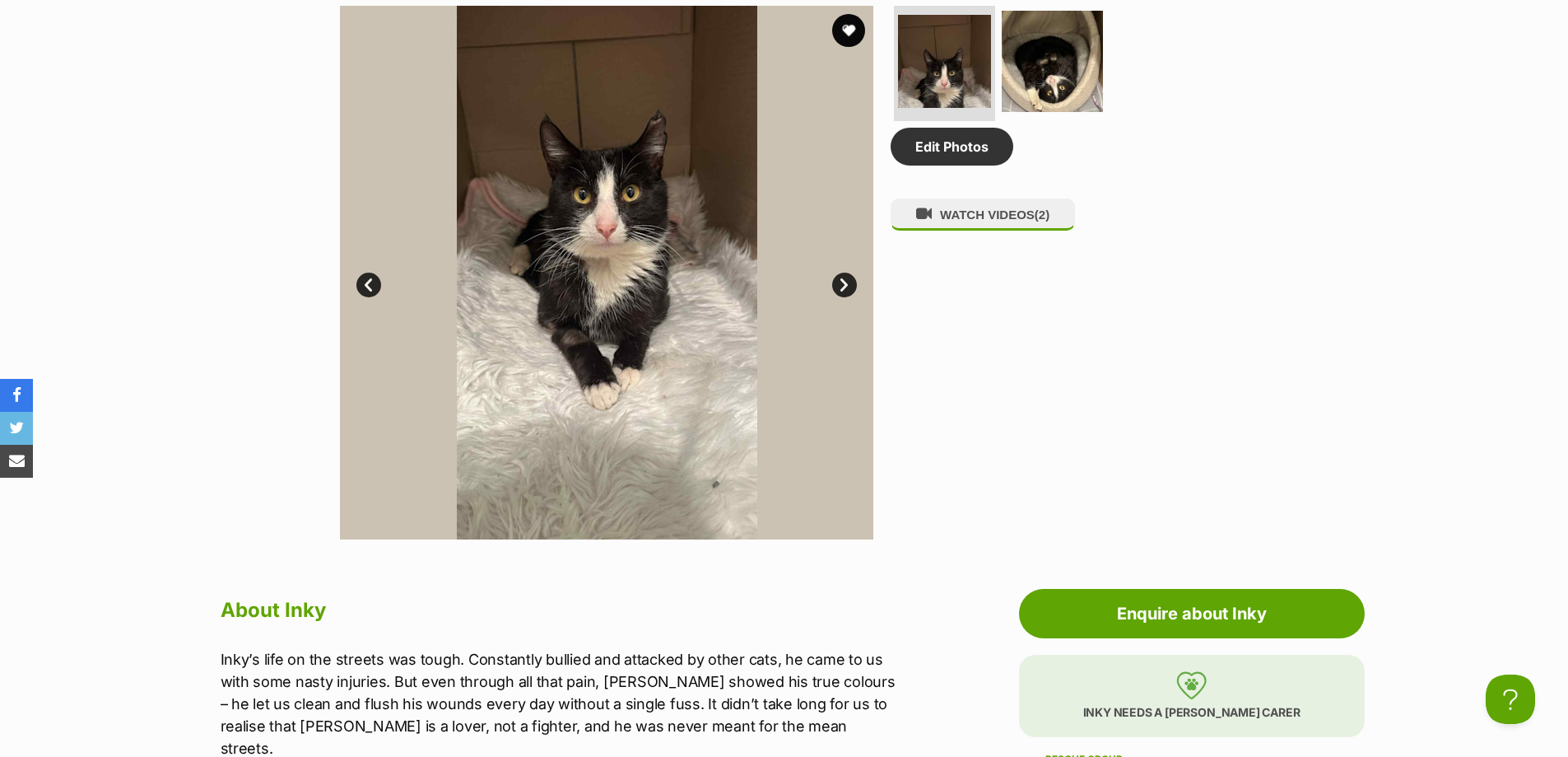
scroll to position [823, 0]
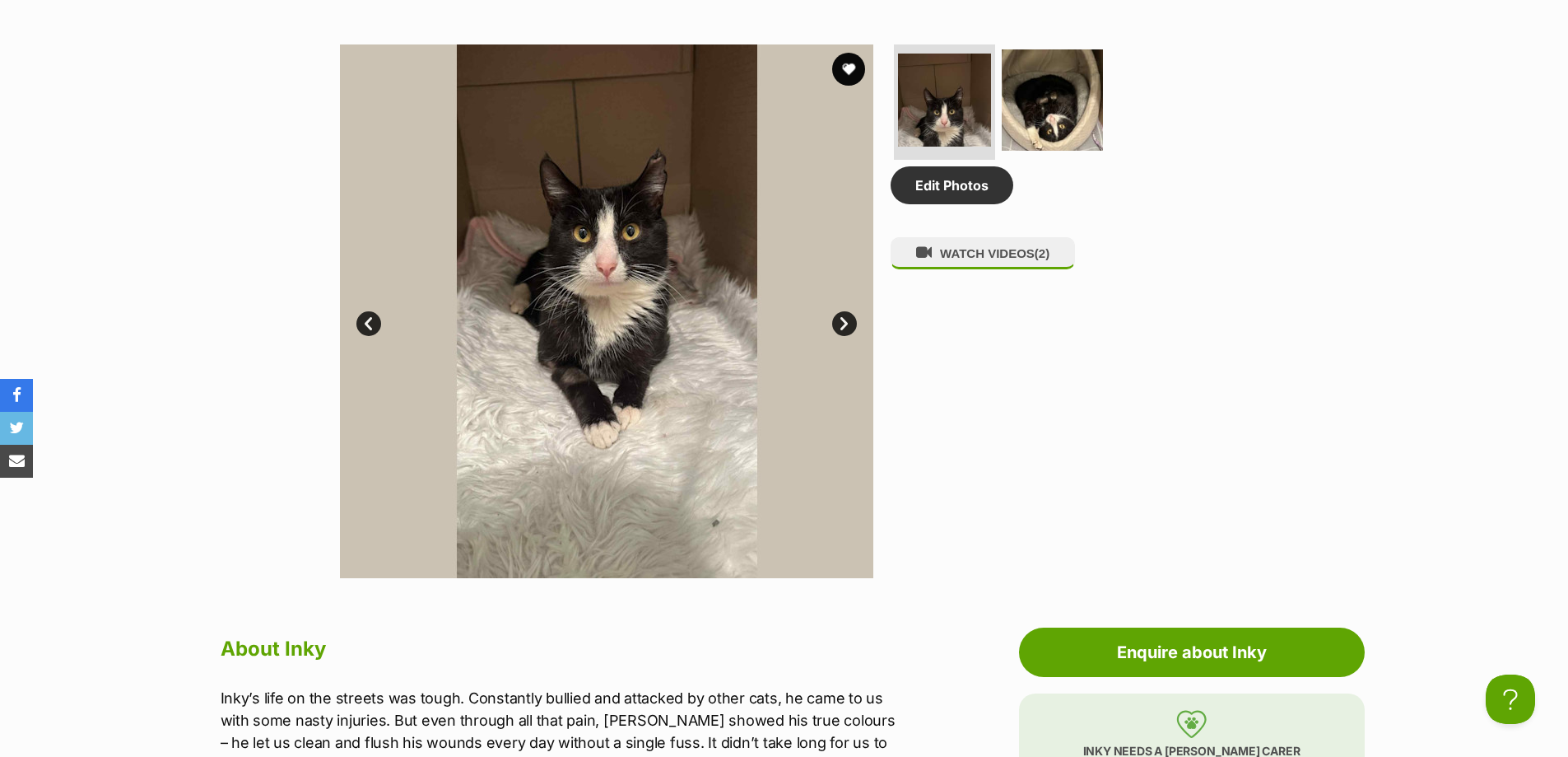
click at [839, 320] on link "Next" at bounding box center [844, 323] width 24 height 24
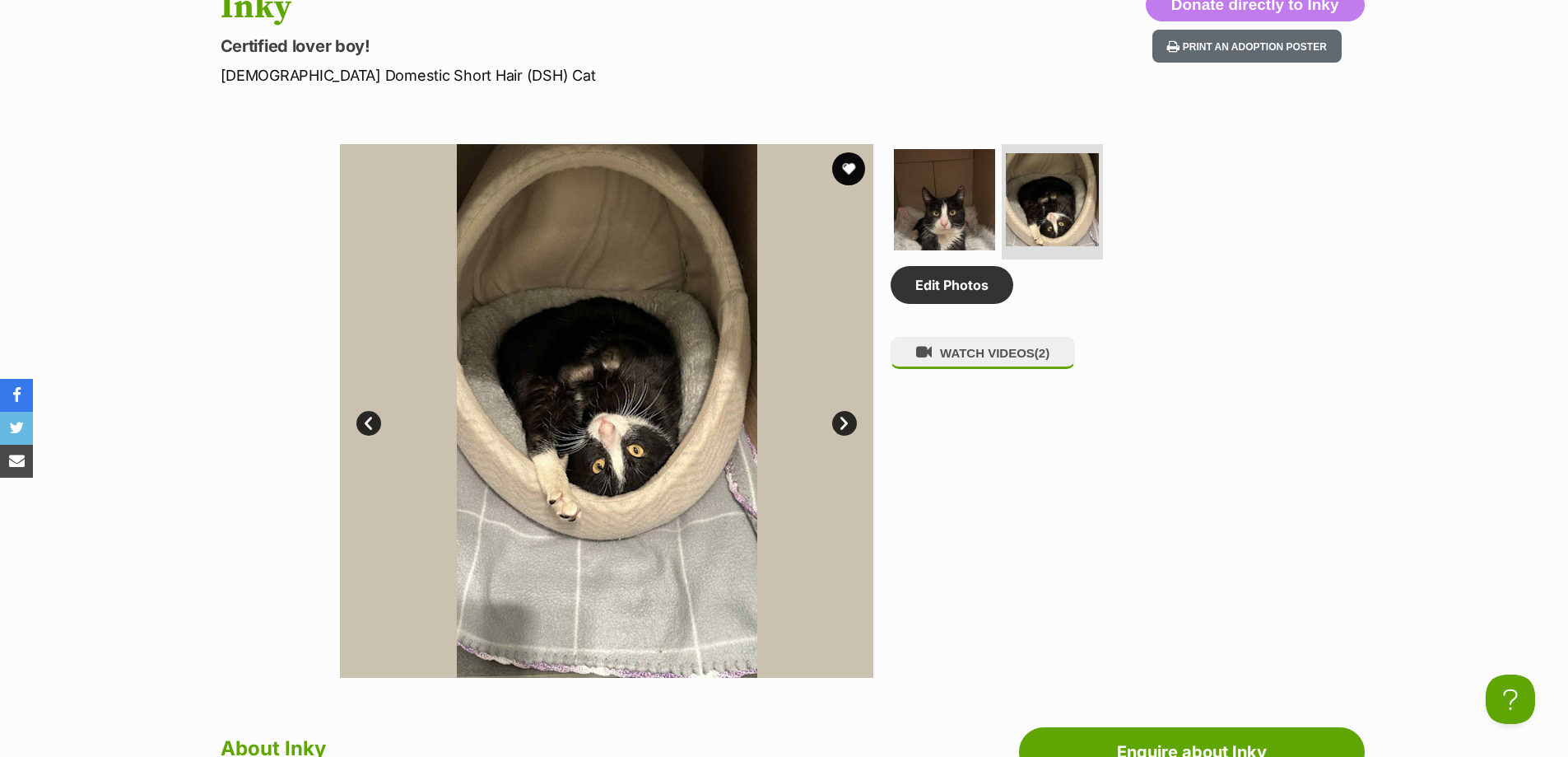
scroll to position [494, 0]
